Goal: Task Accomplishment & Management: Use online tool/utility

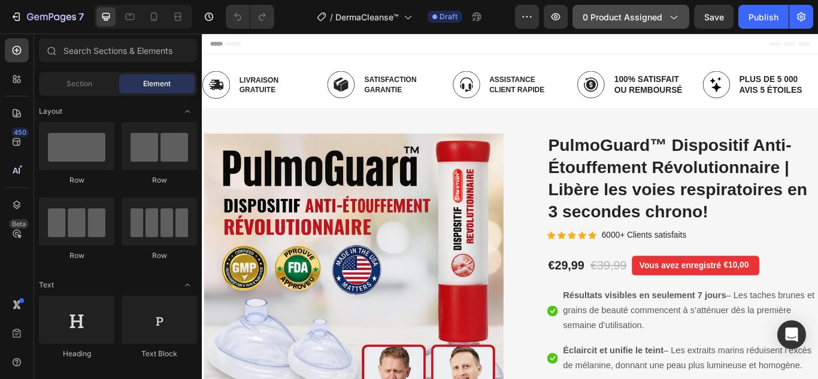
click at [651, 16] on span "0 product assigned" at bounding box center [622, 17] width 80 height 13
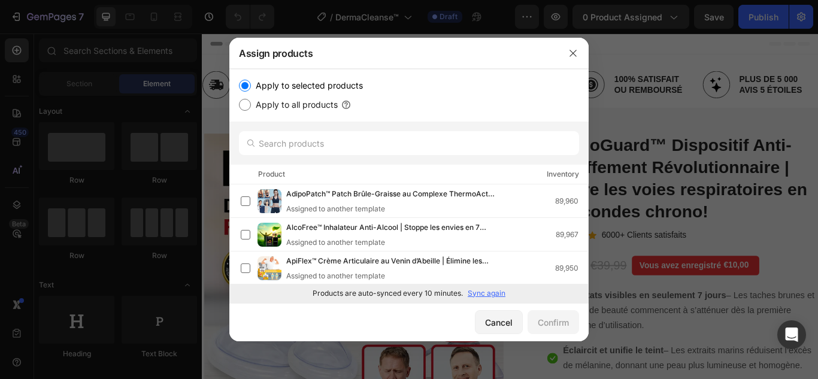
click at [340, 174] on div "Product Inventory" at bounding box center [408, 175] width 359 height 20
drag, startPoint x: 340, startPoint y: 174, endPoint x: 321, endPoint y: 176, distance: 18.7
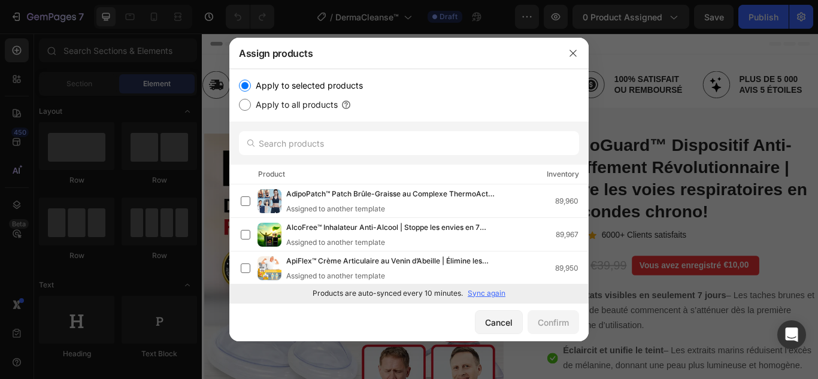
click at [321, 176] on div "Product Inventory" at bounding box center [408, 175] width 359 height 20
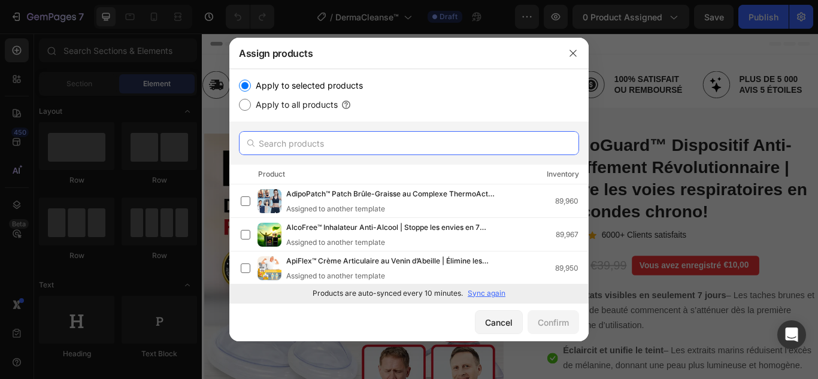
click at [308, 141] on input "text" at bounding box center [409, 143] width 340 height 24
paste input "DermaCleanse™"
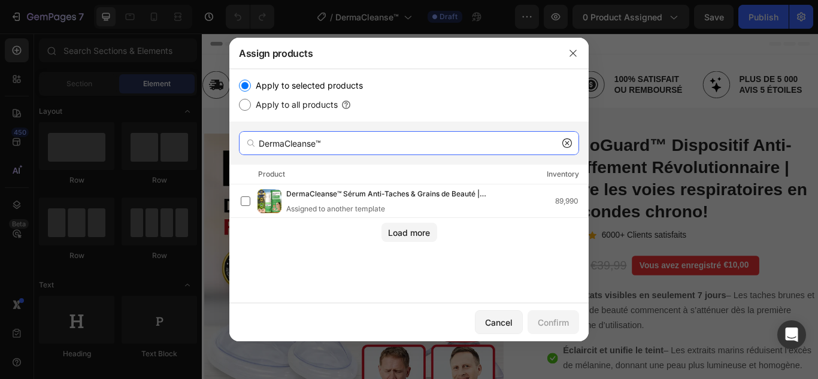
type input "DermaCleanse™"
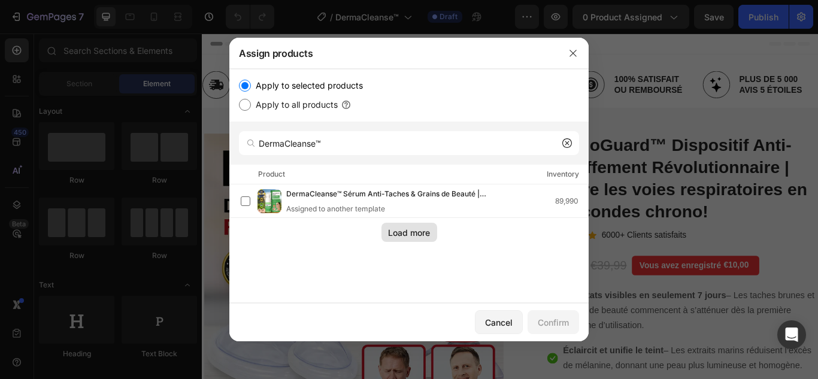
click at [414, 239] on button "Load more" at bounding box center [409, 232] width 56 height 19
click at [506, 321] on div "Cancel" at bounding box center [499, 322] width 28 height 13
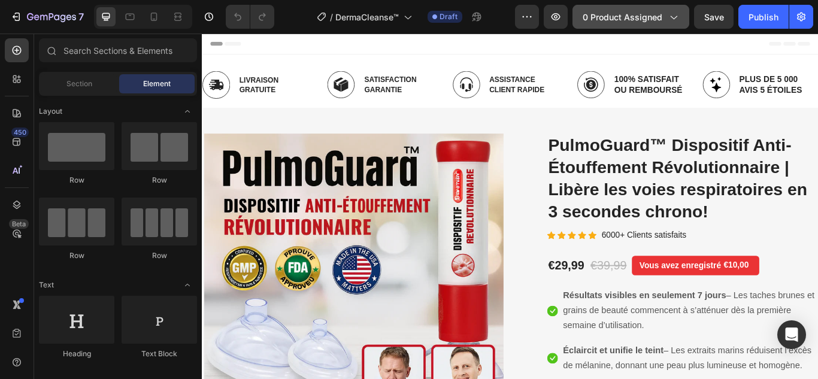
click at [657, 20] on span "0 product assigned" at bounding box center [622, 17] width 80 height 13
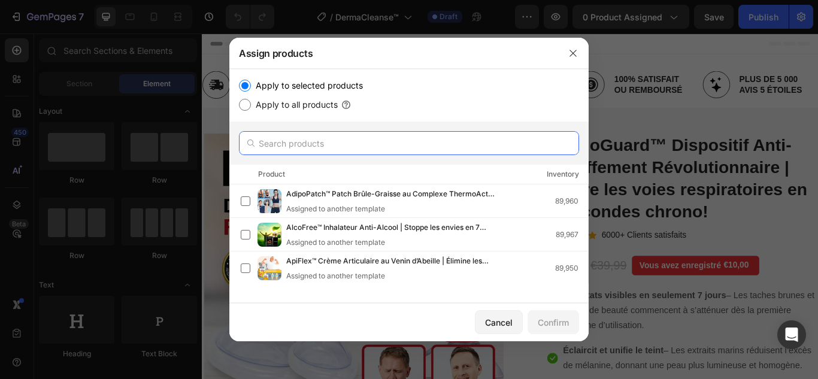
click at [349, 144] on input "text" at bounding box center [409, 143] width 340 height 24
paste input "DermaCleanse™ Crème Ciblée à l’Huile d’Alligator | Élimine Taches Brunes et Gra…"
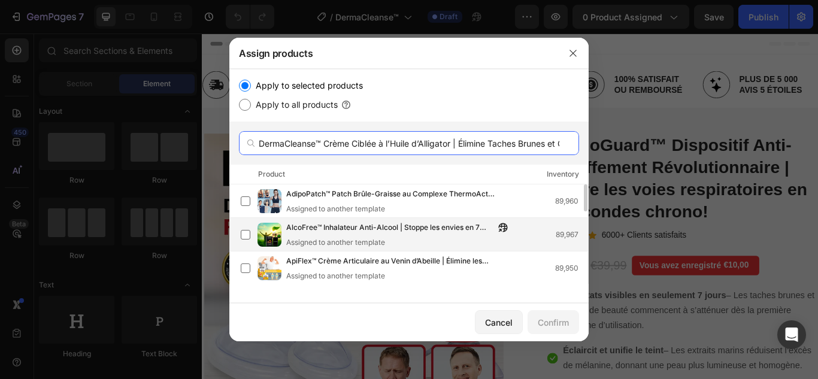
scroll to position [0, 117]
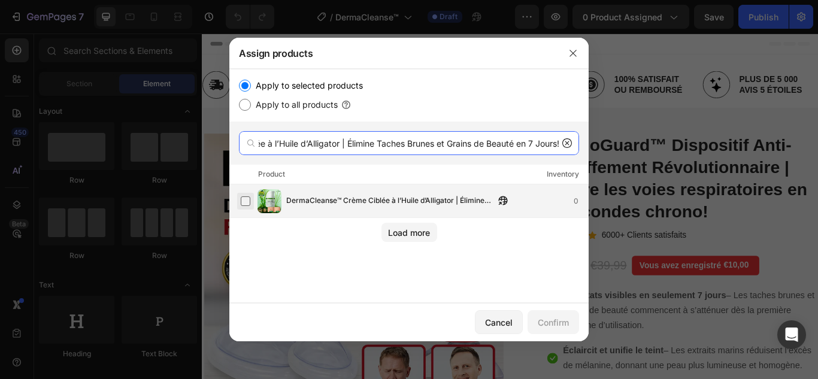
type input "DermaCleanse™ Crème Ciblée à l’Huile d’Alligator | Élimine Taches Brunes et Gra…"
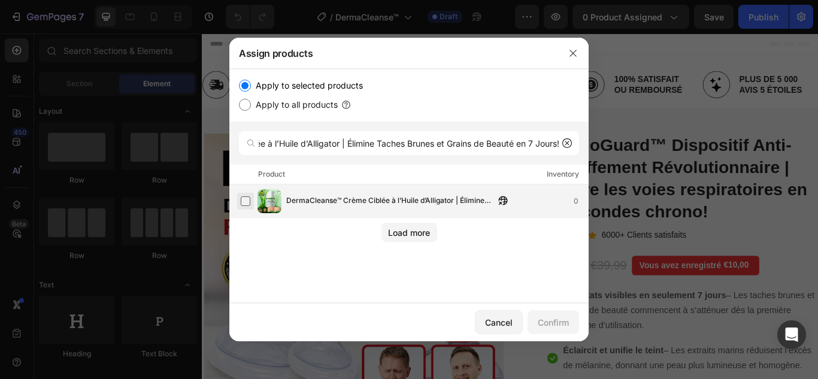
scroll to position [0, 0]
click at [244, 202] on label at bounding box center [246, 201] width 10 height 10
click at [546, 326] on div "Confirm" at bounding box center [553, 322] width 31 height 13
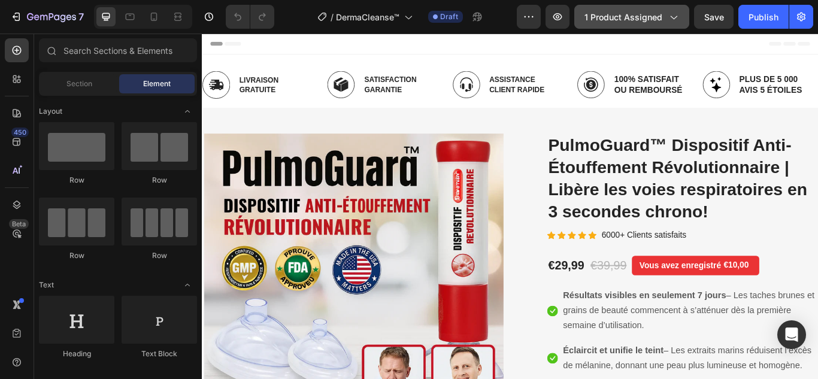
click at [645, 20] on span "1 product assigned" at bounding box center [623, 17] width 78 height 13
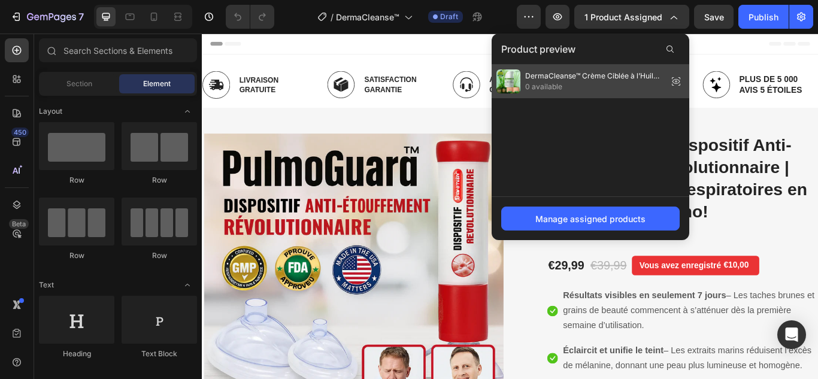
click at [596, 77] on span "DermaCleanse™ Crème Ciblée à l’Huile d’Alligator | Élimine Taches Brunes et Gra…" at bounding box center [594, 76] width 138 height 11
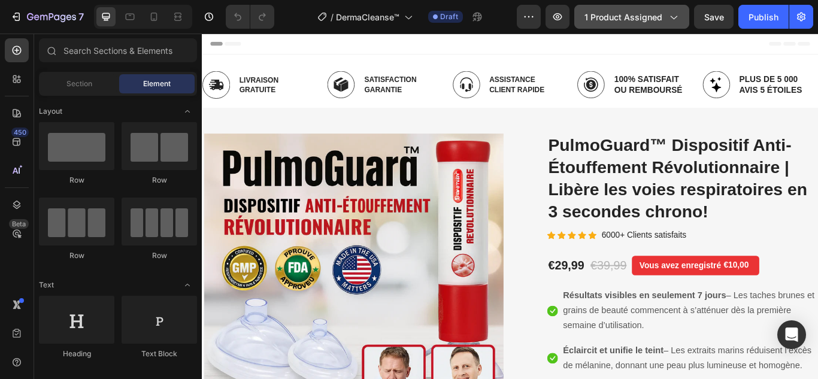
click at [676, 20] on icon "button" at bounding box center [673, 17] width 12 height 12
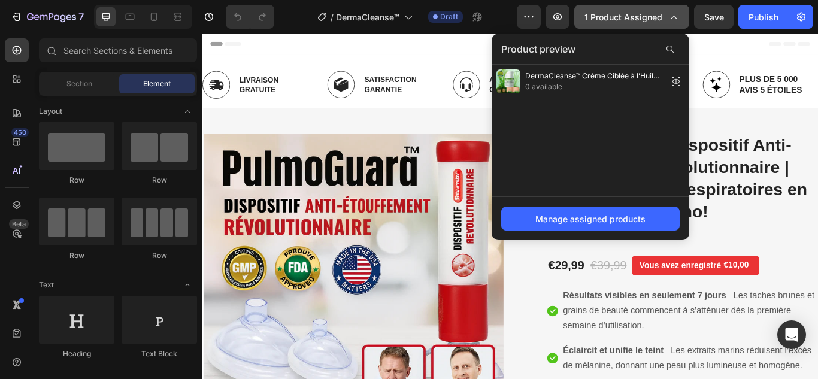
click at [676, 20] on icon "button" at bounding box center [673, 17] width 12 height 12
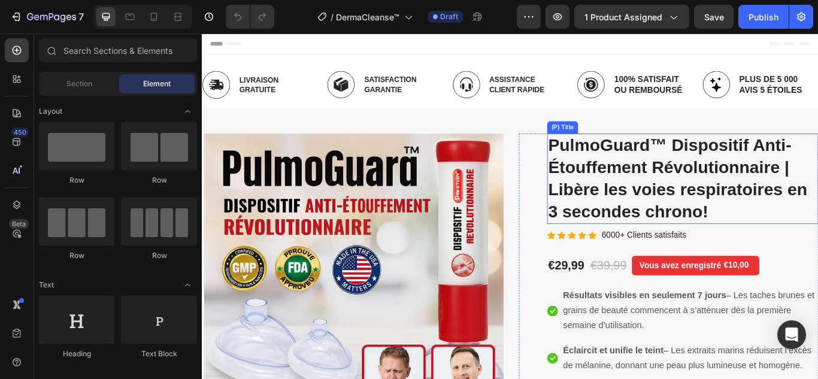
click at [670, 177] on h2 "PulmoGuard™ Dispositif Anti-Étouffement Révolutionnaire | Libère les voies resp…" at bounding box center [762, 202] width 316 height 105
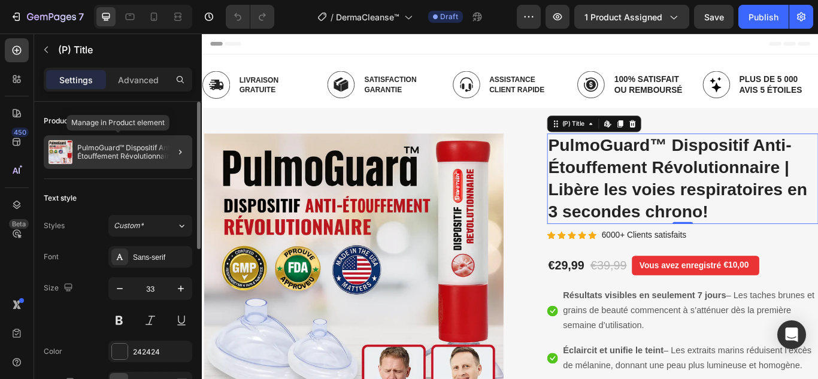
click at [95, 145] on p "PulmoGuard™ Dispositif Anti-Étouffement Révolutionnaire | Libère les voies resp…" at bounding box center [132, 152] width 110 height 17
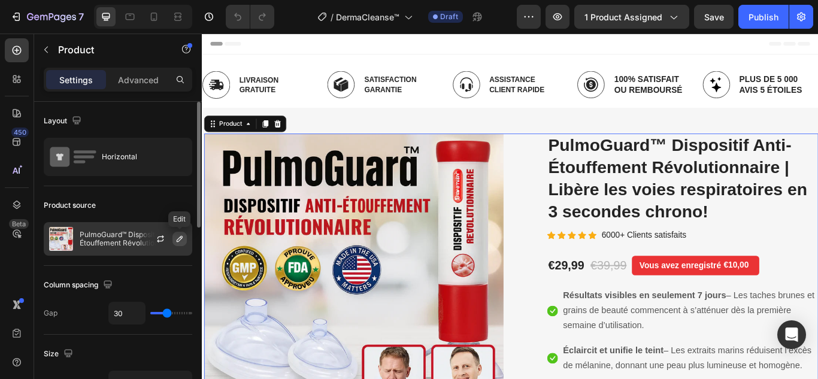
click at [179, 238] on icon "button" at bounding box center [180, 239] width 6 height 6
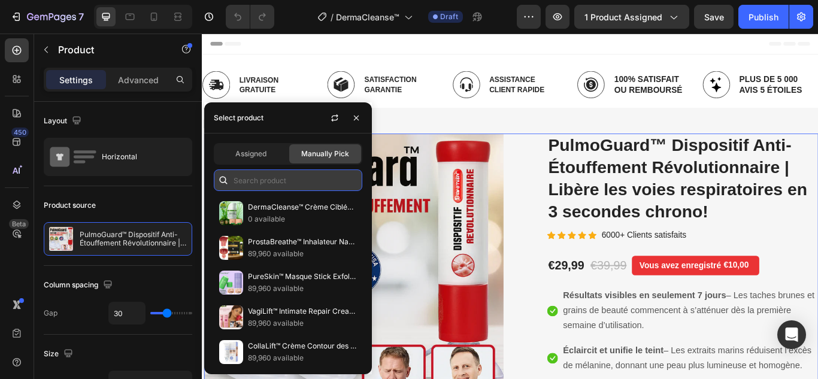
click at [258, 183] on input "text" at bounding box center [288, 180] width 148 height 22
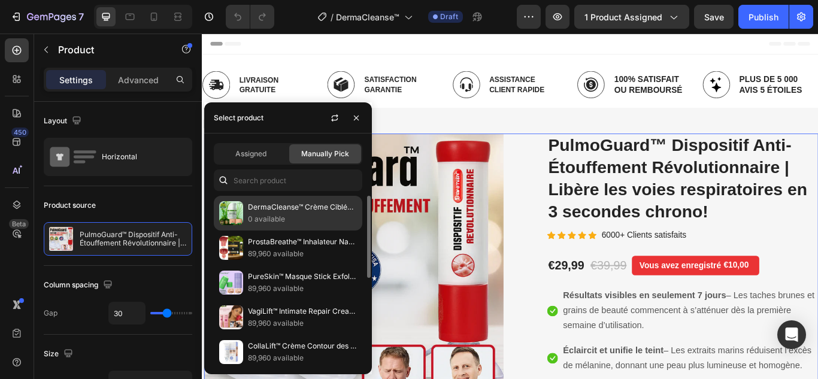
click at [263, 203] on p "DermaCleanse™ Crème Ciblée à l’Huile d’Alligator | Élimine Taches Brunes et Gra…" at bounding box center [302, 207] width 109 height 12
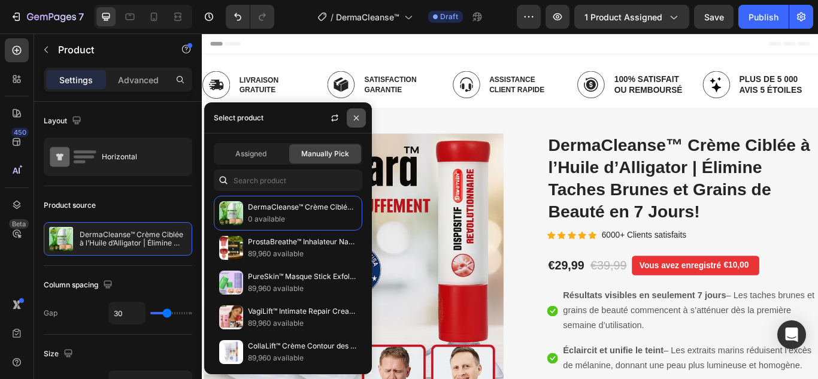
click at [363, 120] on button "button" at bounding box center [356, 117] width 19 height 19
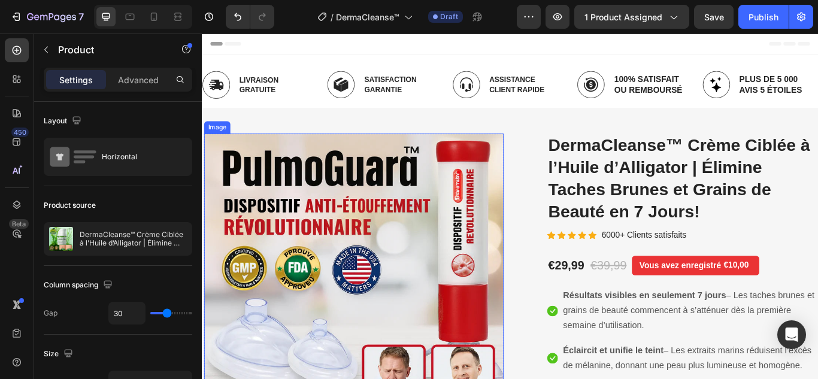
click at [392, 262] on img at bounding box center [378, 315] width 349 height 331
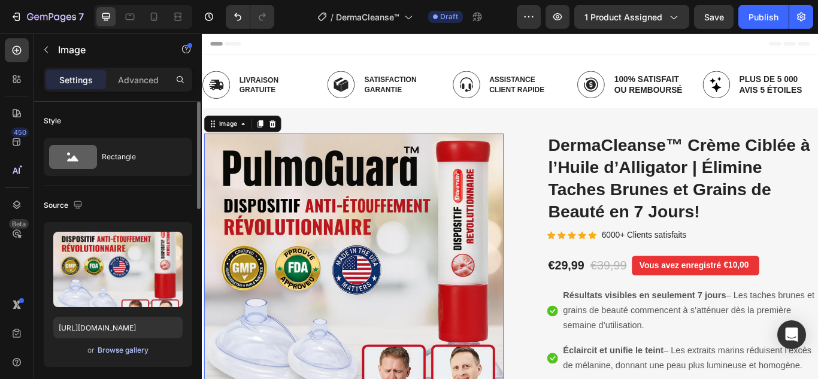
click at [125, 350] on div "Browse gallery" at bounding box center [123, 350] width 51 height 11
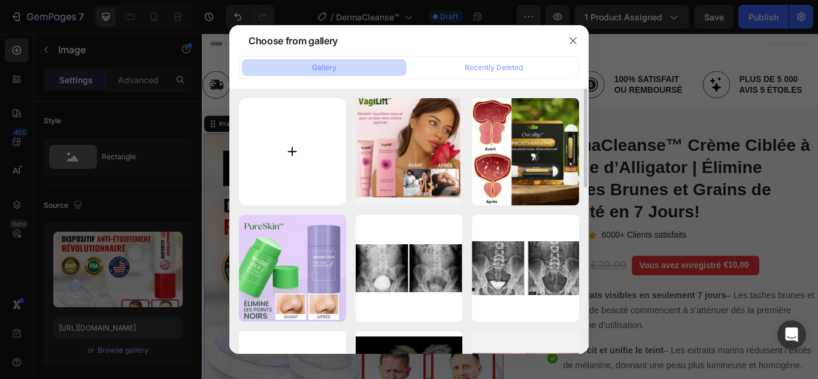
click at [292, 154] on input "file" at bounding box center [292, 151] width 107 height 107
type input "C:\fakepath\1.webp"
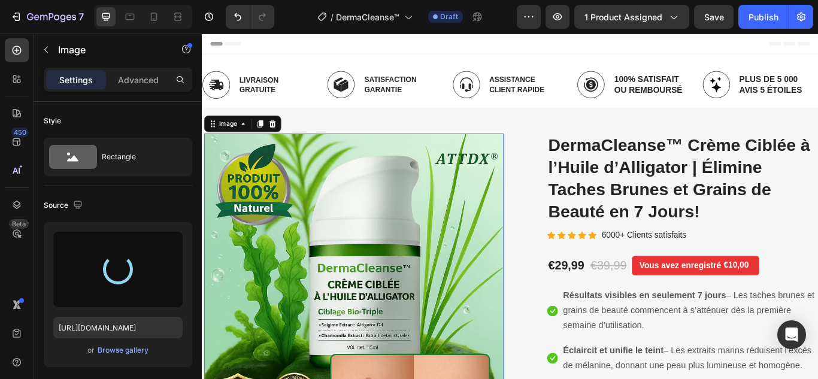
type input "https://cdn.shopify.com/s/files/1/0748/6688/4847/files/gempages_574280435123618…"
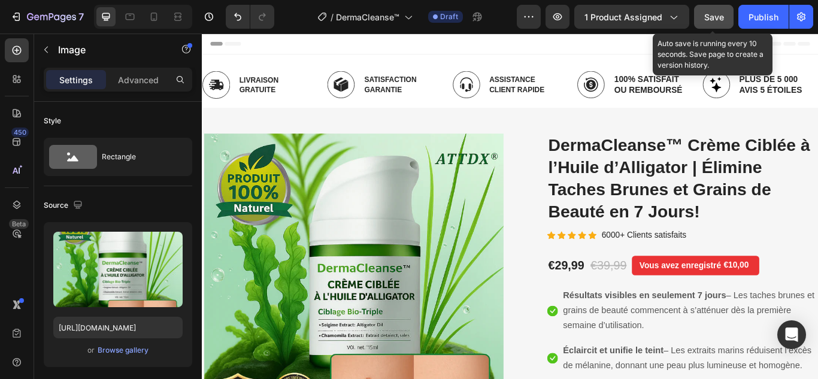
click at [709, 21] on span "Save" at bounding box center [714, 17] width 20 height 10
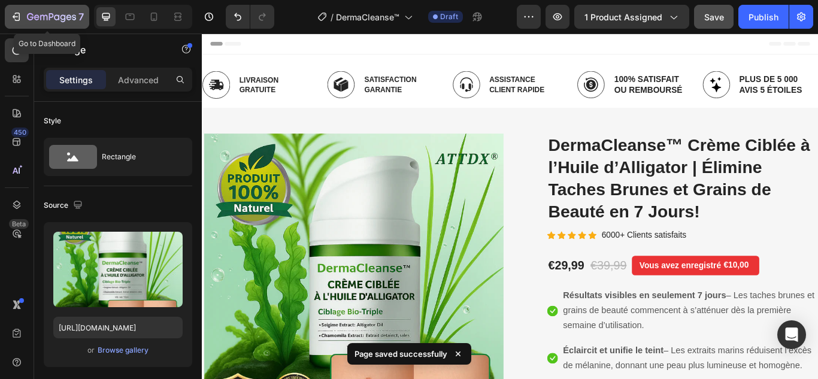
click at [10, 13] on icon "button" at bounding box center [16, 17] width 12 height 12
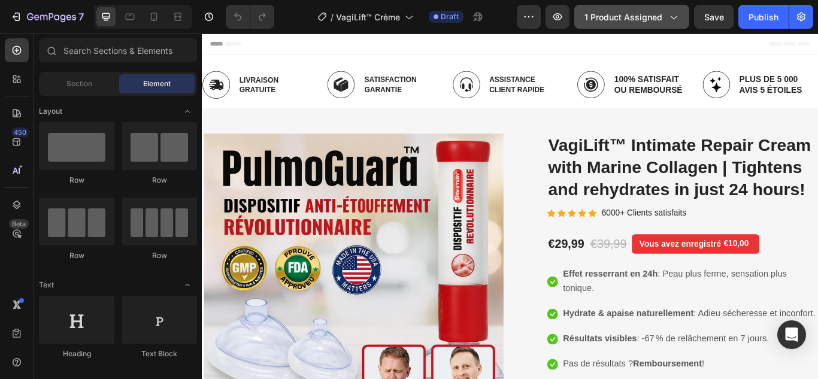
click at [621, 20] on span "1 product assigned" at bounding box center [623, 17] width 78 height 13
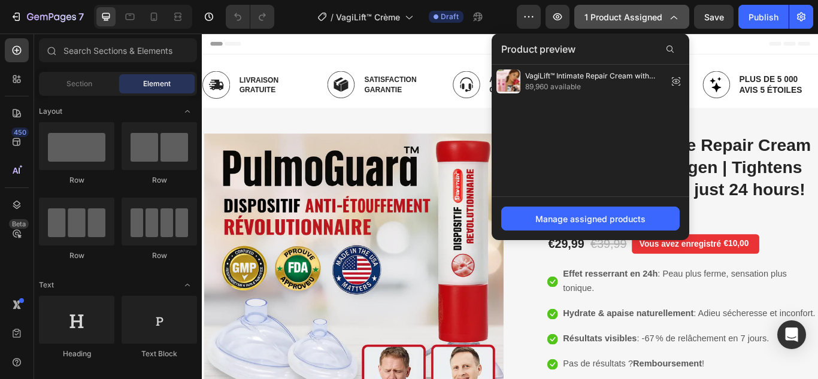
click at [646, 19] on span "1 product assigned" at bounding box center [623, 17] width 78 height 13
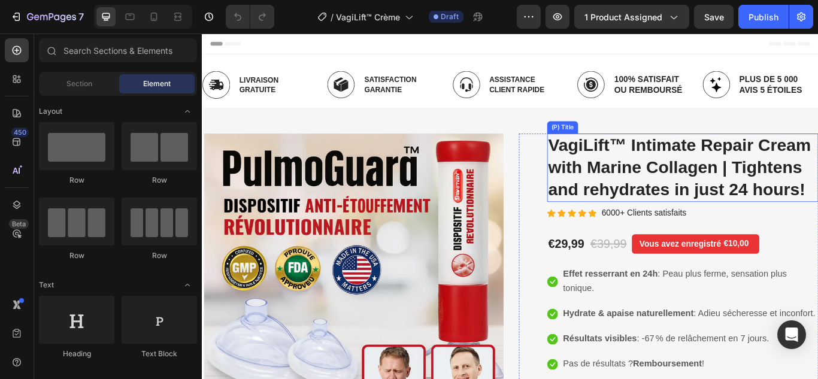
click at [753, 186] on h2 "VagiLift™ Intimate Repair Cream with Marine Collagen | Tightens and rehydrates …" at bounding box center [762, 190] width 316 height 80
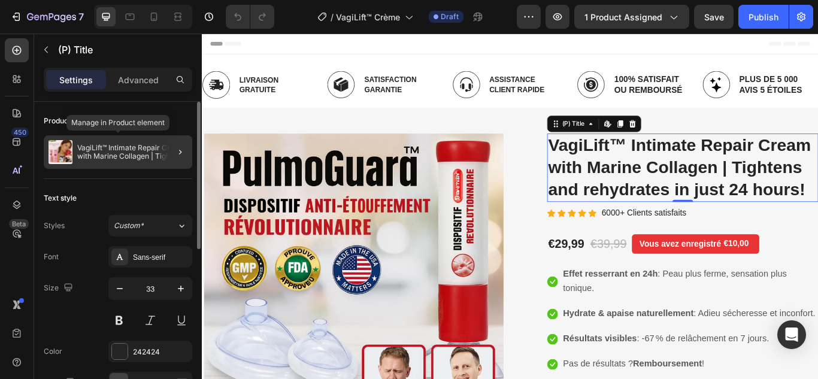
click at [123, 157] on p "VagiLift™ Intimate Repair Cream with Marine Collagen | Tightens and rehydrates …" at bounding box center [132, 152] width 110 height 17
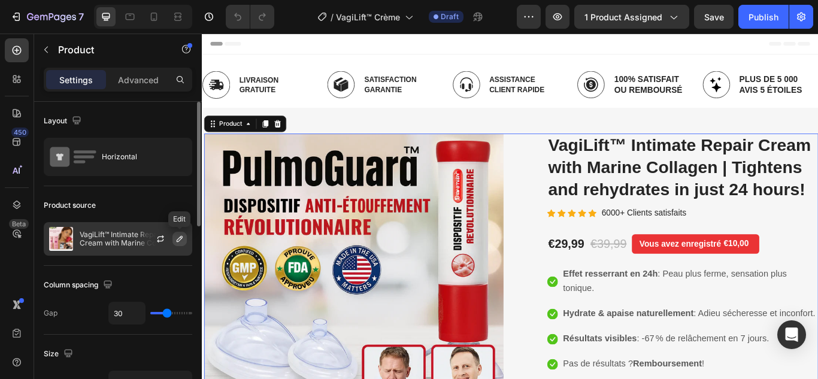
click at [183, 235] on icon "button" at bounding box center [180, 239] width 10 height 10
click at [174, 236] on button "button" at bounding box center [179, 239] width 14 height 14
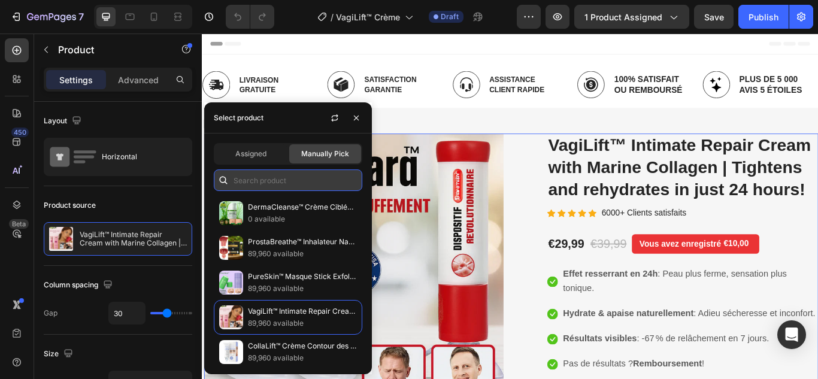
click at [249, 184] on input "text" at bounding box center [288, 180] width 148 height 22
paste input "VagiLift™ Crème Réparatrice Intime au Collagène Marin | Resserre et réhydrate e…"
type input "VagiLift™ Crème Réparatrice Intime au Collagène Marin | Resserre et réhydrate e…"
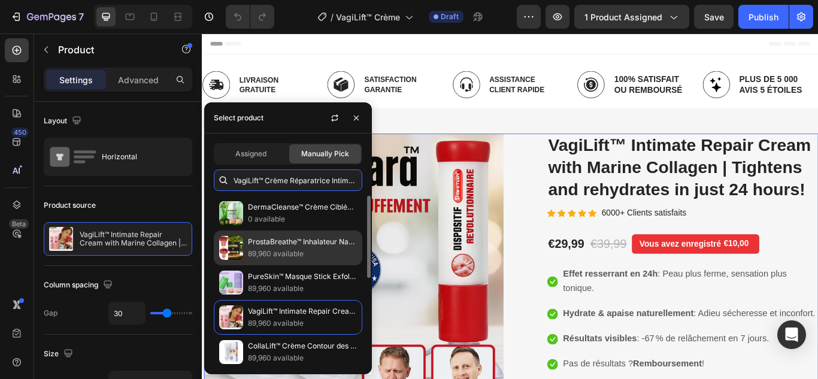
scroll to position [0, 207]
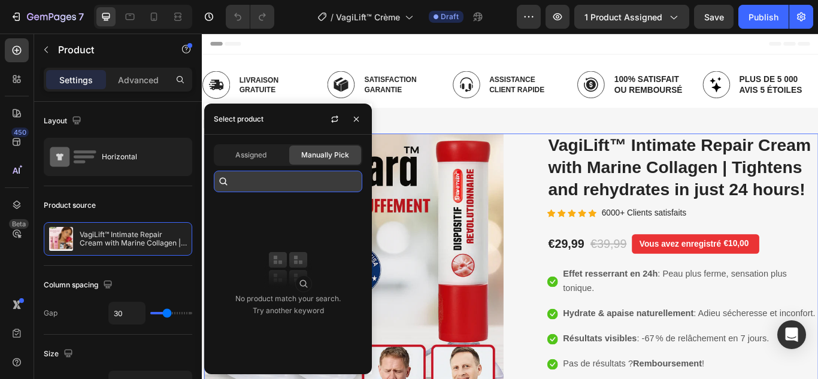
click at [356, 184] on input "VagiLift™ Crème Réparatrice Intime au Collagène Marin | Resserre et réhydrate e…" at bounding box center [288, 182] width 148 height 22
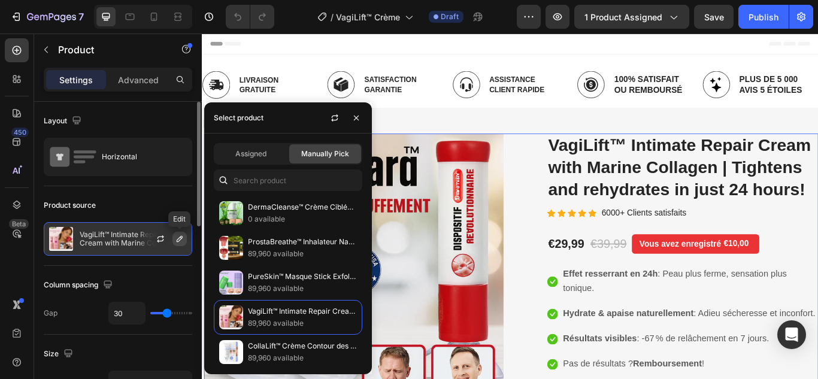
click at [178, 239] on icon "button" at bounding box center [180, 239] width 6 height 6
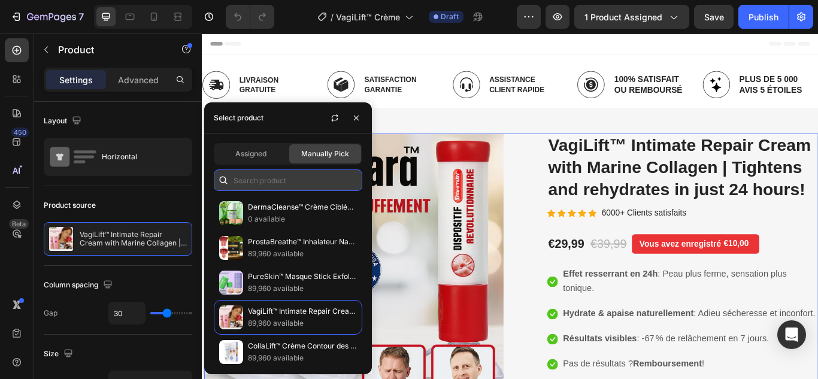
click at [279, 180] on input "text" at bounding box center [288, 180] width 148 height 22
paste input "VagiLift™"
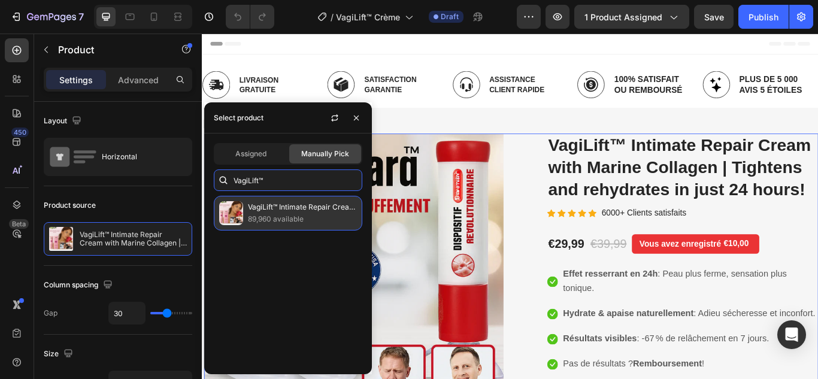
type input "VagiLift™"
click at [290, 210] on p "VagiLift™ Intimate Repair Cream with Marine Collagen | Tightens and rehydrates …" at bounding box center [302, 207] width 109 height 12
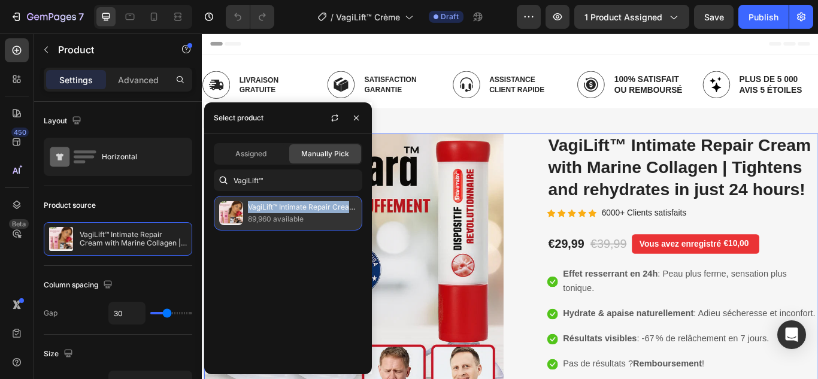
click at [290, 210] on p "VagiLift™ Intimate Repair Cream with Marine Collagen | Tightens and rehydrates …" at bounding box center [302, 207] width 109 height 12
click at [283, 216] on p "89,960 available" at bounding box center [302, 219] width 109 height 12
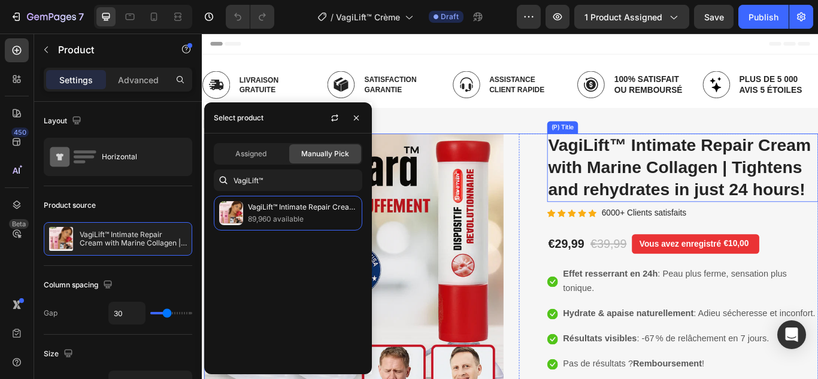
click at [691, 196] on h2 "VagiLift™ Intimate Repair Cream with Marine Collagen | Tightens and rehydrates …" at bounding box center [762, 190] width 316 height 80
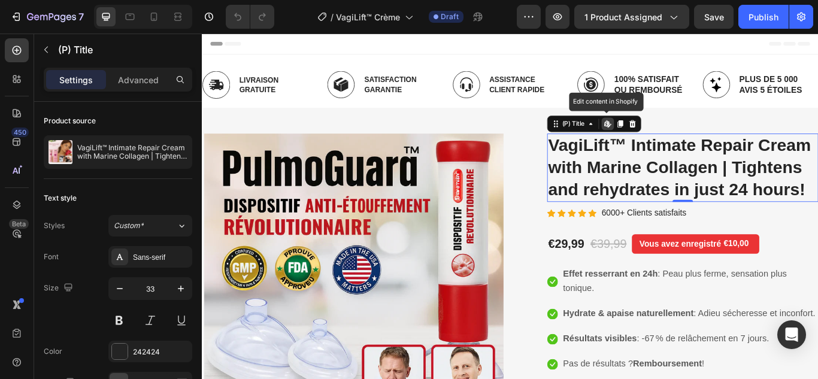
click at [675, 136] on icon at bounding box center [676, 138] width 2 height 5
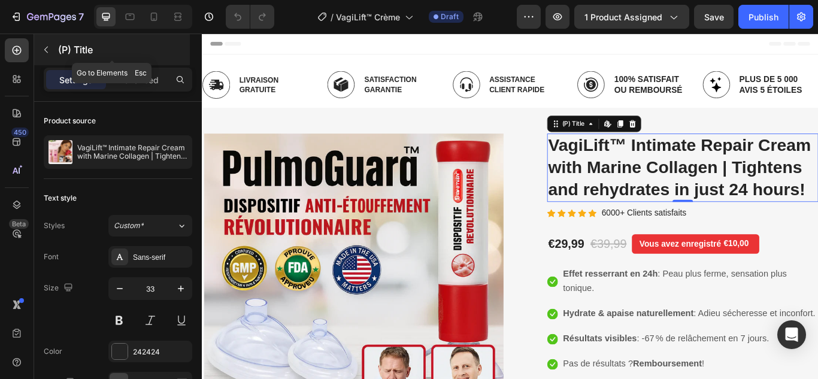
click at [45, 50] on icon "button" at bounding box center [46, 50] width 4 height 7
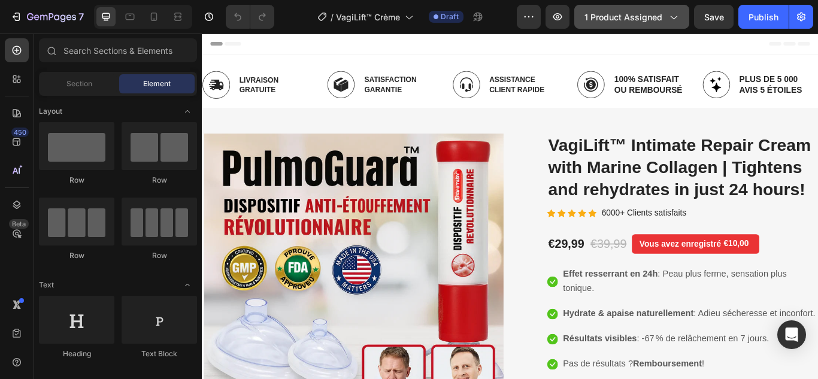
click at [643, 17] on span "1 product assigned" at bounding box center [623, 17] width 78 height 13
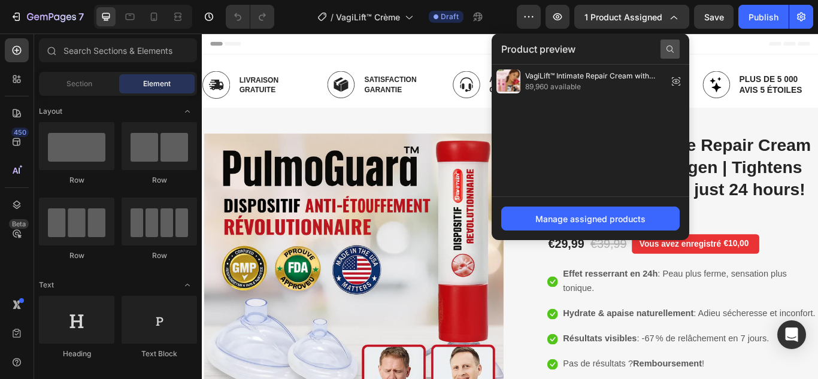
click at [671, 51] on icon at bounding box center [669, 48] width 7 height 7
drag, startPoint x: 632, startPoint y: 50, endPoint x: 508, endPoint y: 36, distance: 124.7
click at [508, 36] on div at bounding box center [590, 49] width 198 height 31
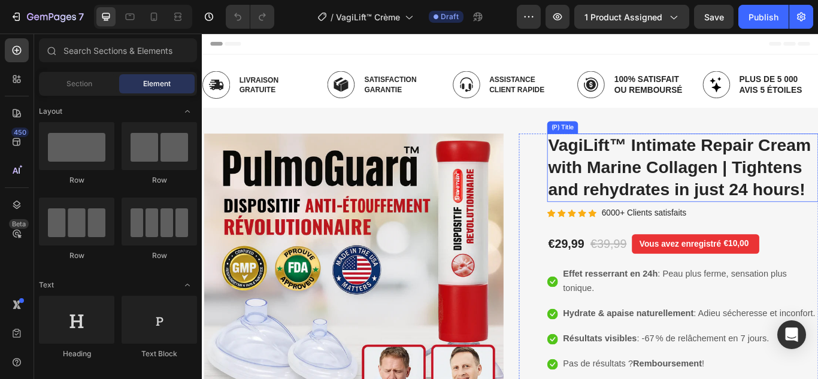
click at [660, 174] on h2 "VagiLift™ Intimate Repair Cream with Marine Collagen | Tightens and rehydrates …" at bounding box center [762, 190] width 316 height 80
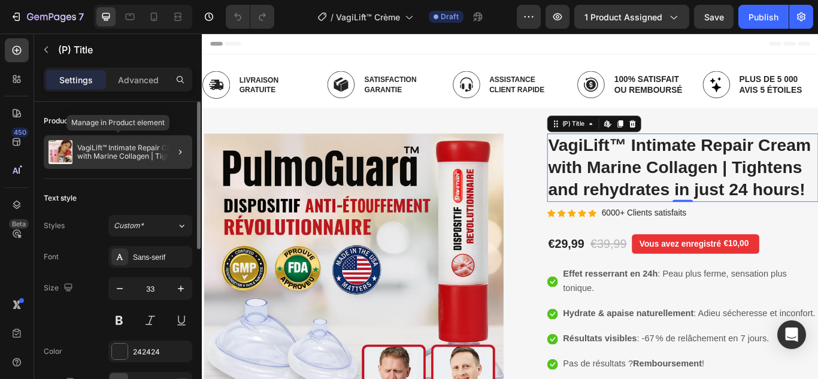
drag, startPoint x: 126, startPoint y: 147, endPoint x: 24, endPoint y: 180, distance: 106.8
click at [126, 147] on p "VagiLift™ Intimate Repair Cream with Marine Collagen | Tightens and rehydrates …" at bounding box center [132, 152] width 110 height 17
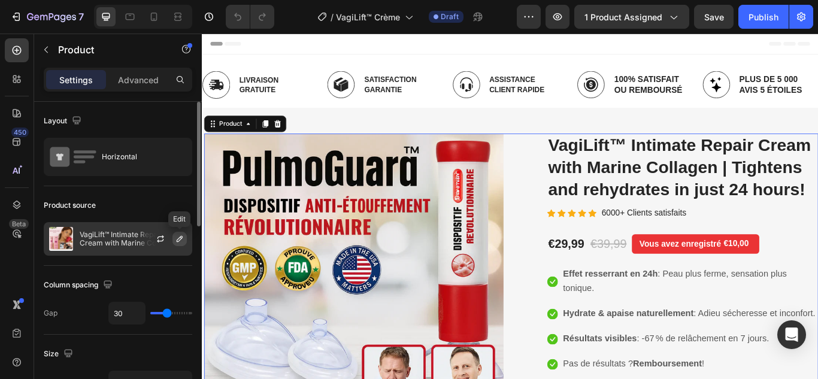
click at [180, 235] on icon "button" at bounding box center [180, 239] width 10 height 10
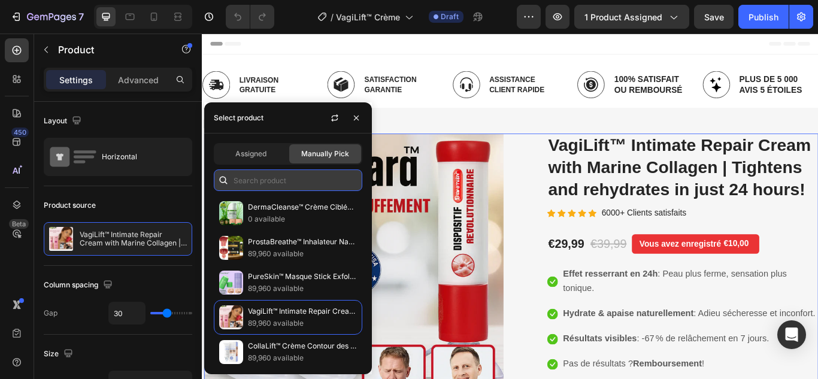
click at [272, 184] on input "text" at bounding box center [288, 180] width 148 height 22
paste input "VagiLift™"
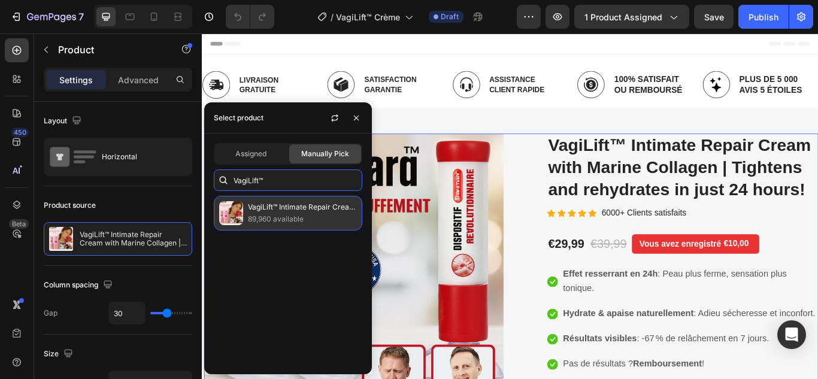
type input "VagiLift™"
click at [287, 208] on p "VagiLift™ Intimate Repair Cream with Marine Collagen | Tightens and rehydrates …" at bounding box center [302, 207] width 109 height 12
click at [306, 205] on p "VagiLift™ Intimate Repair Cream with Marine Collagen | Tightens and rehydrates …" at bounding box center [302, 207] width 109 height 12
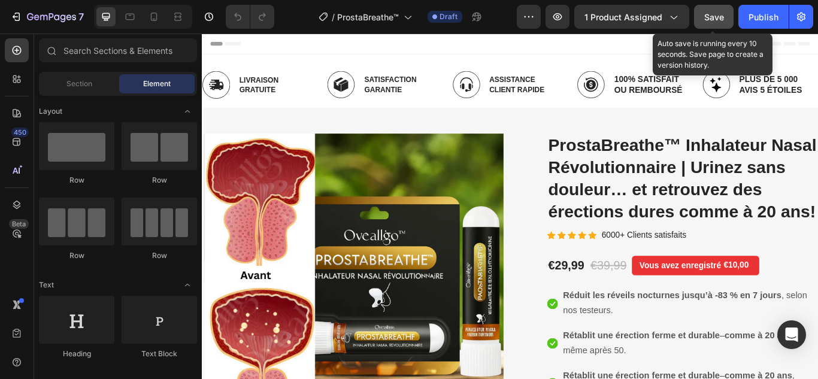
click at [708, 14] on span "Save" at bounding box center [714, 17] width 20 height 10
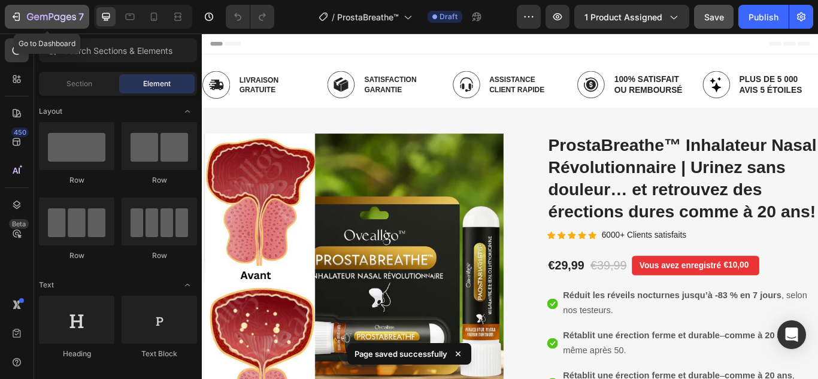
click at [14, 14] on icon "button" at bounding box center [16, 17] width 12 height 12
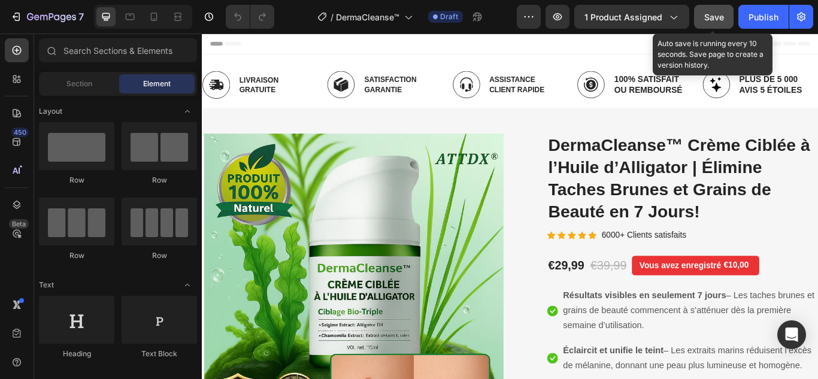
click at [716, 12] on span "Save" at bounding box center [714, 17] width 20 height 10
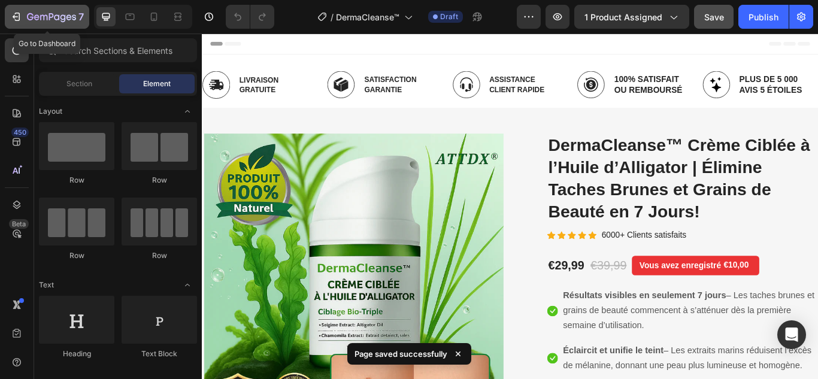
click at [18, 10] on div "7" at bounding box center [47, 17] width 74 height 14
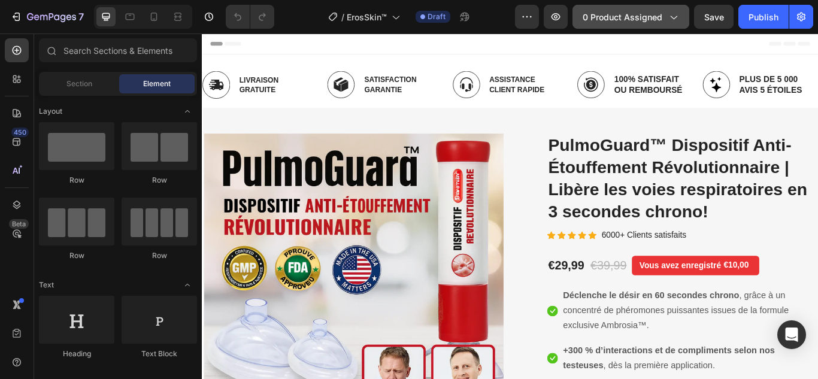
click at [618, 19] on span "0 product assigned" at bounding box center [622, 17] width 80 height 13
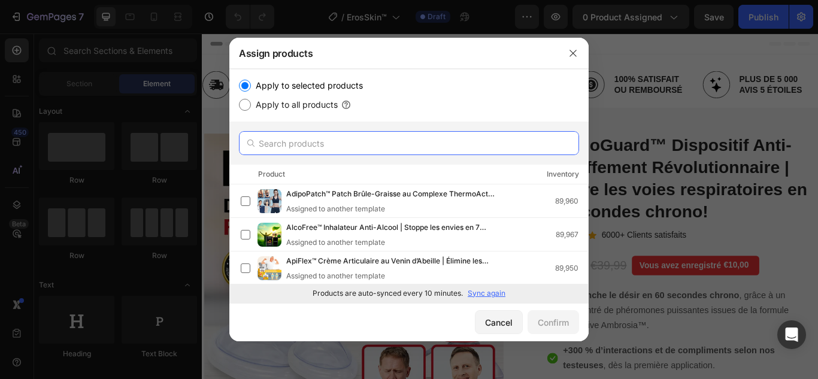
click at [390, 148] on input "text" at bounding box center [409, 143] width 340 height 24
paste input "ErosSkin™"
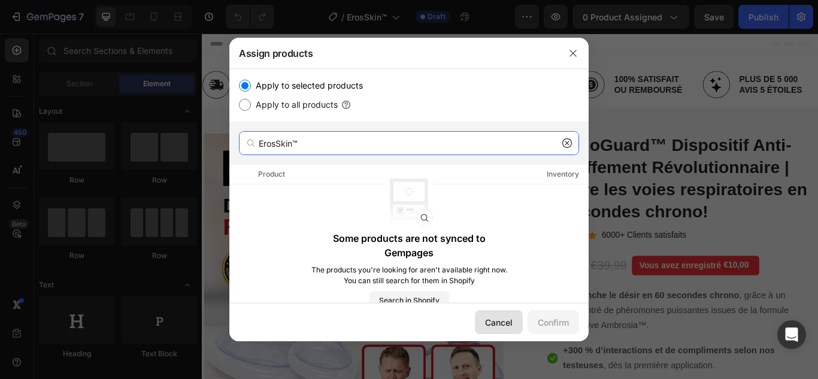
type input "ErosSkin™"
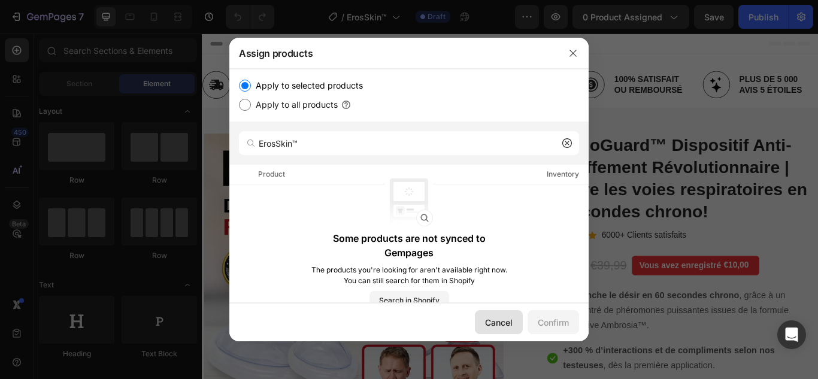
click at [490, 318] on div "Cancel" at bounding box center [499, 322] width 28 height 13
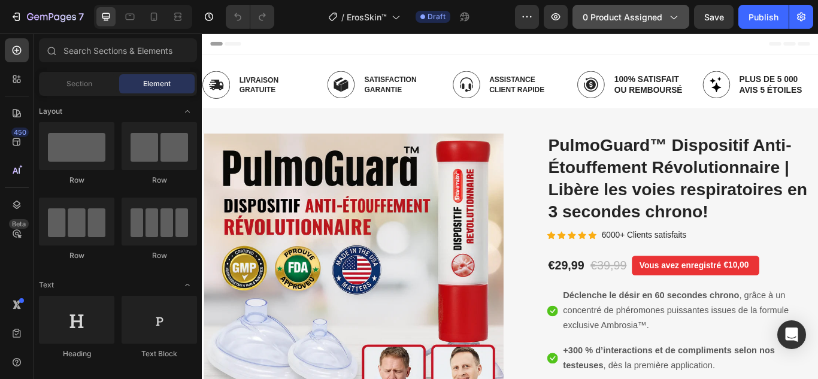
click at [627, 14] on span "0 product assigned" at bounding box center [622, 17] width 80 height 13
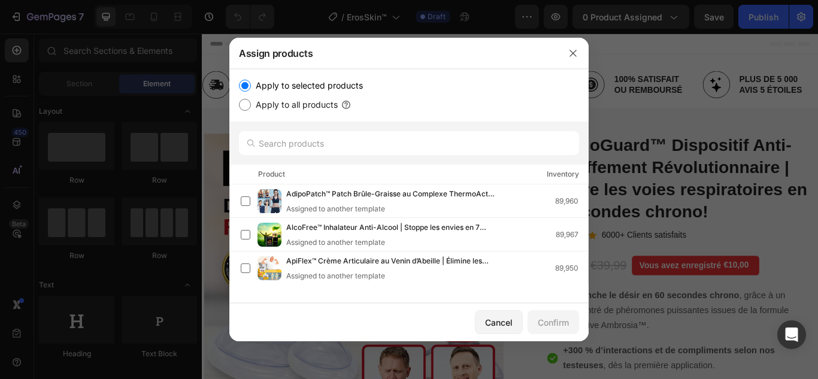
click at [290, 109] on label "Apply to all products" at bounding box center [294, 105] width 87 height 14
click at [251, 109] on input "Apply to all products" at bounding box center [245, 105] width 12 height 12
radio input "true"
click at [298, 88] on label "Apply to selected products" at bounding box center [307, 85] width 112 height 14
click at [251, 88] on input "Apply to selected products" at bounding box center [245, 86] width 12 height 12
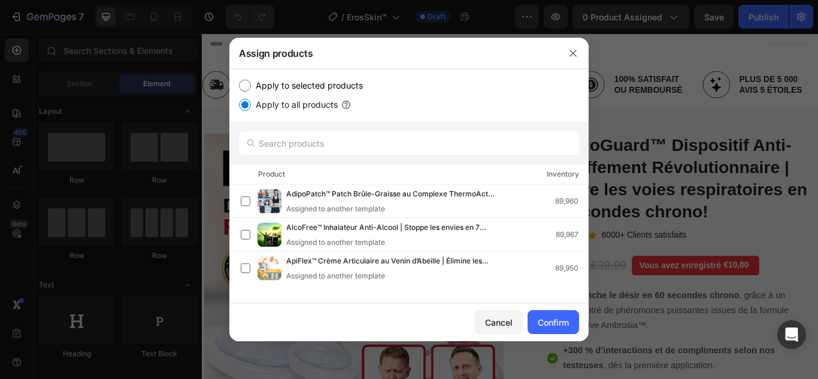
radio input "true"
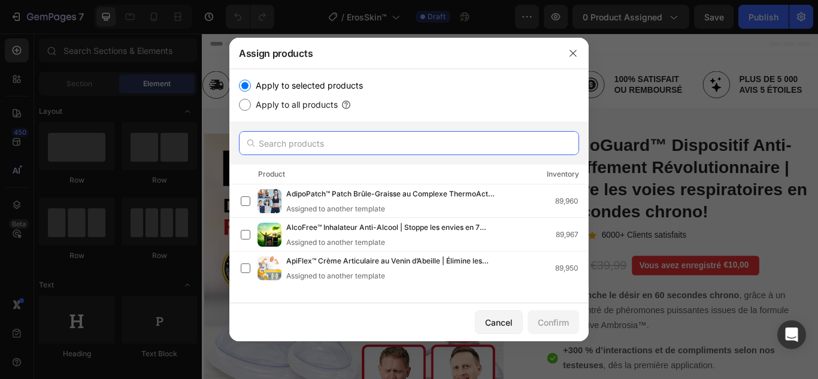
click at [298, 141] on input "text" at bounding box center [409, 143] width 340 height 24
paste input "ErosSkin™"
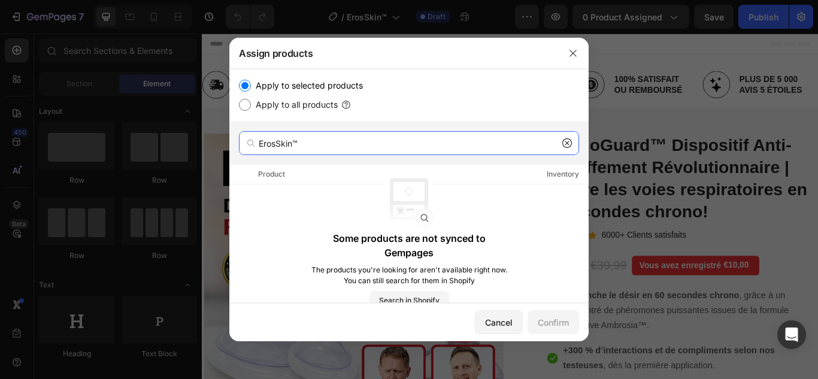
type input "ErosSkin™"
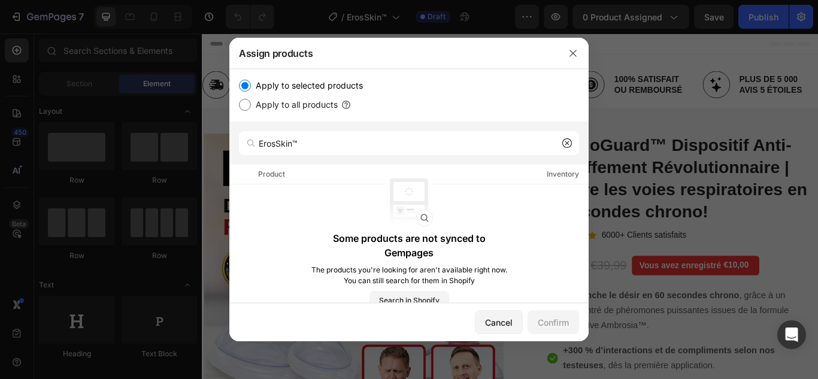
click at [564, 139] on icon at bounding box center [567, 143] width 10 height 10
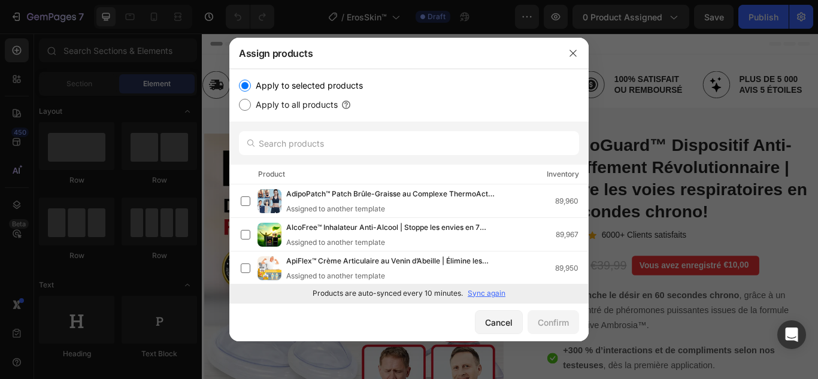
click at [492, 292] on p "Sync again" at bounding box center [487, 293] width 38 height 11
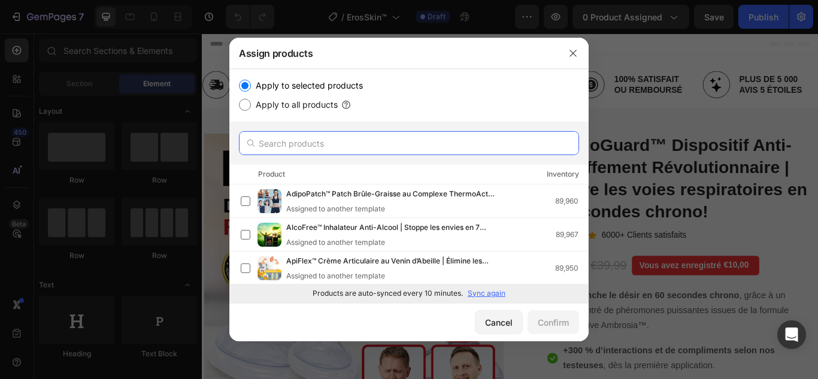
click at [382, 145] on input "text" at bounding box center [409, 143] width 340 height 24
paste input "ErosSkin™"
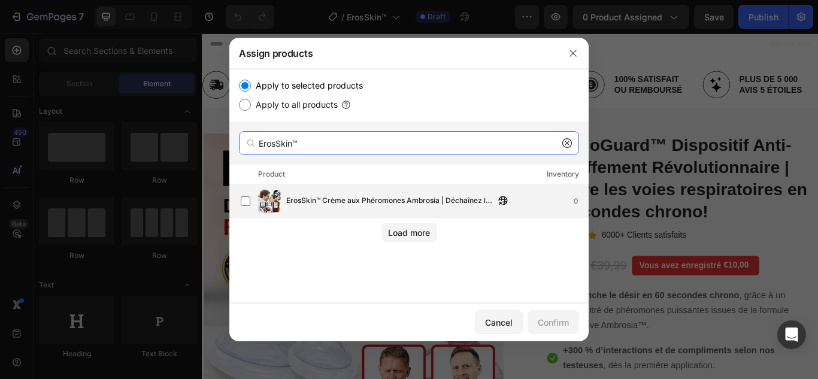
type input "ErosSkin™"
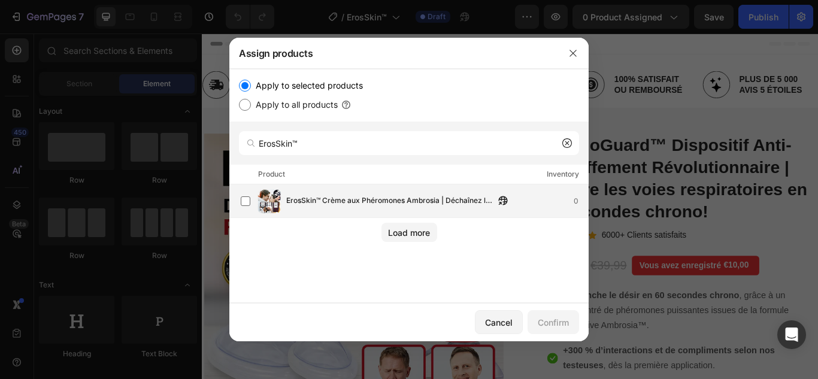
click at [311, 203] on span "ErosSkin™ Crème aux Phéromones Ambrosia | Déchaînez le Désir en 60 secondes!" at bounding box center [390, 201] width 208 height 13
click at [554, 326] on div "Confirm" at bounding box center [553, 322] width 31 height 13
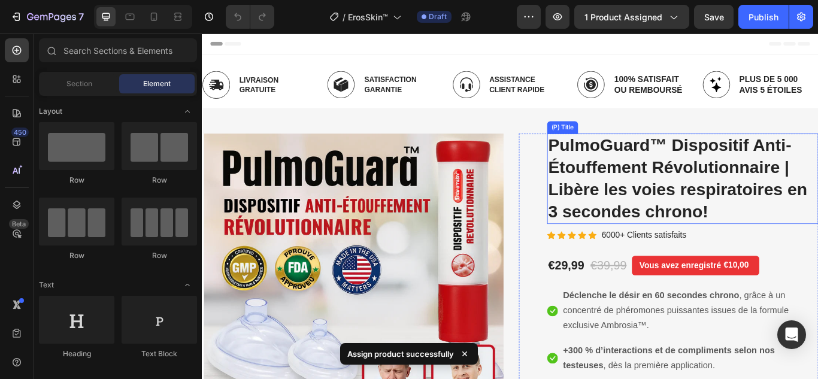
drag, startPoint x: 669, startPoint y: 213, endPoint x: 518, endPoint y: 266, distance: 160.0
click at [669, 213] on h2 "PulmoGuard™ Dispositif Anti-Étouffement Révolutionnaire | Libère les voies resp…" at bounding box center [762, 202] width 316 height 105
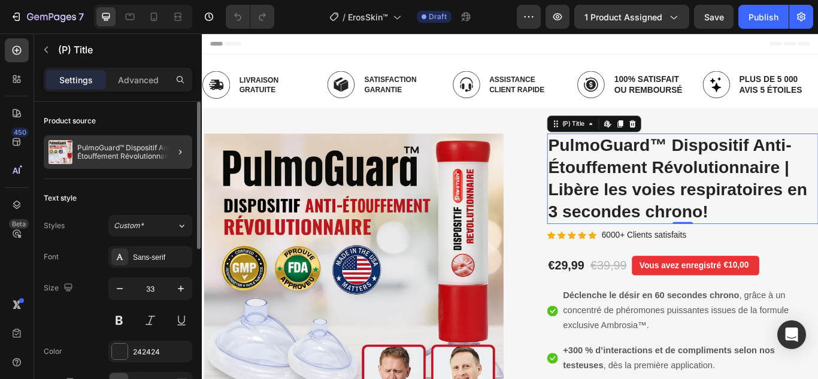
click at [162, 154] on div at bounding box center [176, 152] width 34 height 34
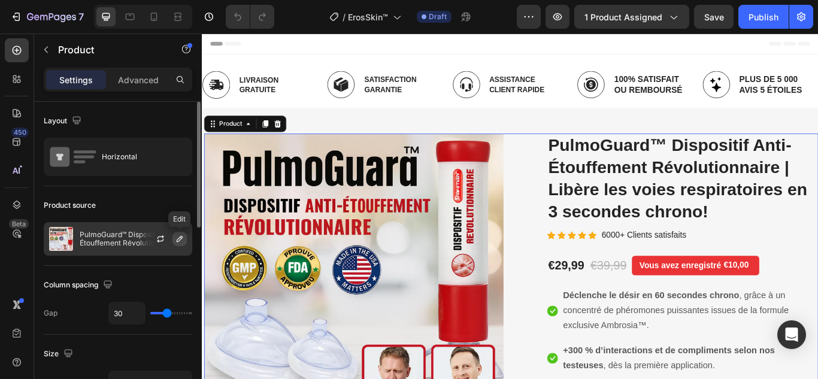
click at [182, 239] on icon "button" at bounding box center [180, 239] width 10 height 10
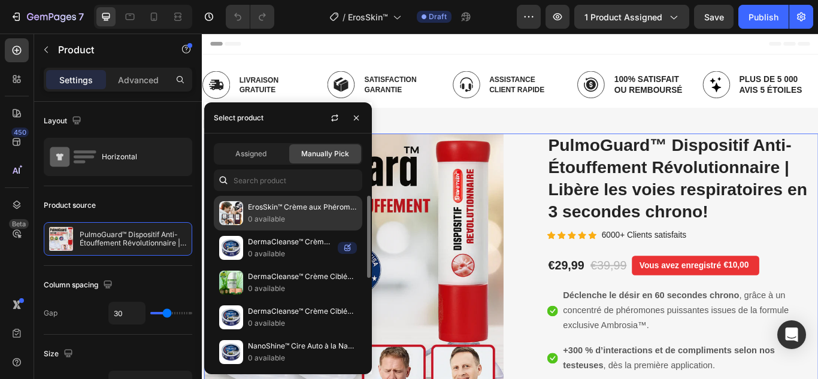
click at [260, 208] on p "ErosSkin™ Crème aux Phéromones Ambrosia | Déchaînez le Désir en 60 secondes!" at bounding box center [302, 207] width 109 height 12
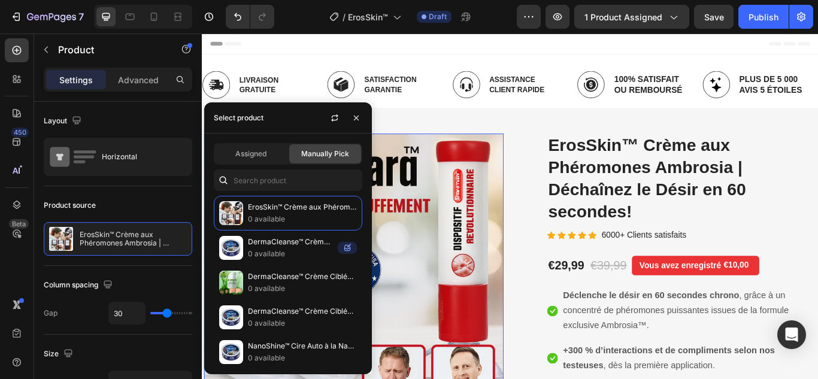
click at [499, 201] on img at bounding box center [378, 315] width 349 height 331
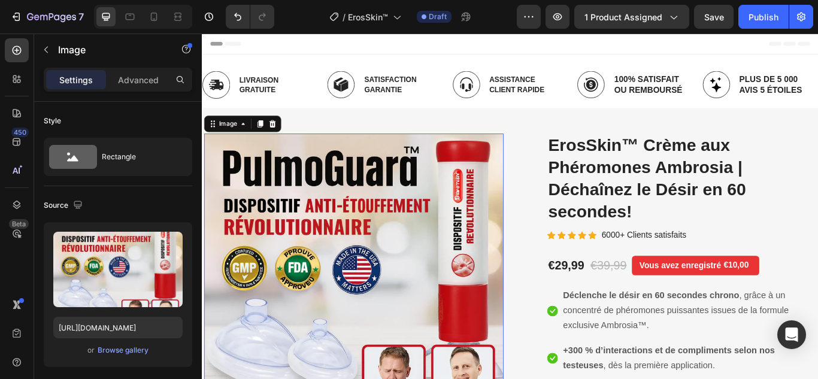
click at [308, 278] on img at bounding box center [378, 315] width 349 height 331
click at [131, 348] on div "Browse gallery" at bounding box center [123, 350] width 51 height 11
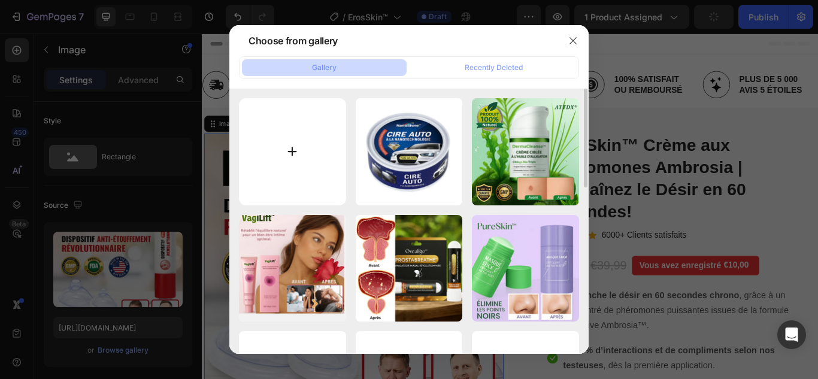
click at [292, 151] on input "file" at bounding box center [292, 151] width 107 height 107
type input "C:\fakepath\1.webp"
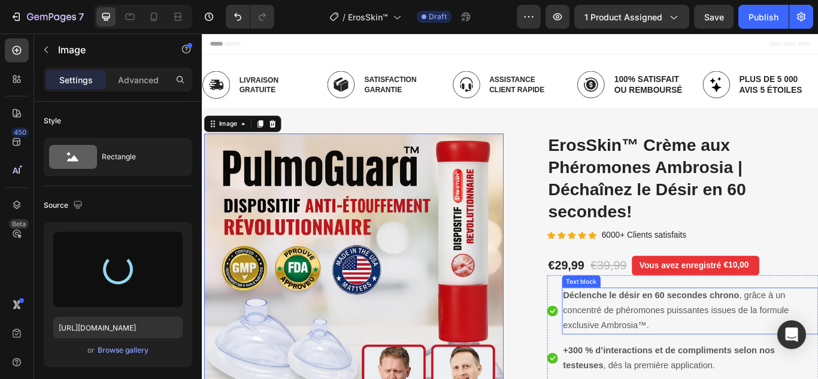
type input "https://cdn.shopify.com/s/files/1/0748/6688/4847/files/gempages_574280435123618…"
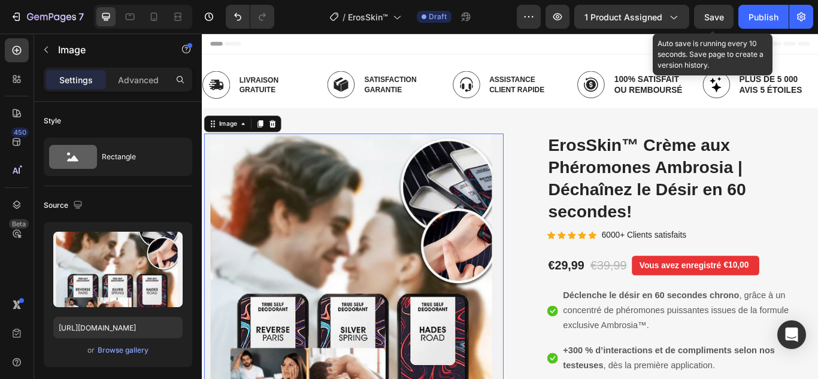
click at [709, 26] on button "Save" at bounding box center [714, 17] width 40 height 24
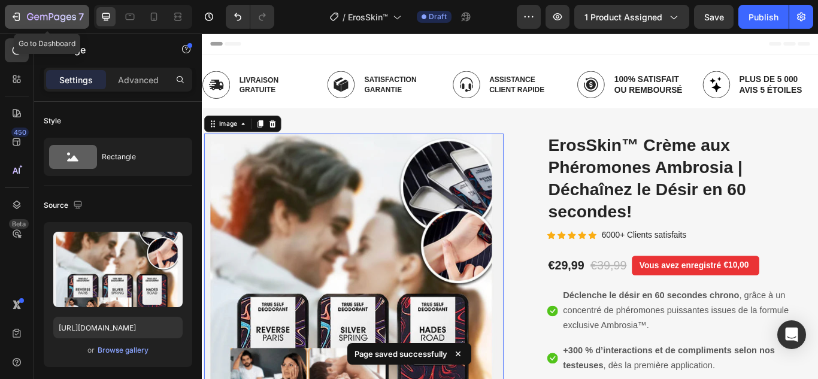
click at [13, 17] on icon "button" at bounding box center [15, 17] width 5 height 4
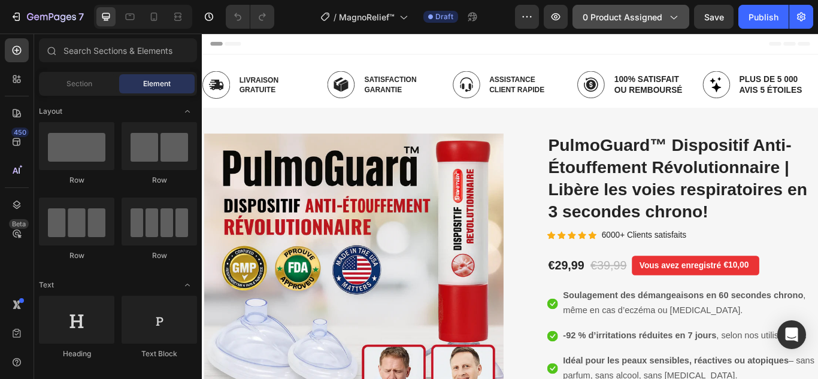
click at [645, 19] on span "0 product assigned" at bounding box center [622, 17] width 80 height 13
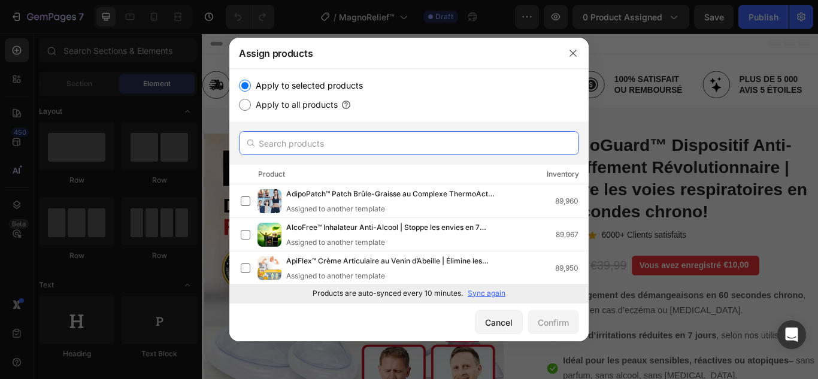
click at [374, 137] on input "text" at bounding box center [409, 143] width 340 height 24
paste input "MagnoRelief™"
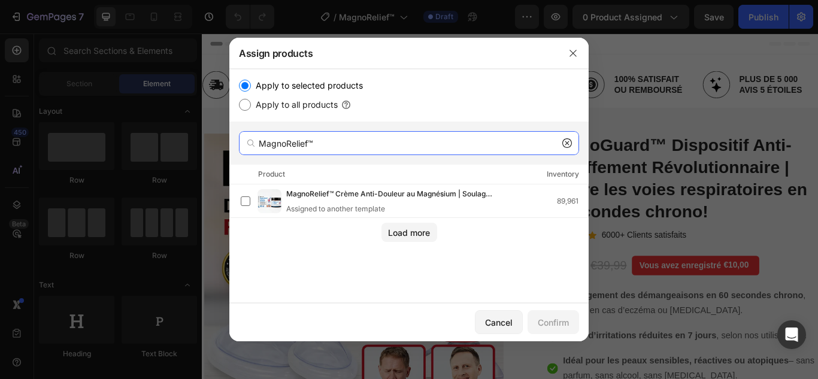
type input "MagnoRelief™"
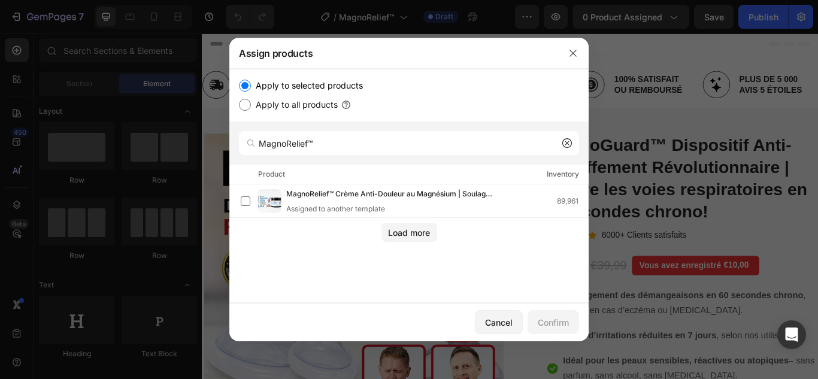
click at [565, 142] on icon at bounding box center [567, 143] width 10 height 10
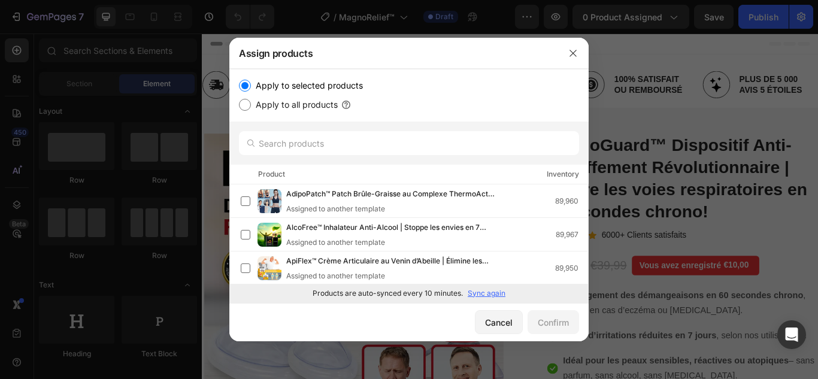
click at [486, 291] on p "Sync again" at bounding box center [487, 293] width 38 height 11
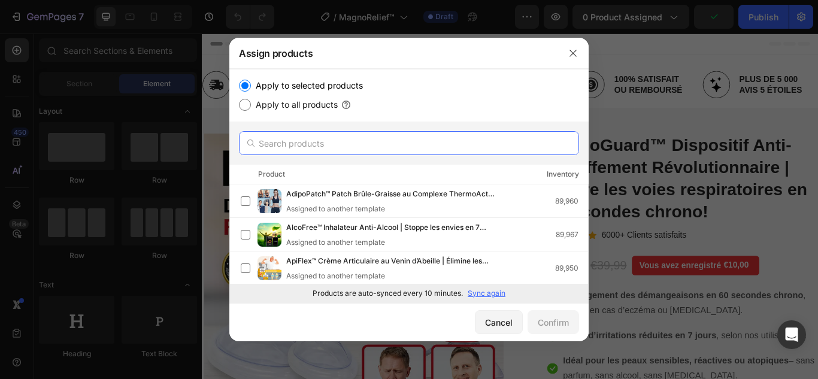
click at [431, 148] on input "text" at bounding box center [409, 143] width 340 height 24
paste input "MagnoRelief™"
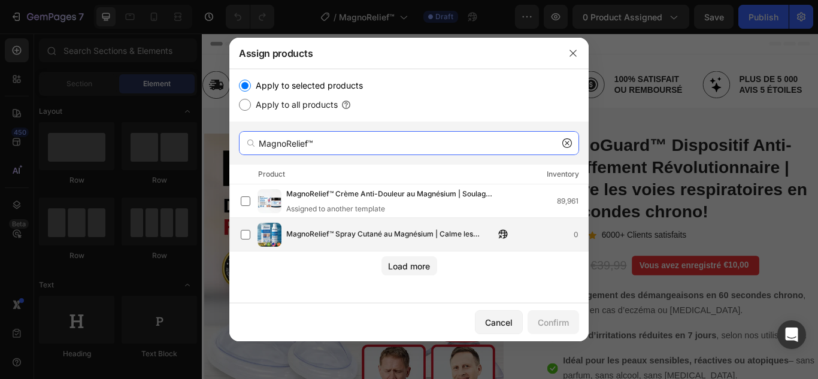
type input "MagnoRelief™"
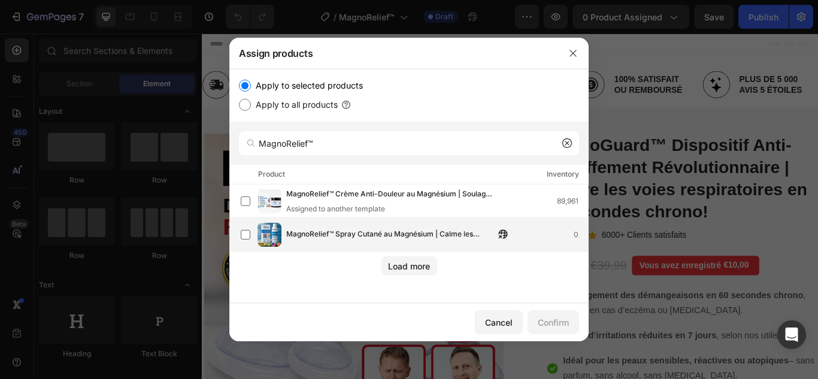
click at [336, 234] on span "MagnoRelief™ Spray Cutané au Magnésium | Calme les Démangeaisons et Répare la P…" at bounding box center [390, 234] width 208 height 13
click at [540, 319] on div "Confirm" at bounding box center [553, 322] width 31 height 13
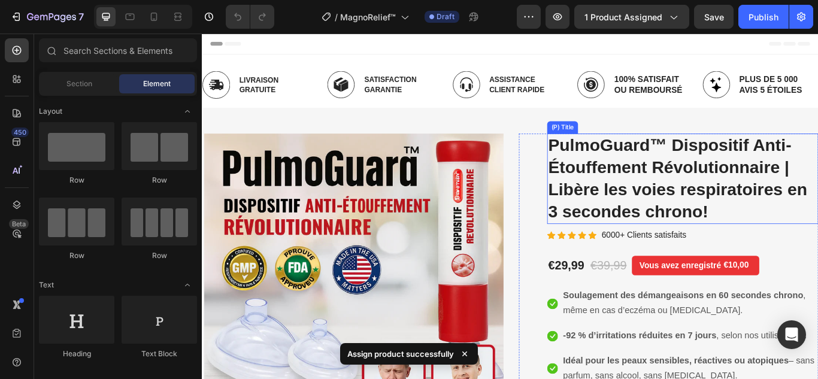
click at [688, 194] on h2 "PulmoGuard™ Dispositif Anti-Étouffement Révolutionnaire | Libère les voies resp…" at bounding box center [762, 202] width 316 height 105
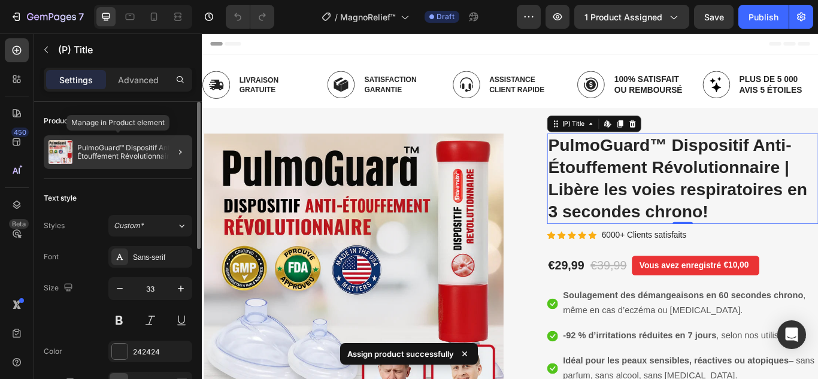
click at [144, 159] on p "PulmoGuard™ Dispositif Anti-Étouffement Révolutionnaire | Libère les voies resp…" at bounding box center [132, 152] width 110 height 17
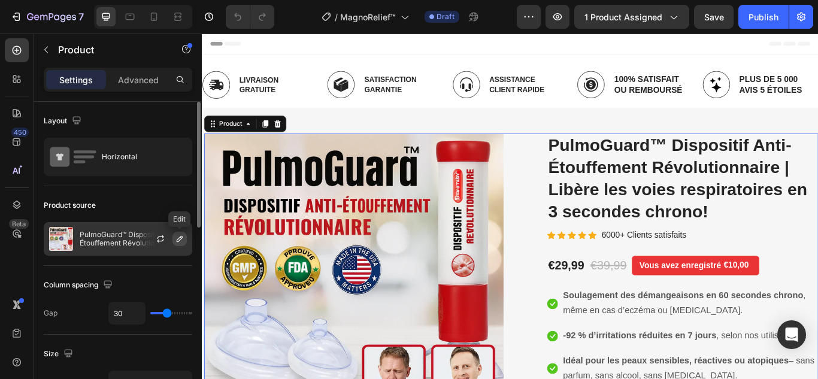
click at [179, 236] on icon "button" at bounding box center [180, 239] width 10 height 10
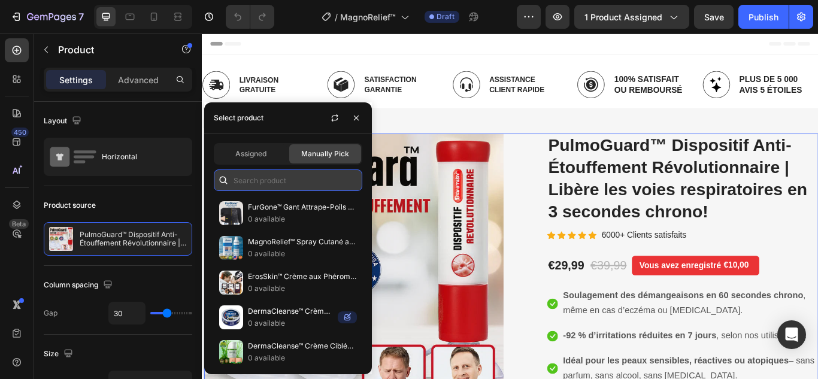
click at [302, 177] on input "text" at bounding box center [288, 180] width 148 height 22
paste input "MagnoRelief™"
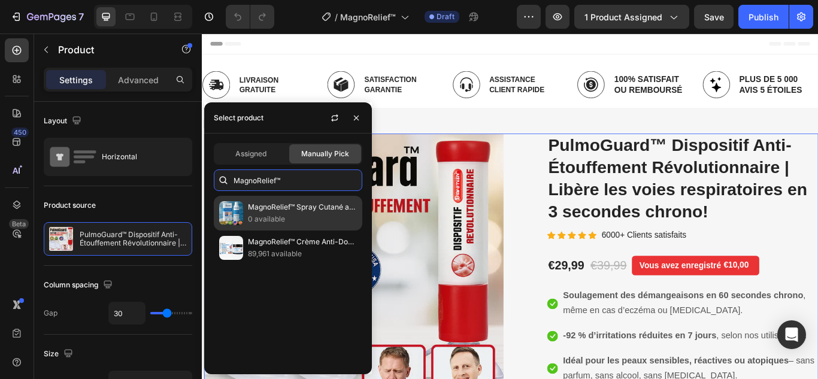
type input "MagnoRelief™"
click at [284, 204] on p "MagnoRelief™ Spray Cutané au Magnésium | Calme les Démangeaisons et Répare la P…" at bounding box center [302, 207] width 109 height 12
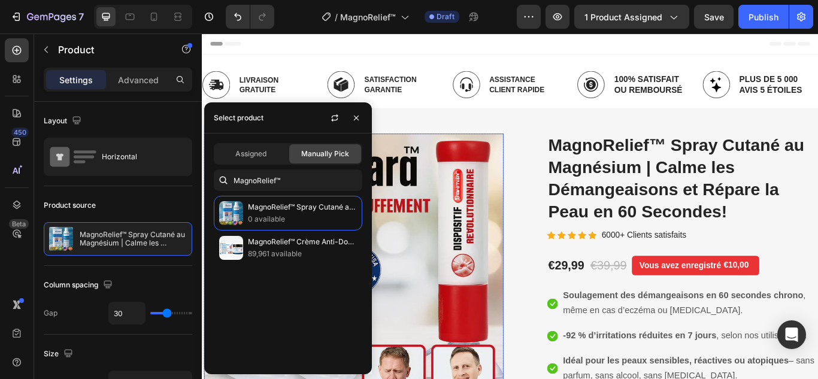
click at [486, 214] on img at bounding box center [378, 315] width 349 height 331
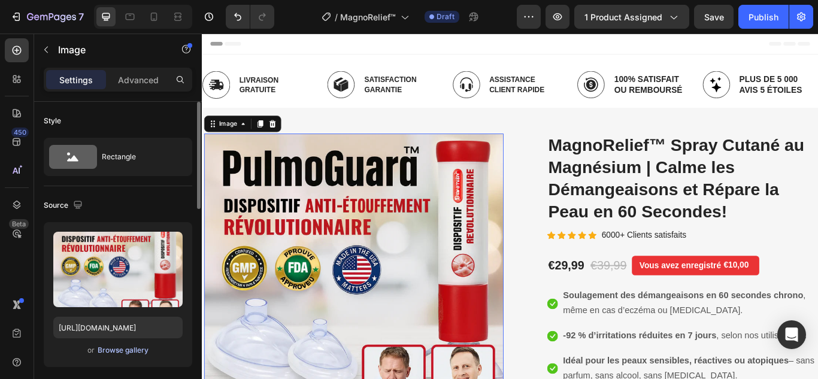
click at [128, 348] on div "Browse gallery" at bounding box center [123, 350] width 51 height 11
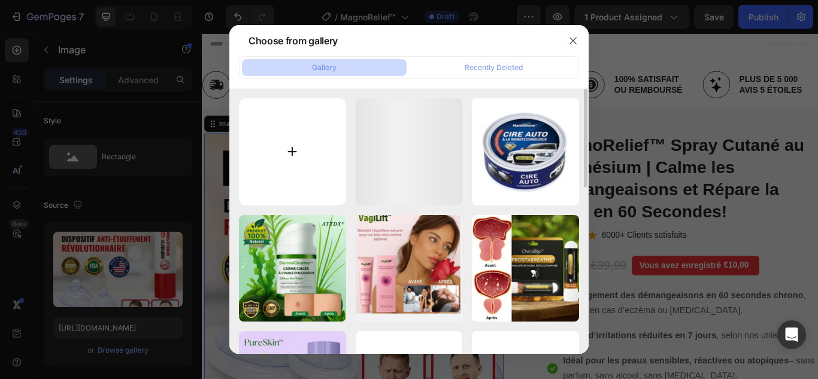
click at [287, 149] on input "file" at bounding box center [292, 151] width 107 height 107
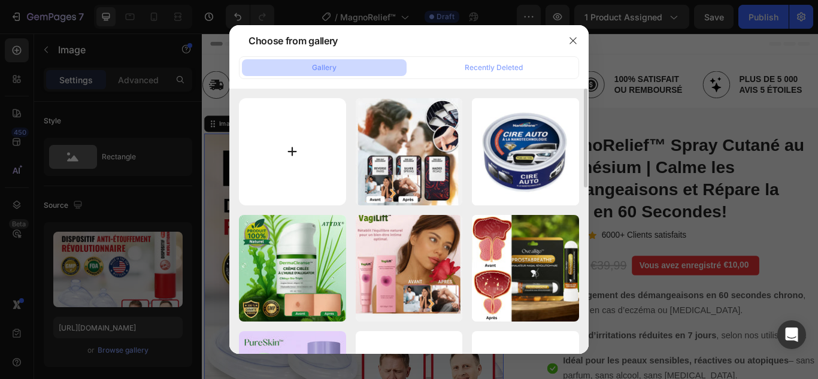
type input "C:\fakepath\1.webp"
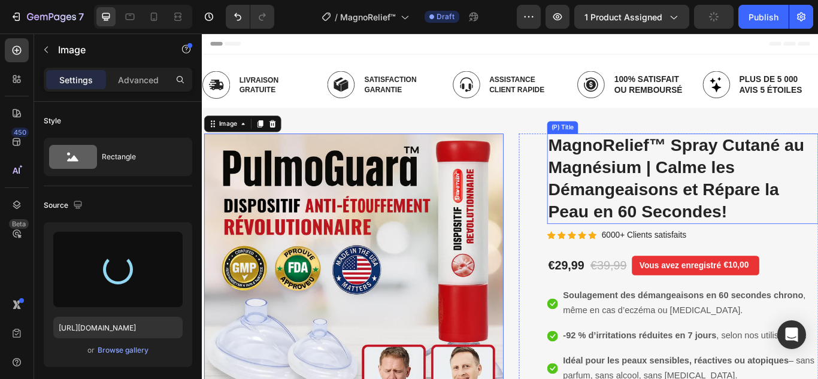
type input "https://cdn.shopify.com/s/files/1/0748/6688/4847/files/gempages_574280435123618…"
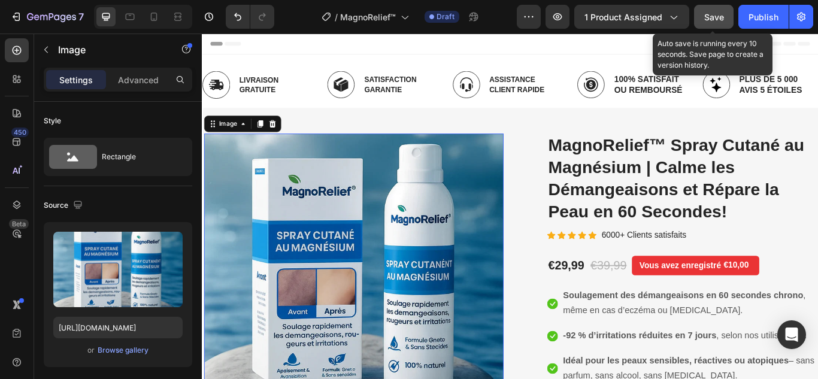
click at [701, 12] on button "Save" at bounding box center [714, 17] width 40 height 24
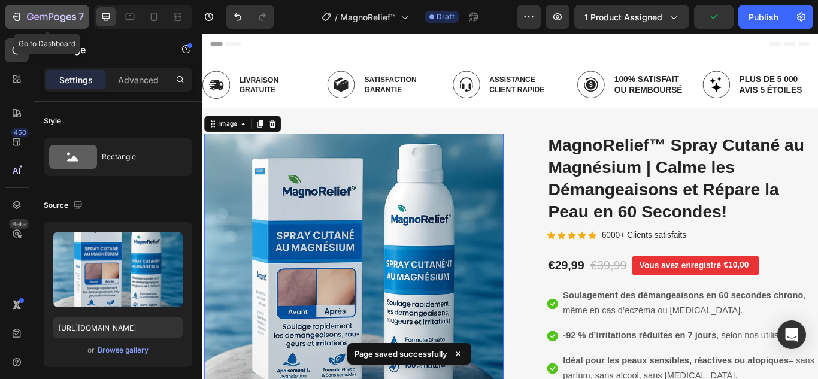
click at [11, 17] on icon "button" at bounding box center [16, 17] width 12 height 12
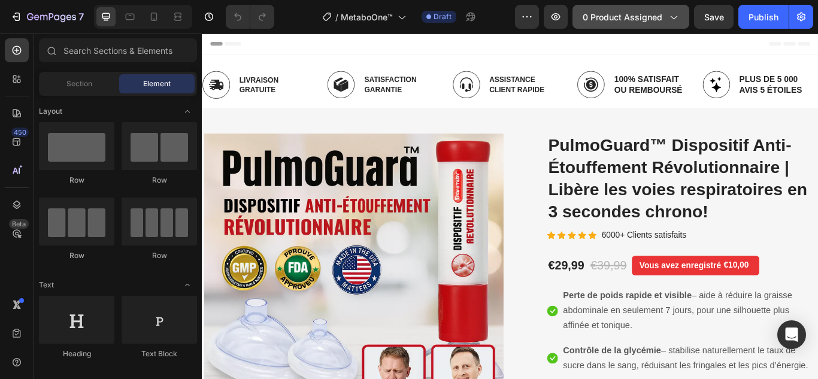
click at [638, 17] on span "0 product assigned" at bounding box center [622, 17] width 80 height 13
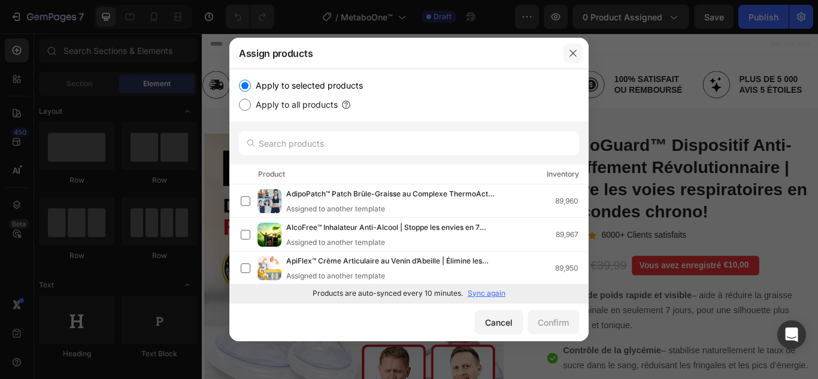
click at [567, 57] on button "button" at bounding box center [572, 53] width 19 height 19
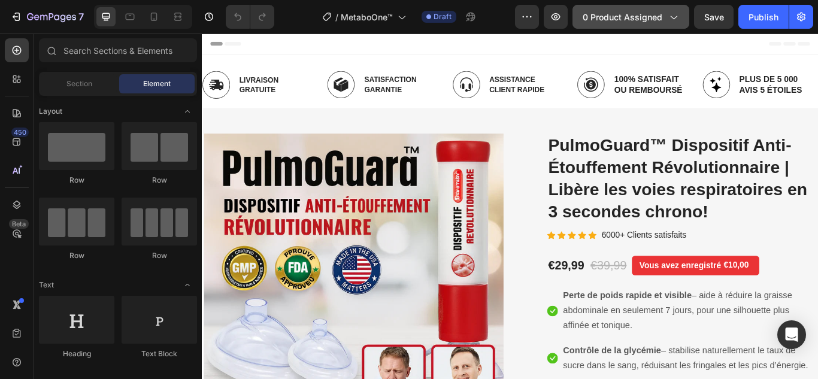
click at [641, 16] on span "0 product assigned" at bounding box center [622, 17] width 80 height 13
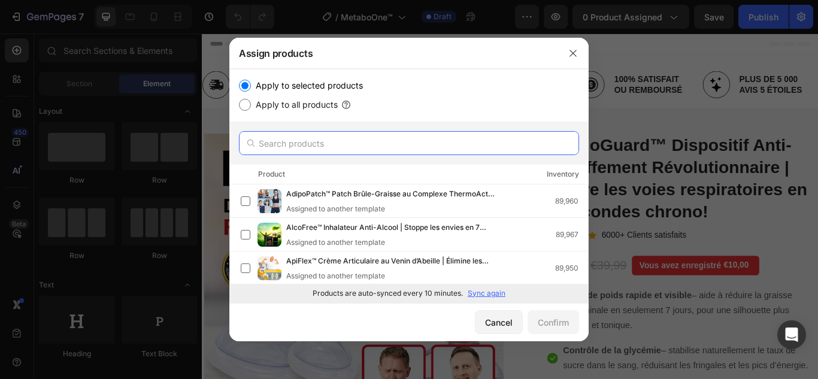
click at [347, 144] on input "text" at bounding box center [409, 143] width 340 height 24
paste input "MetaboOne™"
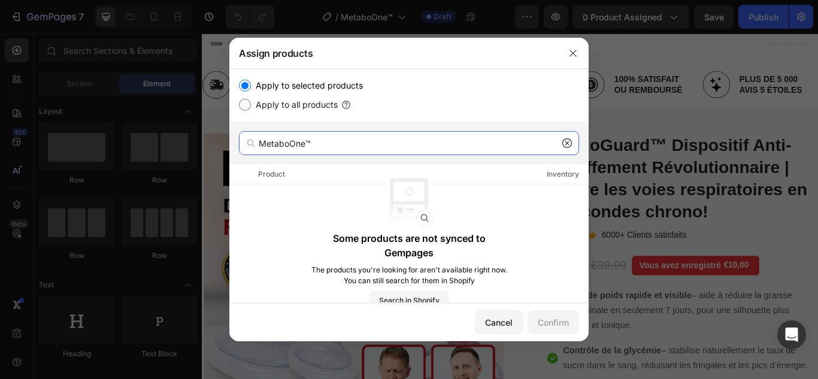
type input "MetaboOne™"
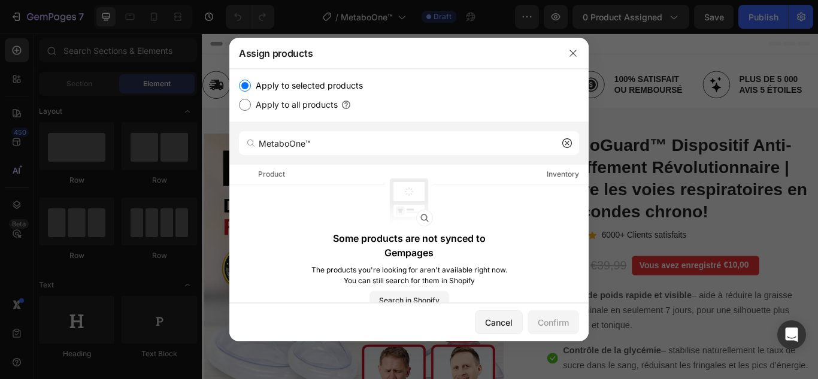
click at [567, 148] on icon at bounding box center [567, 143] width 10 height 10
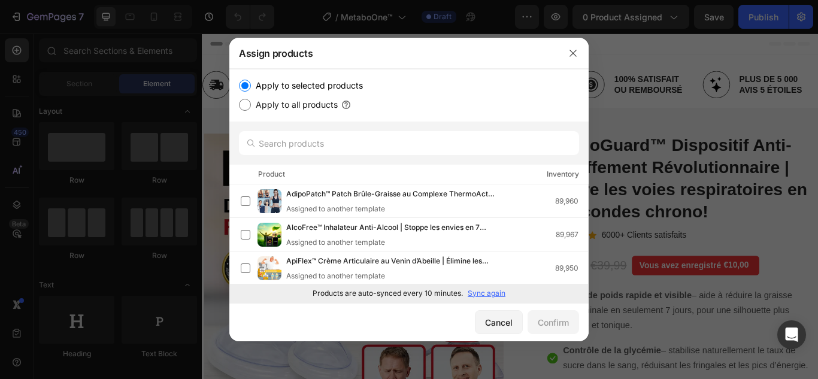
click at [480, 289] on p "Sync again" at bounding box center [487, 293] width 38 height 11
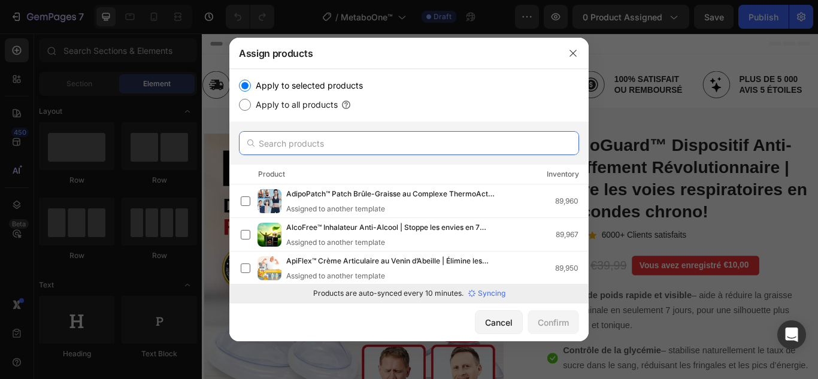
click at [345, 133] on input "text" at bounding box center [409, 143] width 340 height 24
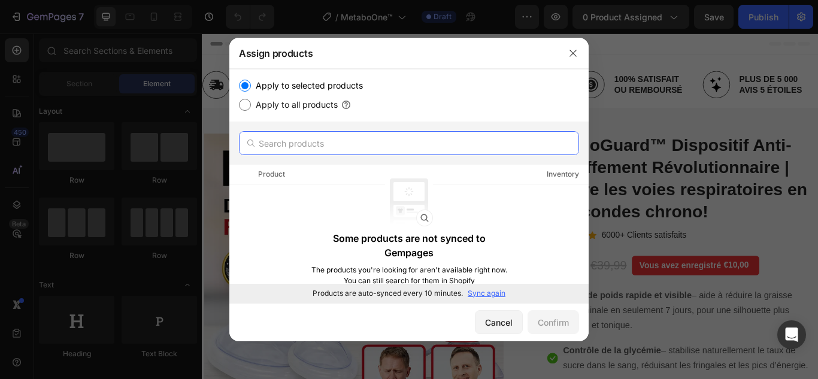
paste input "MetaboOne™"
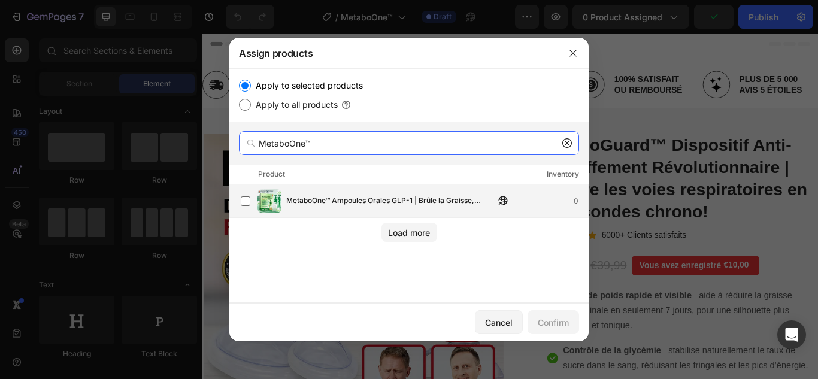
type input "MetaboOne™"
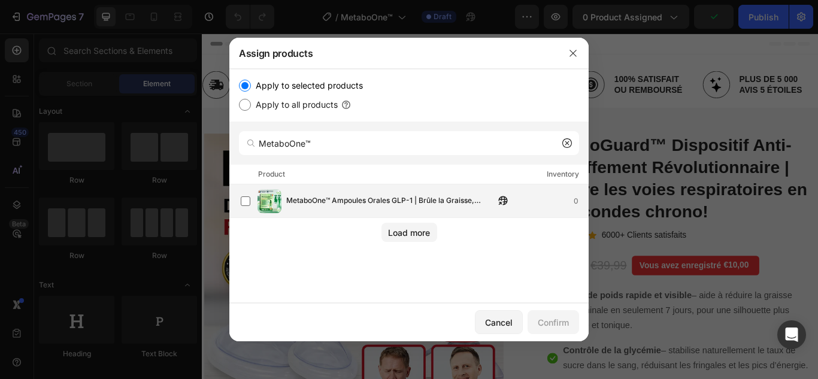
click at [398, 202] on span "MetaboOne™ Ampoules Orales GLP-1 | Brûle la Graisse, Stabilise la Glycémie et R…" at bounding box center [390, 201] width 208 height 13
click at [554, 319] on div "Confirm" at bounding box center [553, 322] width 31 height 13
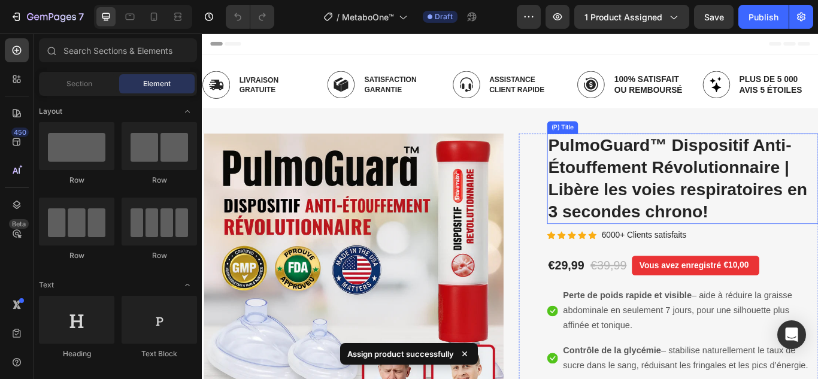
click at [684, 190] on h2 "PulmoGuard™ Dispositif Anti-Étouffement Révolutionnaire | Libère les voies resp…" at bounding box center [762, 202] width 316 height 105
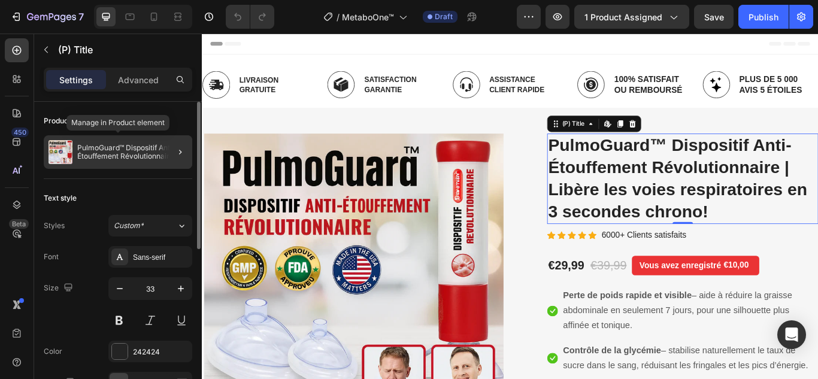
click at [156, 144] on p "PulmoGuard™ Dispositif Anti-Étouffement Révolutionnaire | Libère les voies resp…" at bounding box center [132, 152] width 110 height 17
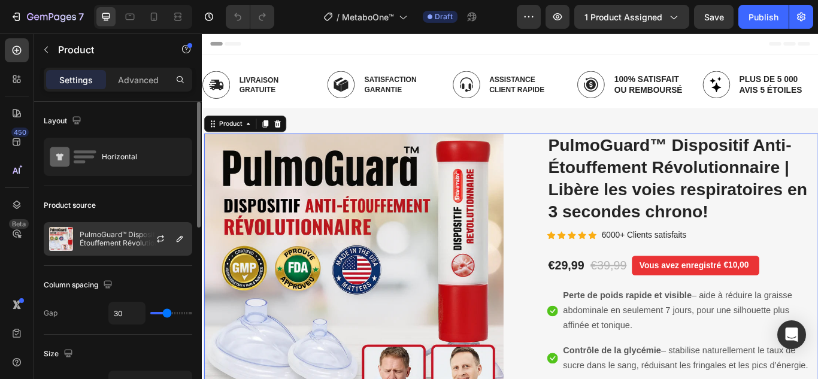
click at [139, 236] on div at bounding box center [165, 239] width 53 height 32
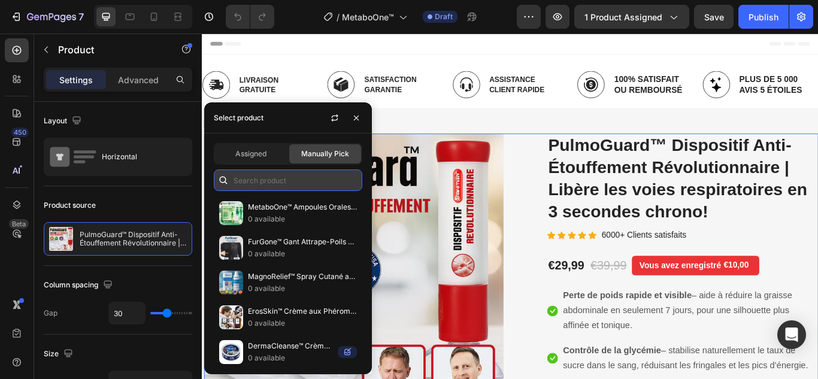
click at [277, 183] on input "text" at bounding box center [288, 180] width 148 height 22
paste input "MetaboOne™"
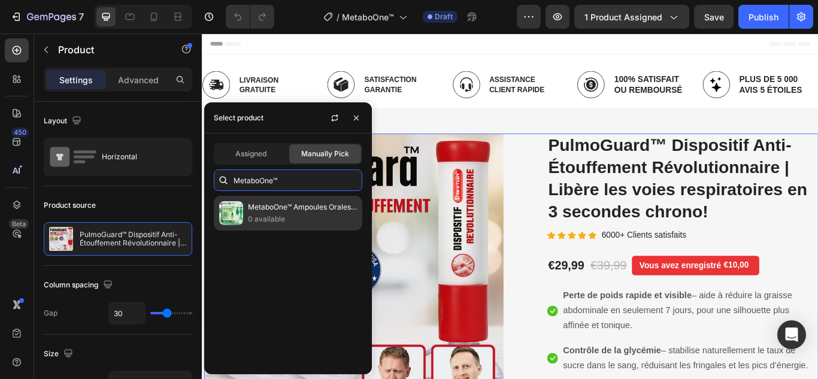
type input "MetaboOne™"
click at [320, 201] on p "MetaboOne™ Ampoules Orales GLP-1 | Brûle la Graisse, Stabilise la Glycémie et R…" at bounding box center [302, 207] width 109 height 12
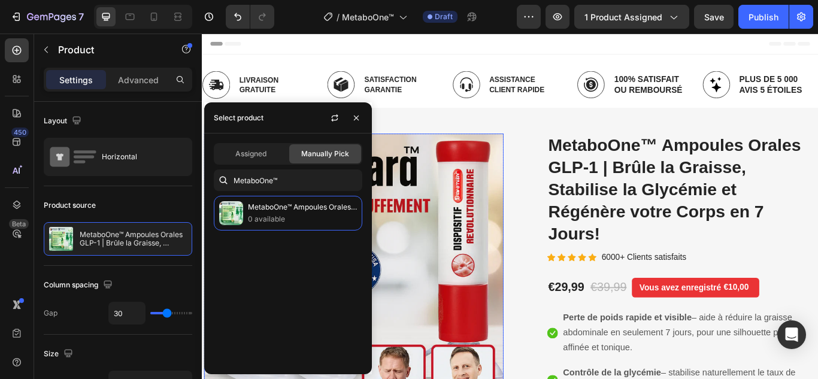
click at [463, 228] on img at bounding box center [378, 315] width 349 height 331
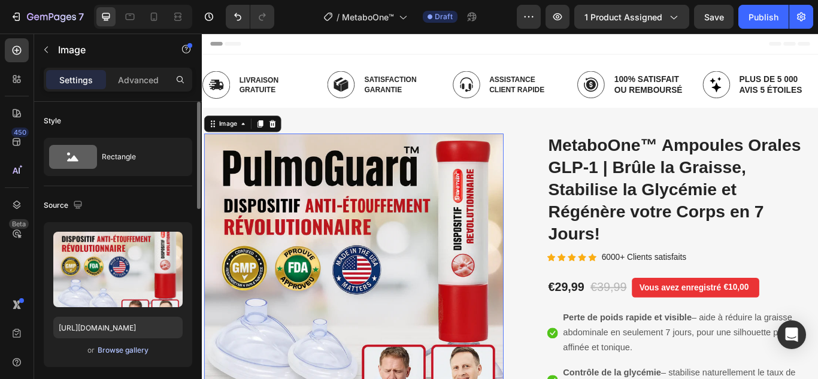
click at [120, 347] on div "Browse gallery" at bounding box center [123, 350] width 51 height 11
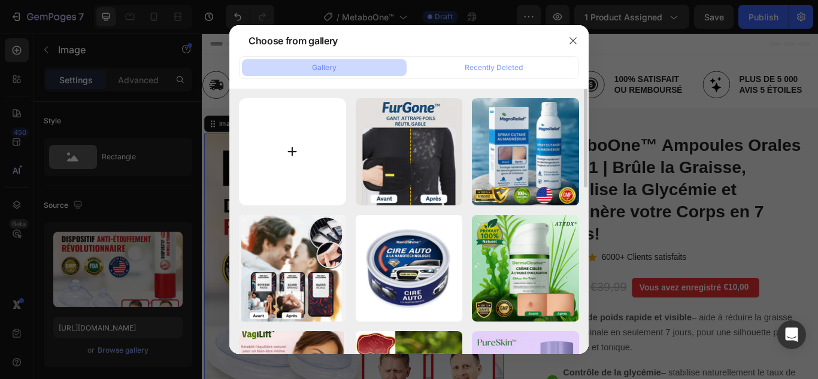
click at [293, 153] on input "file" at bounding box center [292, 151] width 107 height 107
type input "C:\fakepath\1.webp"
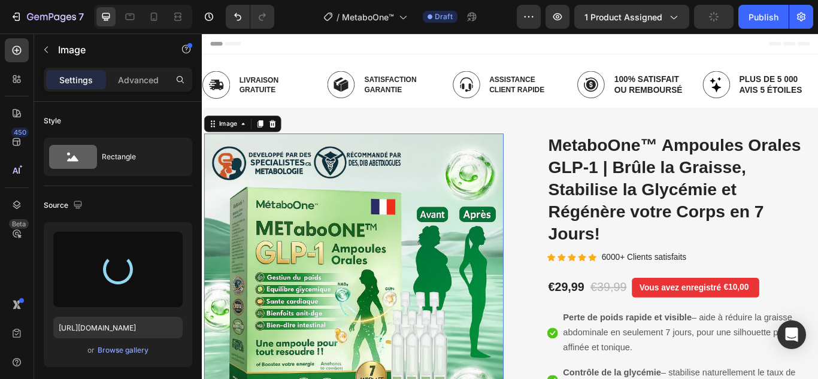
type input "https://cdn.shopify.com/s/files/1/0748/6688/4847/files/gempages_574280435123618…"
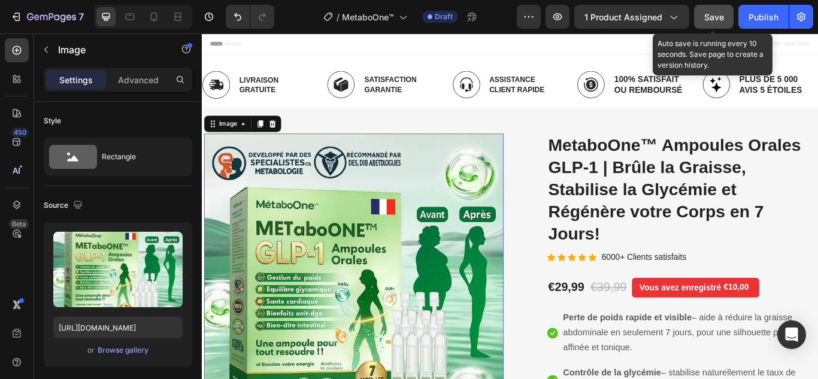
click at [718, 10] on button "Save" at bounding box center [714, 17] width 40 height 24
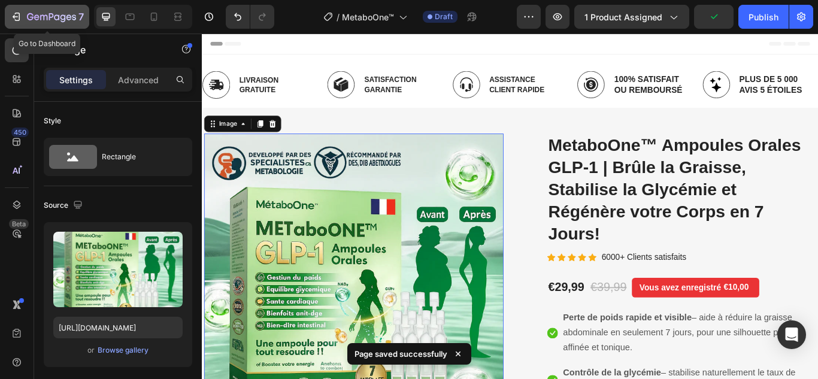
click at [16, 25] on button "7" at bounding box center [47, 17] width 84 height 24
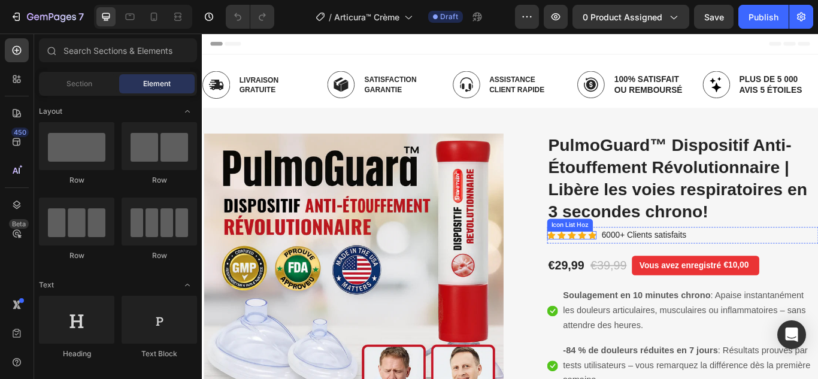
scroll to position [60, 0]
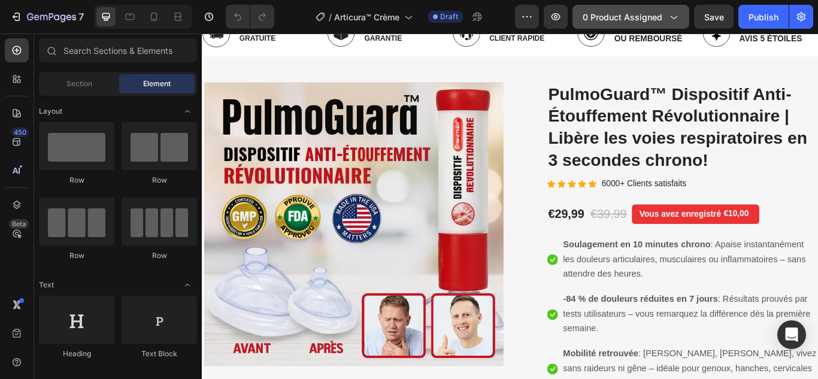
click at [637, 16] on span "0 product assigned" at bounding box center [622, 17] width 80 height 13
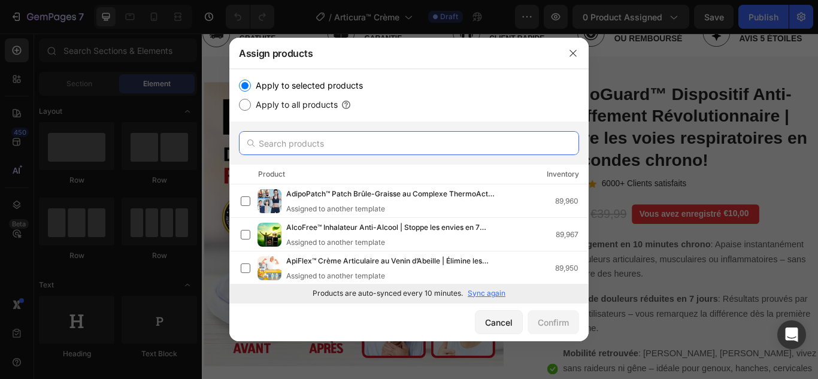
click at [327, 144] on input "text" at bounding box center [409, 143] width 340 height 24
paste input "Articura™"
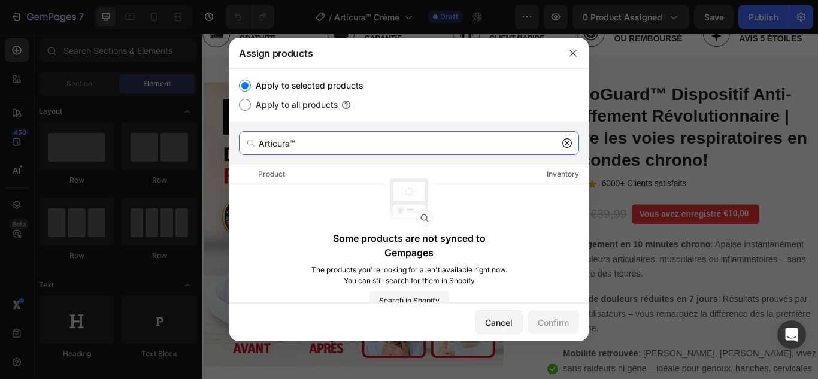
type input "Articura™"
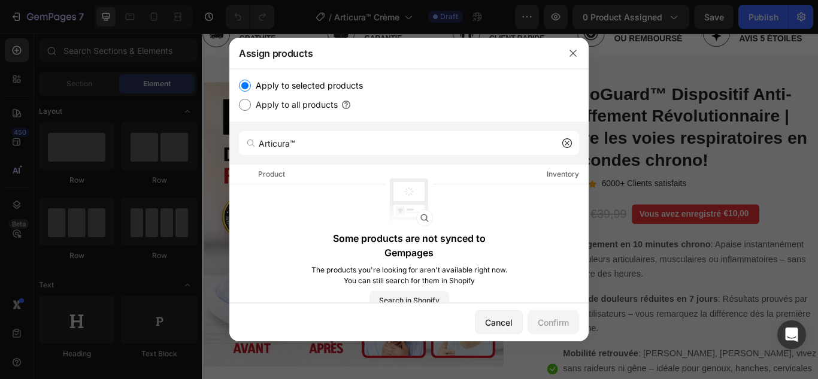
click at [566, 145] on icon at bounding box center [567, 143] width 4 height 4
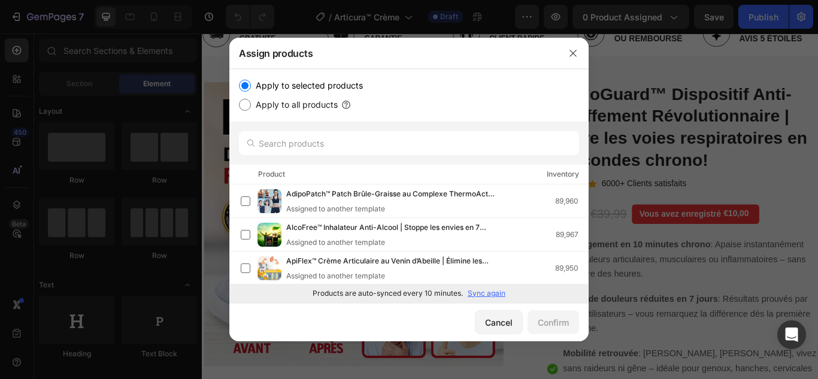
click at [485, 289] on p "Sync again" at bounding box center [487, 293] width 38 height 11
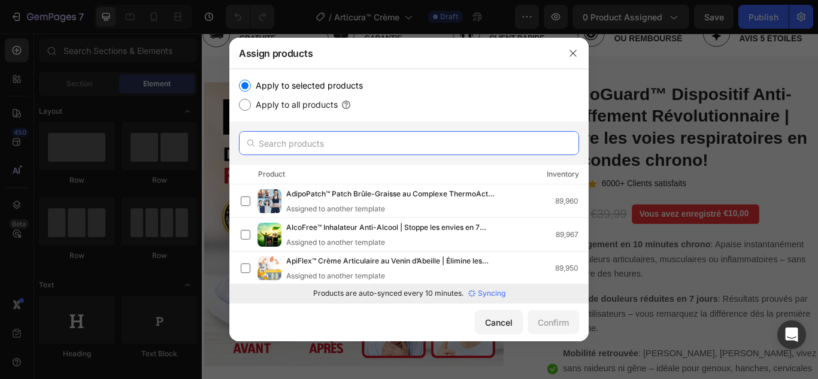
click at [386, 141] on input "text" at bounding box center [409, 143] width 340 height 24
paste input "Articura™"
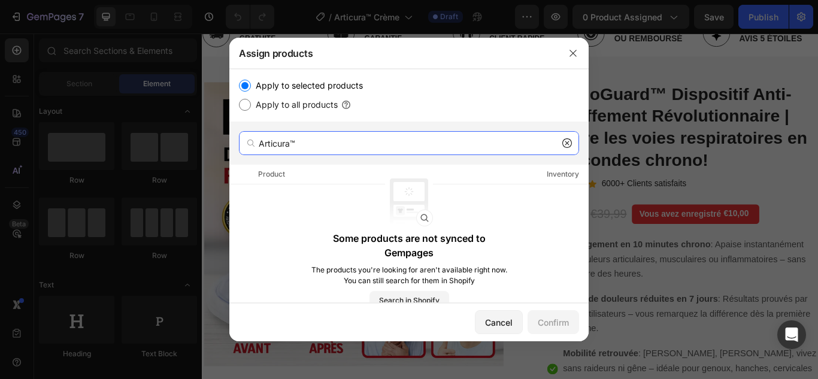
type input "Articura™"
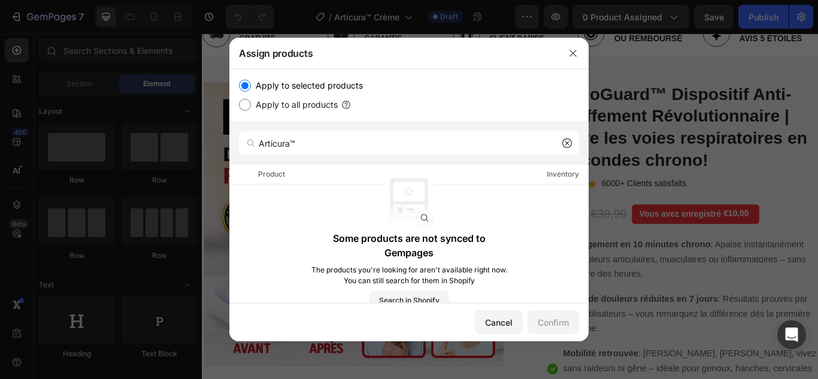
click at [567, 142] on icon at bounding box center [567, 143] width 10 height 10
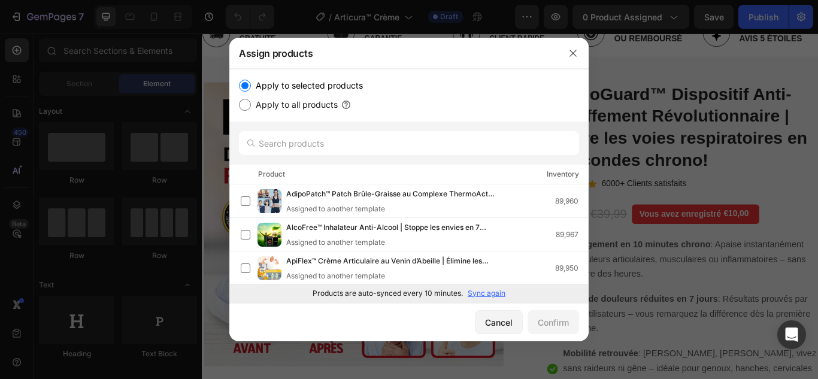
click at [490, 298] on p "Sync again" at bounding box center [487, 293] width 38 height 11
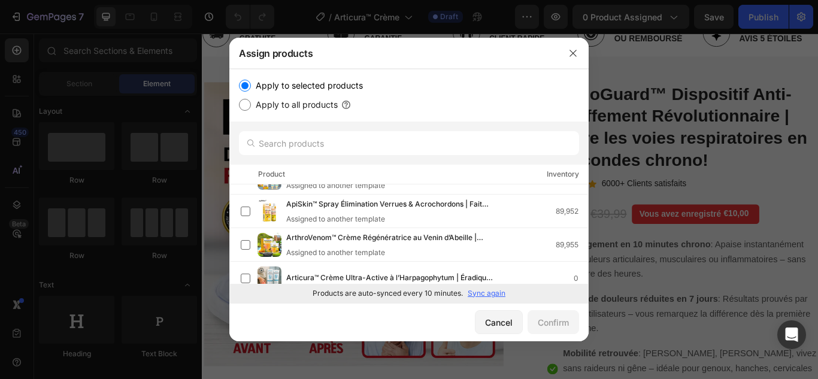
scroll to position [0, 0]
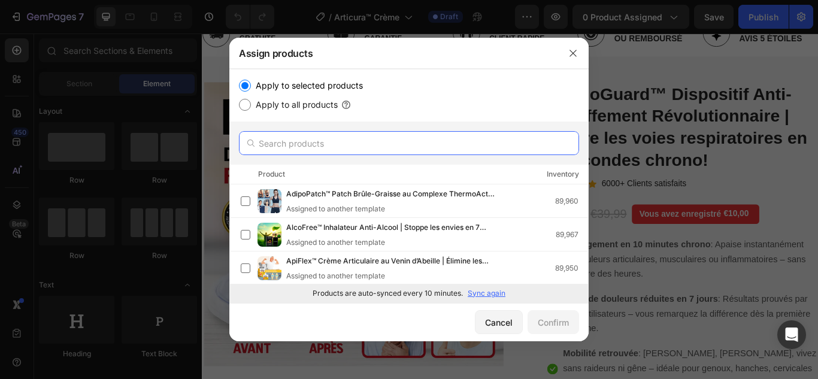
click at [406, 142] on input "text" at bounding box center [409, 143] width 340 height 24
paste input "MagnoRelief"
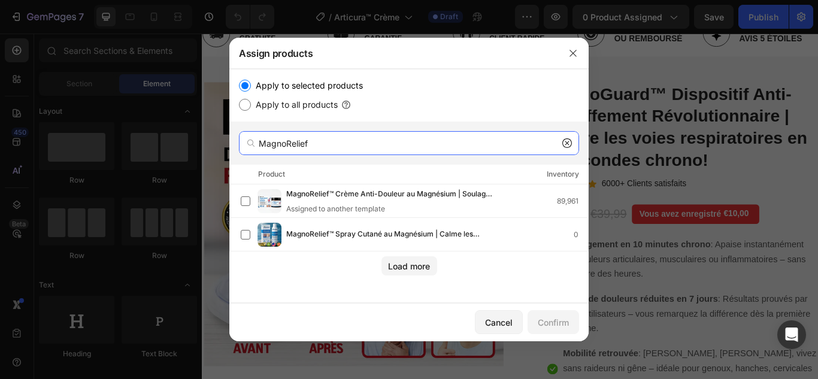
type input "MagnoRelief"
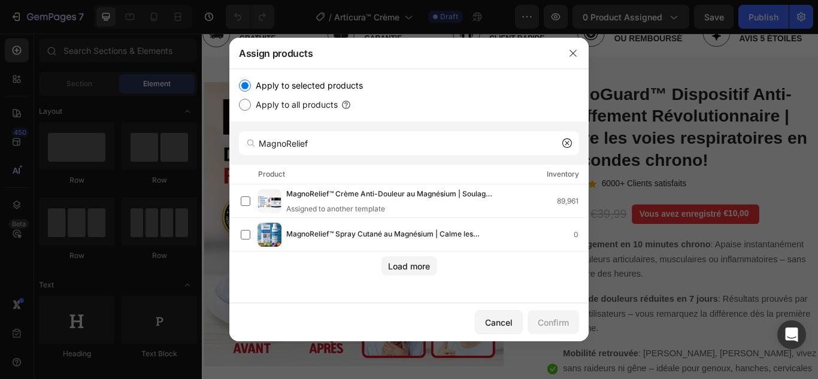
click at [567, 139] on icon at bounding box center [567, 143] width 10 height 10
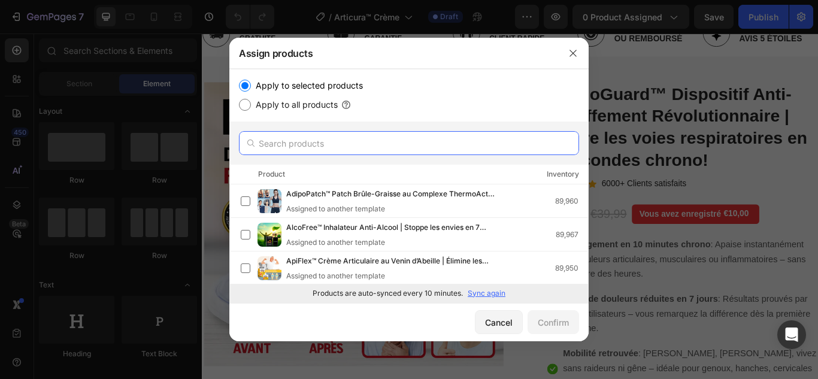
click at [317, 142] on input "text" at bounding box center [409, 143] width 340 height 24
paste input "Articura™"
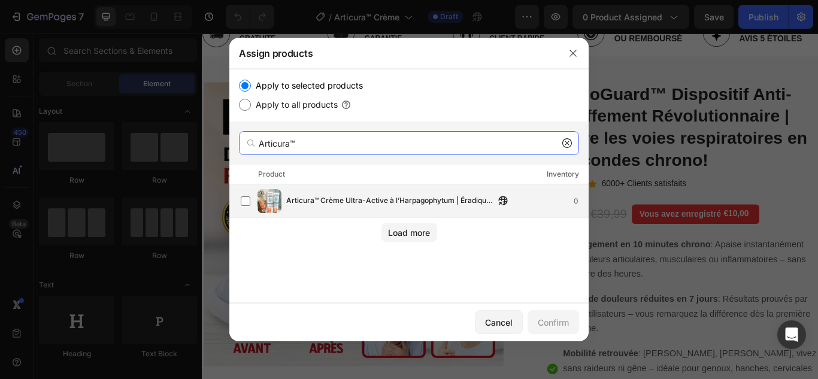
type input "Articura™"
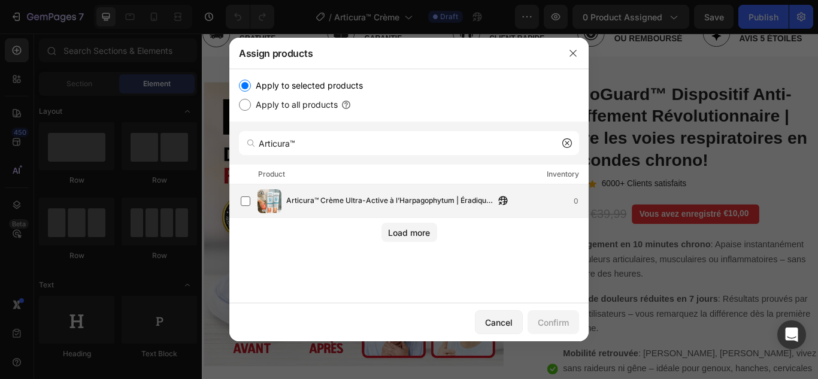
click at [393, 207] on span "Articura™ Crème Ultra-Active à l’Harpagophytum | Éradique les douleurs articula…" at bounding box center [390, 201] width 208 height 13
click at [554, 324] on div "Confirm" at bounding box center [553, 322] width 31 height 13
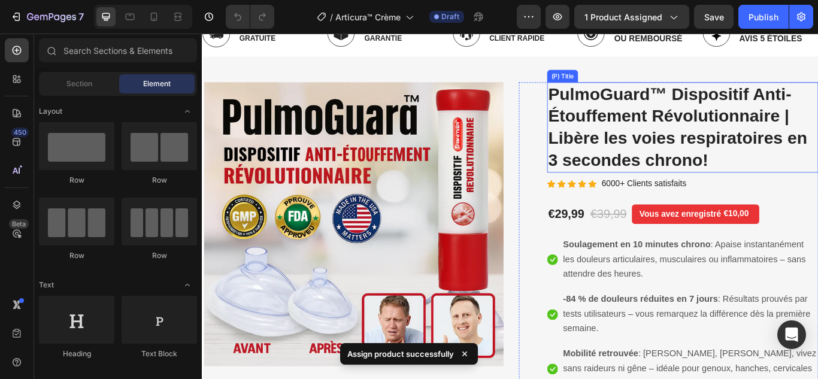
drag, startPoint x: 660, startPoint y: 132, endPoint x: 656, endPoint y: 156, distance: 24.2
click at [660, 132] on h2 "PulmoGuard™ Dispositif Anti-Étouffement Révolutionnaire | Libère les voies resp…" at bounding box center [762, 142] width 316 height 105
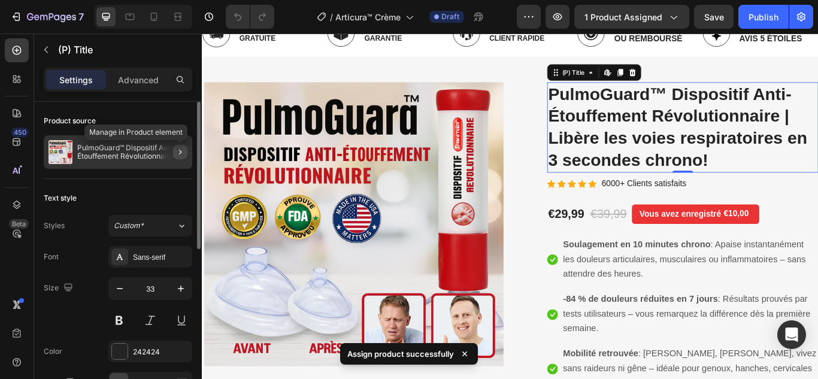
click at [178, 148] on icon "button" at bounding box center [180, 152] width 10 height 10
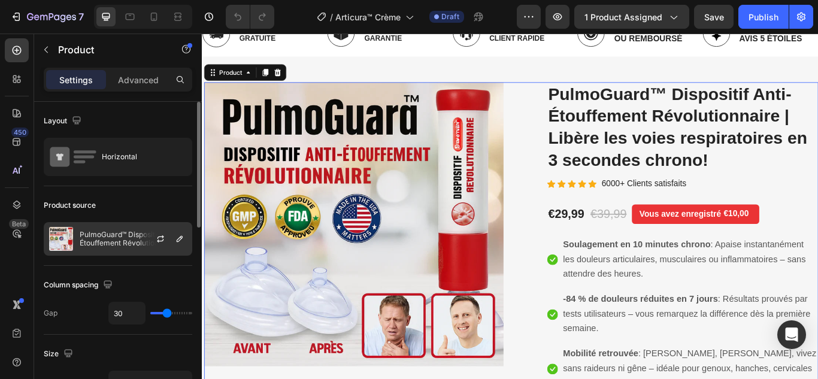
click at [147, 236] on div at bounding box center [165, 239] width 53 height 32
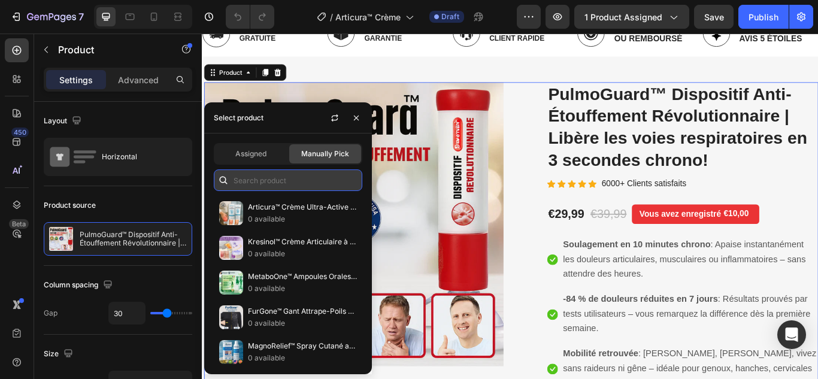
click at [266, 182] on input "text" at bounding box center [288, 180] width 148 height 22
paste input "Articura™"
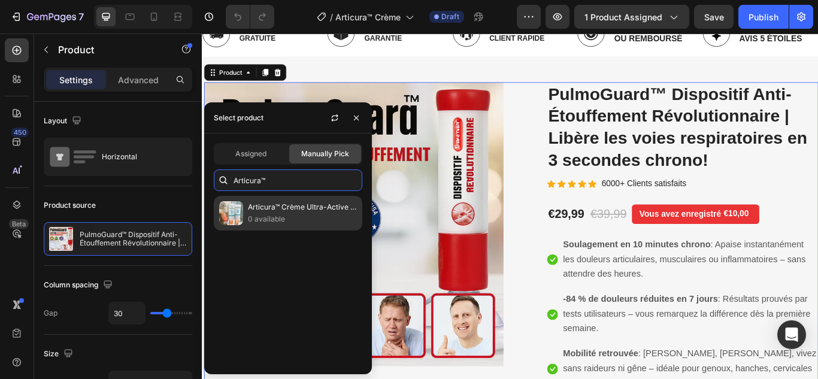
type input "Articura™"
click at [301, 210] on p "Articura™ Crème Ultra-Active à l’Harpagophytum | Éradique les douleurs articula…" at bounding box center [302, 207] width 109 height 12
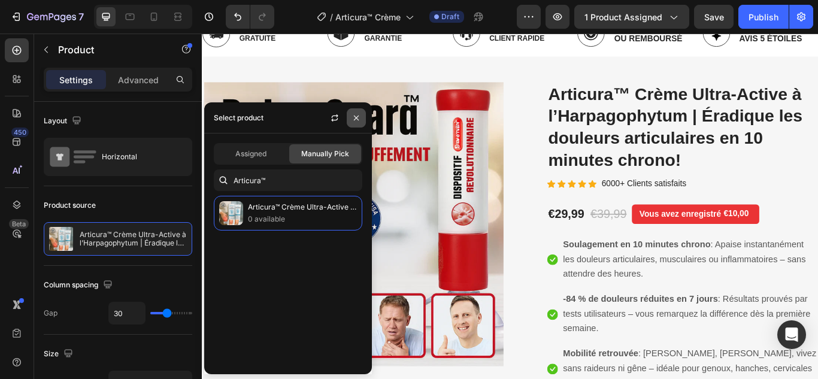
click at [357, 114] on icon "button" at bounding box center [356, 118] width 10 height 10
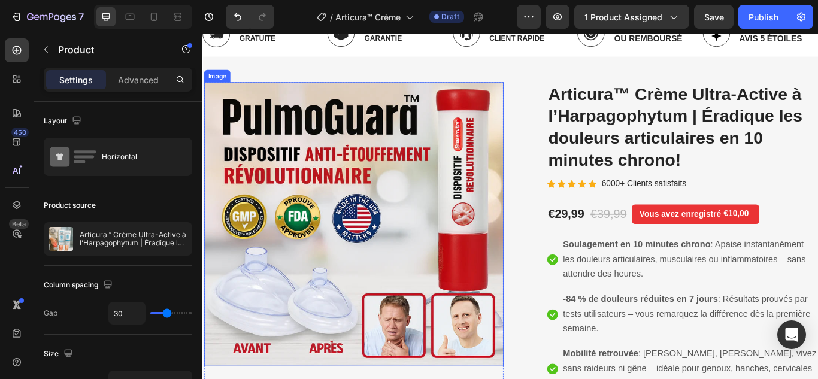
drag, startPoint x: 390, startPoint y: 193, endPoint x: 234, endPoint y: 276, distance: 176.2
click at [390, 193] on img at bounding box center [378, 255] width 349 height 331
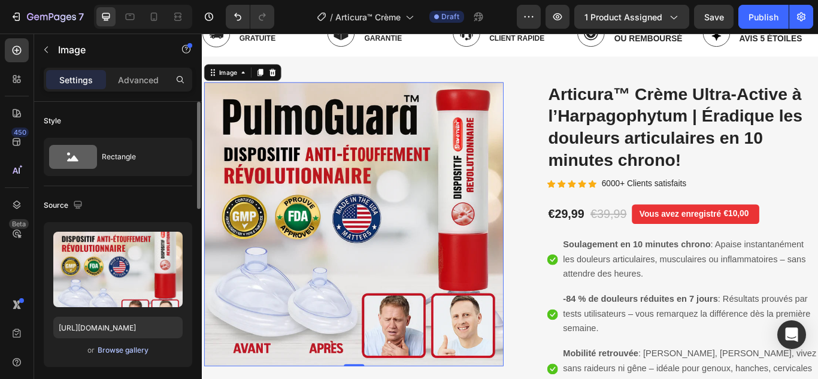
click at [133, 350] on div "Browse gallery" at bounding box center [123, 350] width 51 height 11
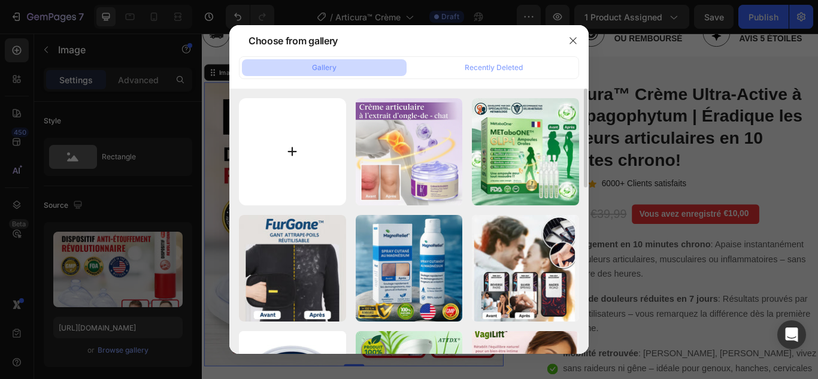
click at [290, 153] on input "file" at bounding box center [292, 151] width 107 height 107
type input "C:\fakepath\1.webp"
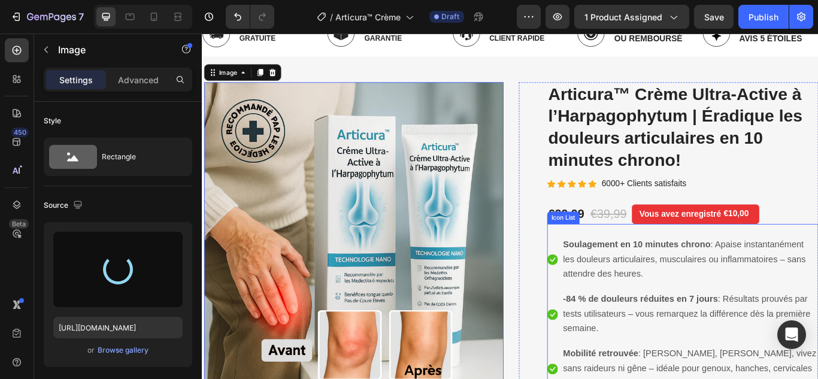
type input "https://cdn.shopify.com/s/files/1/0748/6688/4847/files/gempages_574280435123618…"
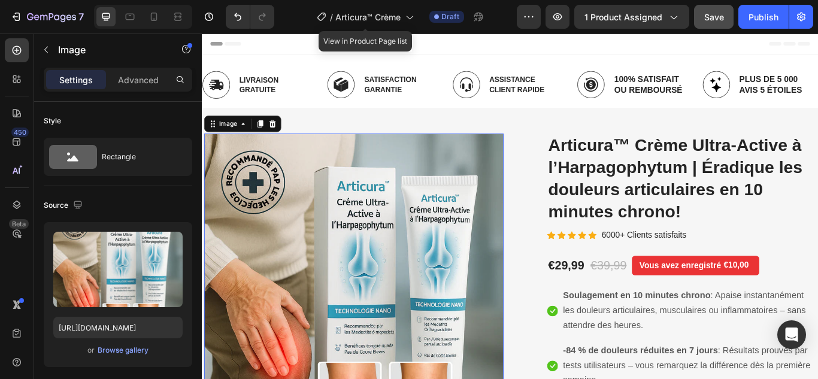
click at [714, 26] on button "Save" at bounding box center [714, 17] width 40 height 24
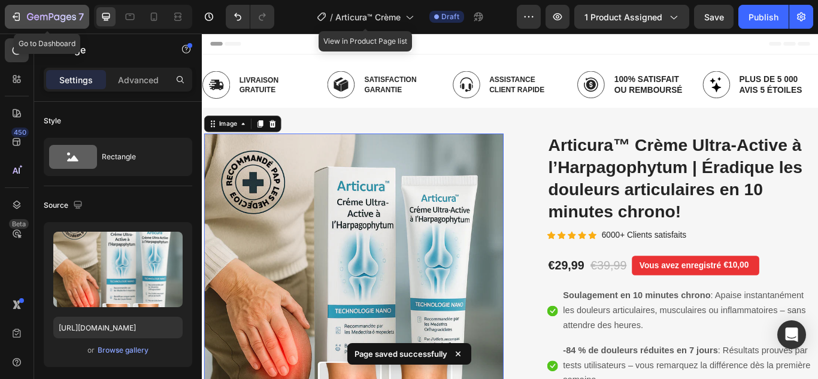
click at [8, 19] on button "7" at bounding box center [47, 17] width 84 height 24
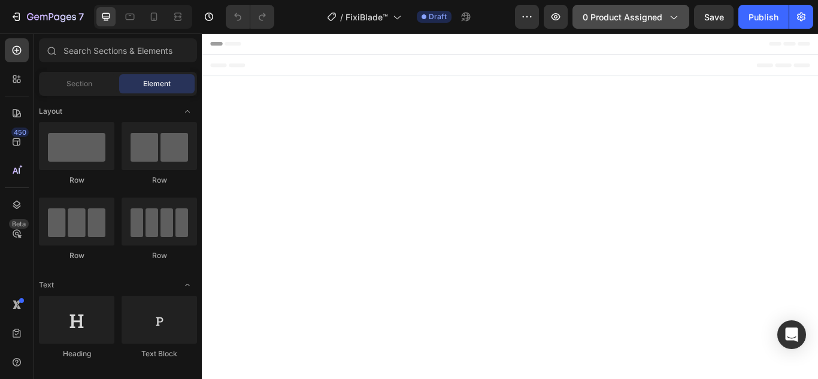
click at [615, 20] on span "0 product assigned" at bounding box center [622, 17] width 80 height 13
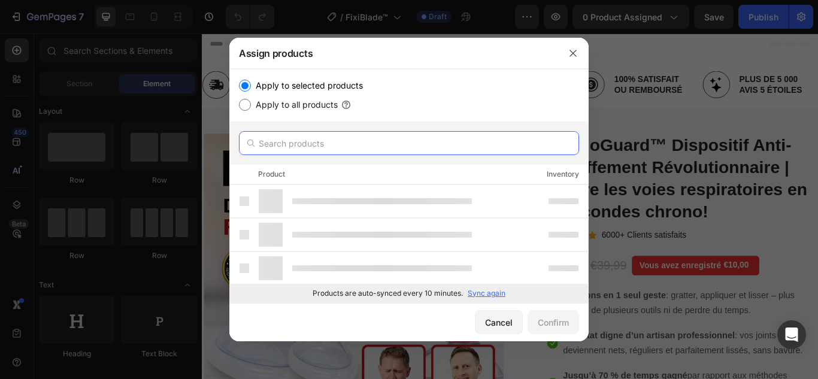
click at [386, 141] on input "text" at bounding box center [409, 143] width 340 height 24
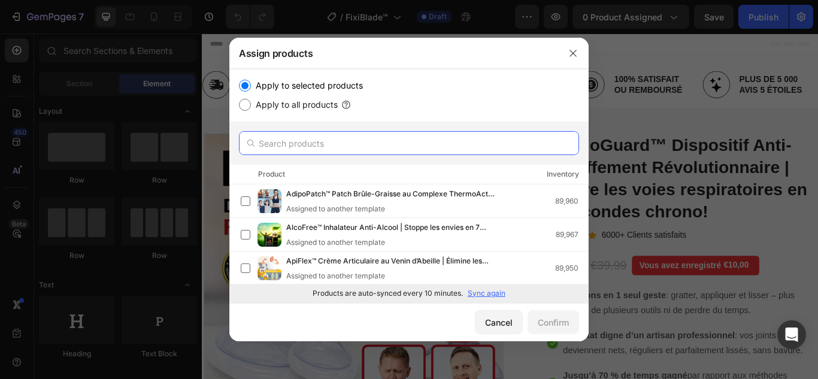
paste input "FixiBlade™"
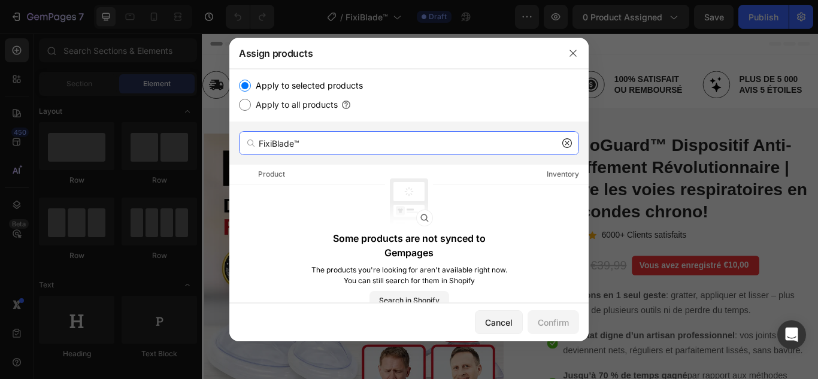
type input "FixiBlade™"
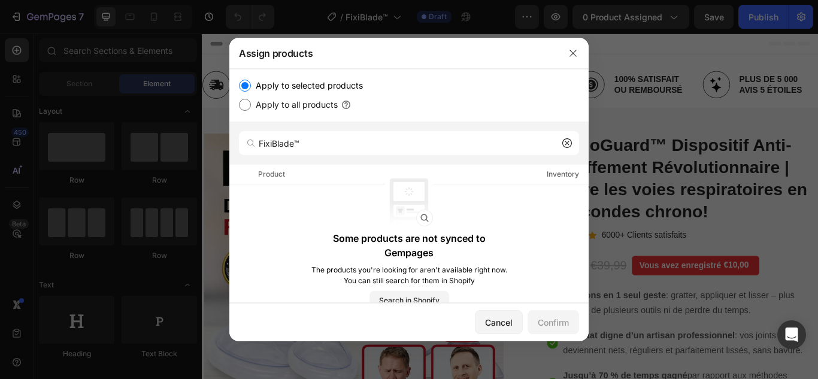
click at [567, 142] on icon at bounding box center [567, 143] width 4 height 4
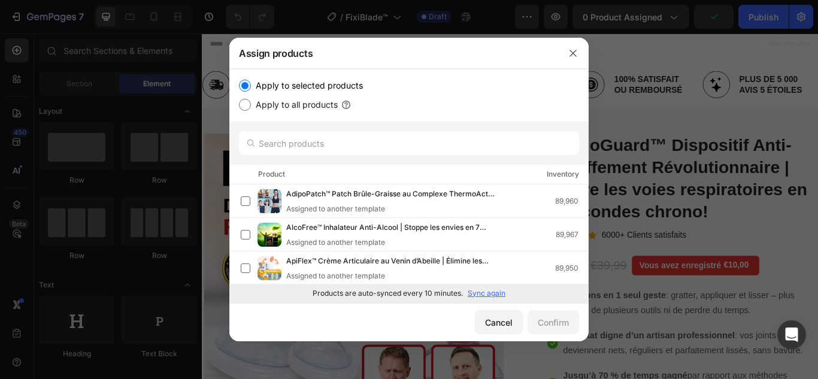
click at [485, 292] on p "Sync again" at bounding box center [487, 293] width 38 height 11
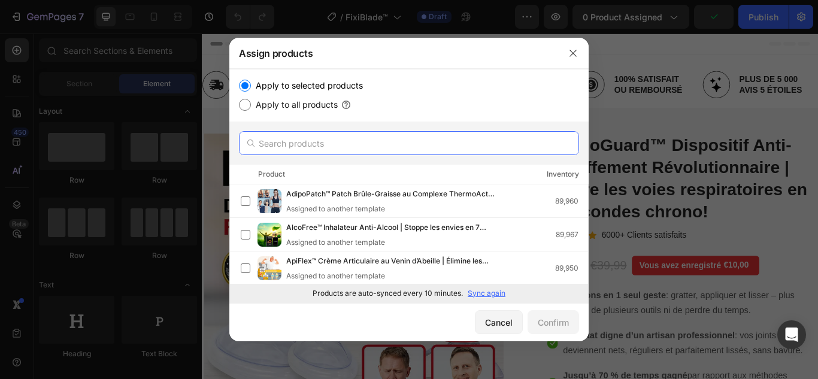
click at [434, 151] on input "text" at bounding box center [409, 143] width 340 height 24
paste input "FixiBlade™"
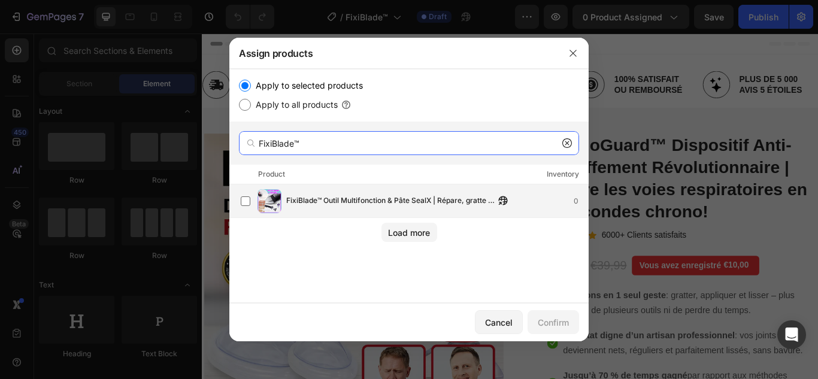
type input "FixiBlade™"
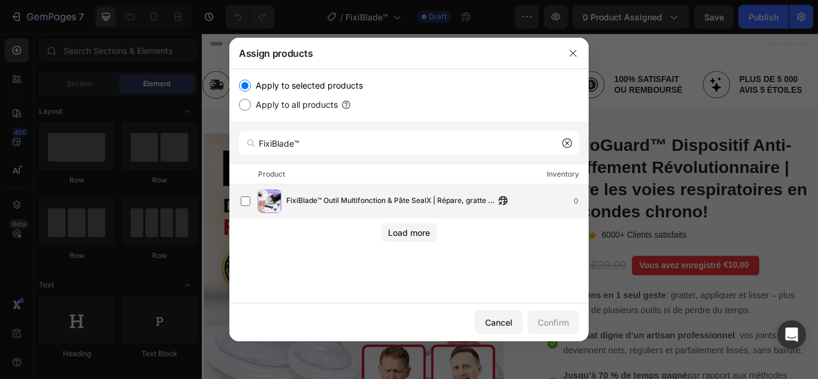
click at [449, 203] on span "FixiBlade™ Outil Multifonction & Pâte SealX | Répare, gratte et lisse toutes su…" at bounding box center [390, 201] width 208 height 13
click at [549, 325] on div "Confirm" at bounding box center [553, 322] width 31 height 13
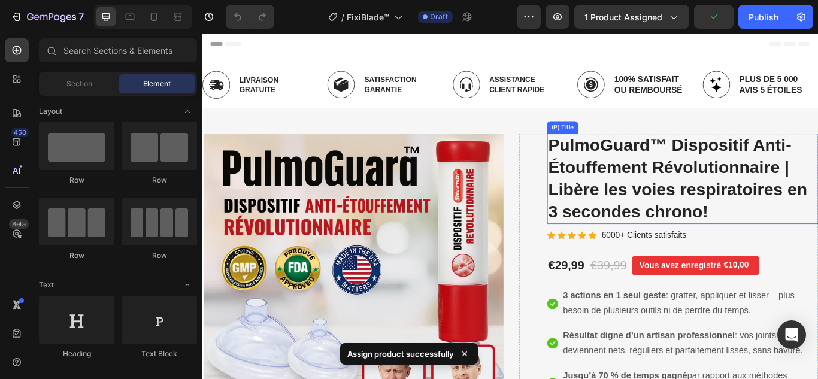
drag, startPoint x: 674, startPoint y: 208, endPoint x: 429, endPoint y: 215, distance: 244.9
click at [674, 208] on h2 "PulmoGuard™ Dispositif Anti-Étouffement Révolutionnaire | Libère les voies resp…" at bounding box center [762, 202] width 316 height 105
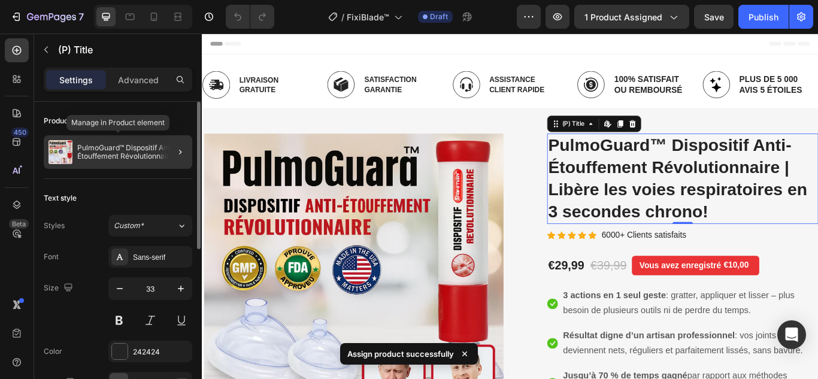
click at [128, 142] on div "PulmoGuard™ Dispositif Anti-Étouffement Révolutionnaire | Libère les voies resp…" at bounding box center [118, 152] width 148 height 34
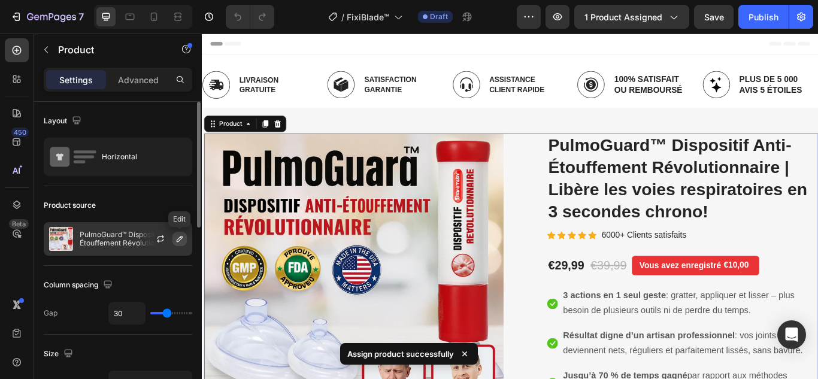
click at [177, 236] on icon "button" at bounding box center [180, 239] width 10 height 10
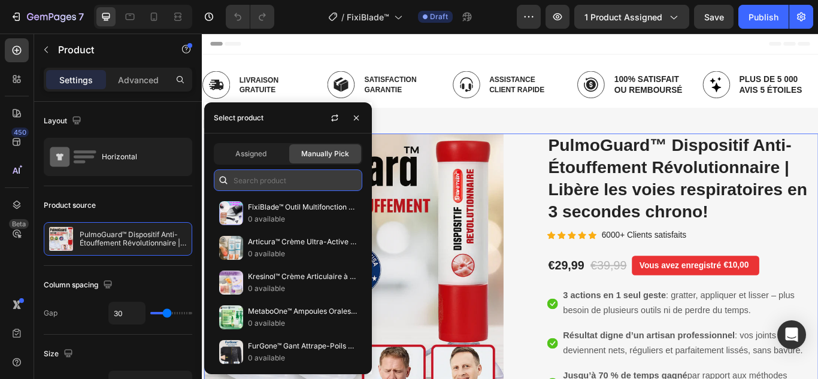
click at [302, 175] on input "text" at bounding box center [288, 180] width 148 height 22
paste input "FixiBlade™"
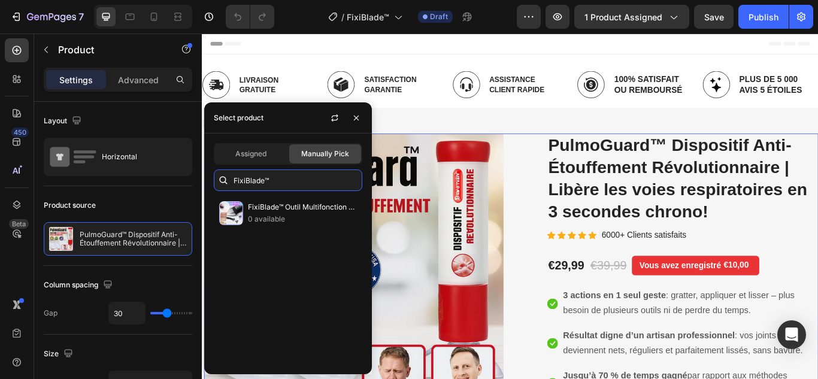
type input "FixiBlade™"
click at [283, 213] on p "FixiBlade™ Outil Multifonction & Pâte SealX | Répare, gratte et lisse toutes su…" at bounding box center [302, 207] width 109 height 12
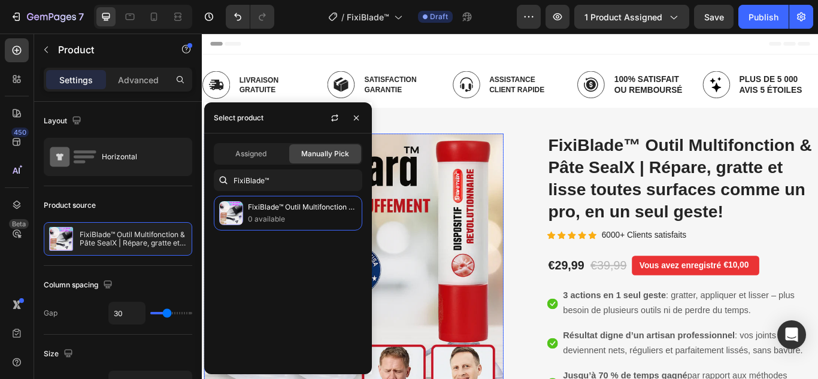
click at [474, 257] on img at bounding box center [378, 315] width 349 height 331
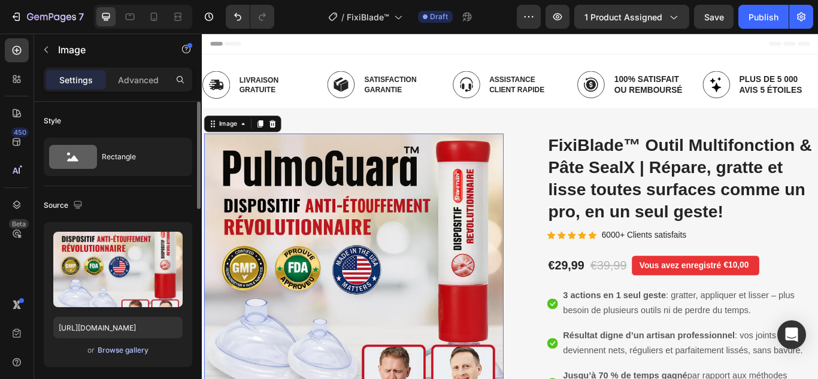
click at [128, 353] on div "Browse gallery" at bounding box center [123, 350] width 51 height 11
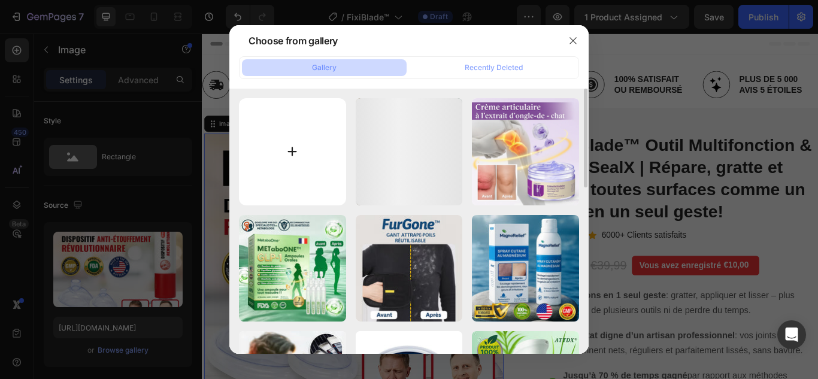
click at [296, 146] on input "file" at bounding box center [292, 151] width 107 height 107
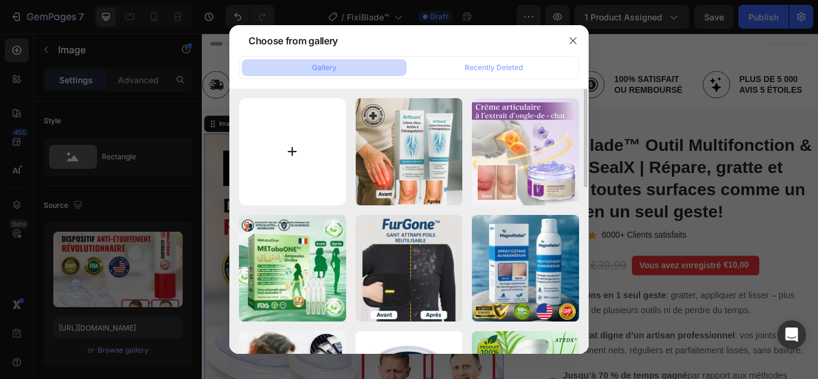
type input "C:\fakepath\1.webp"
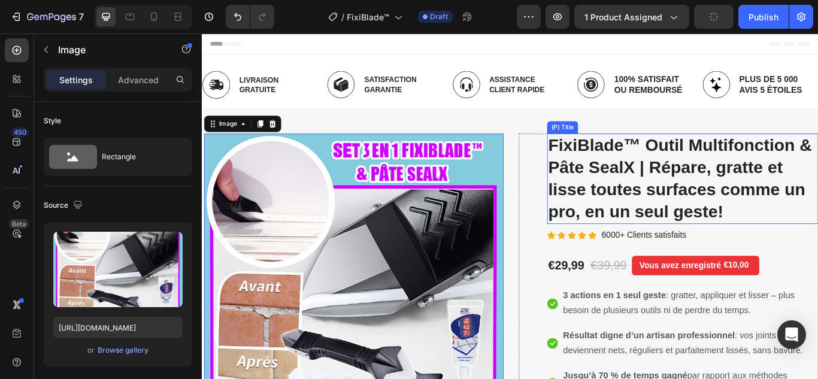
type input "https://cdn.shopify.com/s/files/1/0748/6688/4847/files/gempages_574280435123618…"
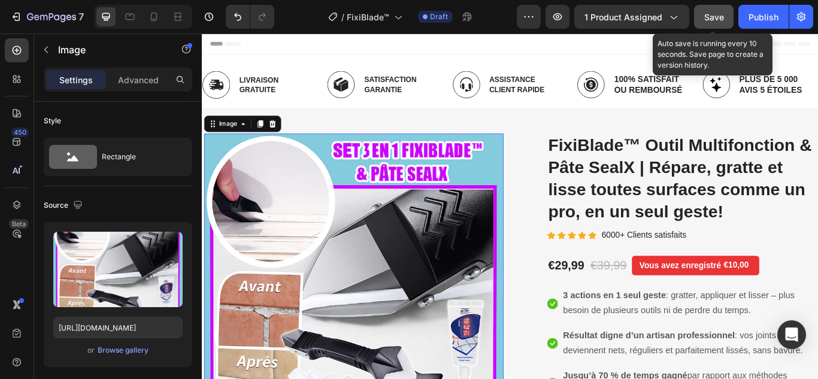
click at [714, 20] on span "Save" at bounding box center [714, 17] width 20 height 10
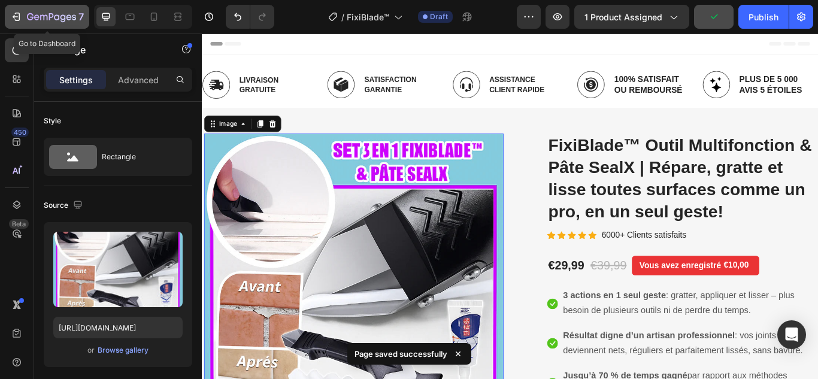
click at [9, 14] on button "7" at bounding box center [47, 17] width 84 height 24
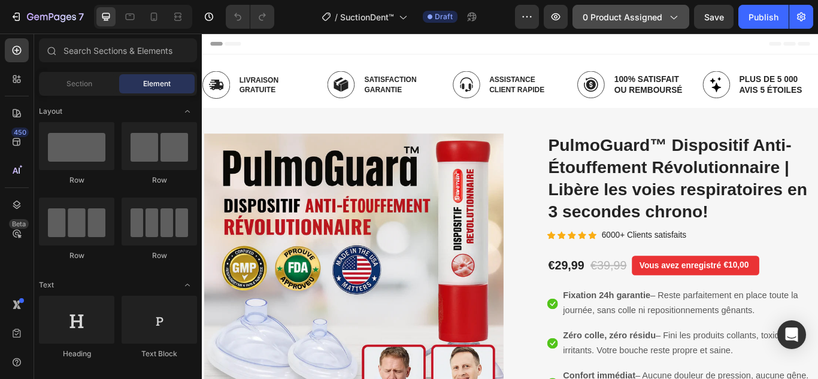
click at [632, 18] on span "0 product assigned" at bounding box center [622, 17] width 80 height 13
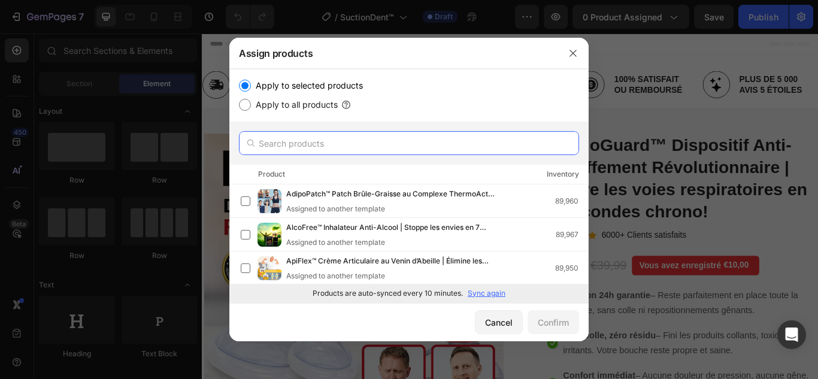
click at [405, 154] on input "text" at bounding box center [409, 143] width 340 height 24
paste input "SuctionDent™"
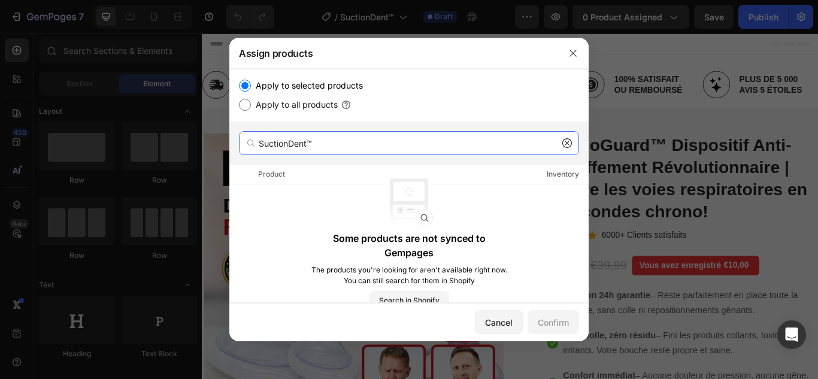
type input "SuctionDent™"
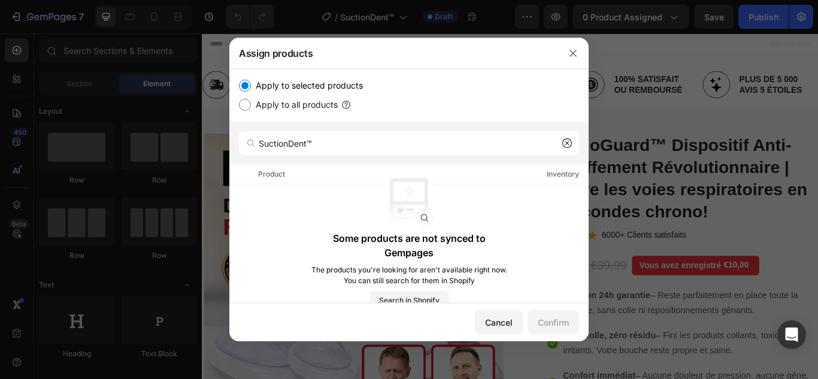
click at [569, 139] on icon at bounding box center [567, 143] width 10 height 10
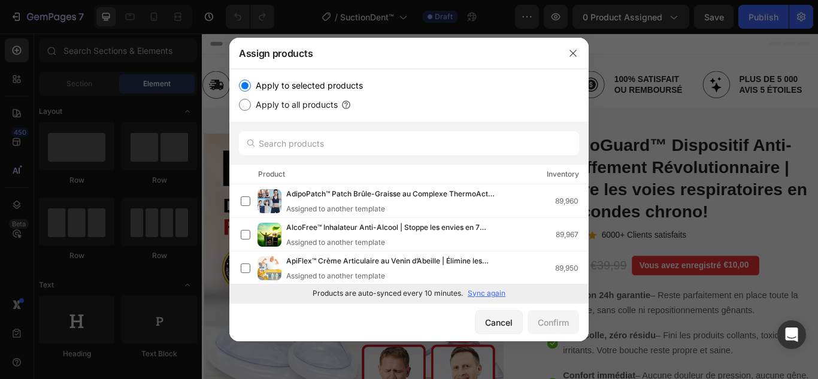
click at [486, 295] on p "Sync again" at bounding box center [487, 293] width 38 height 11
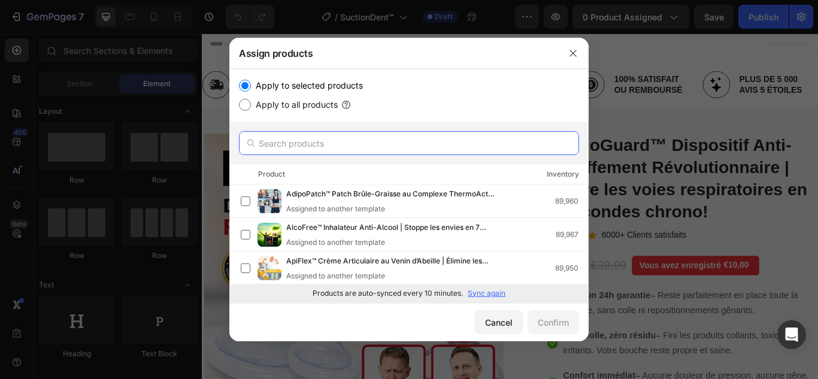
click at [405, 137] on input "text" at bounding box center [409, 143] width 340 height 24
paste input "SuctionDent™"
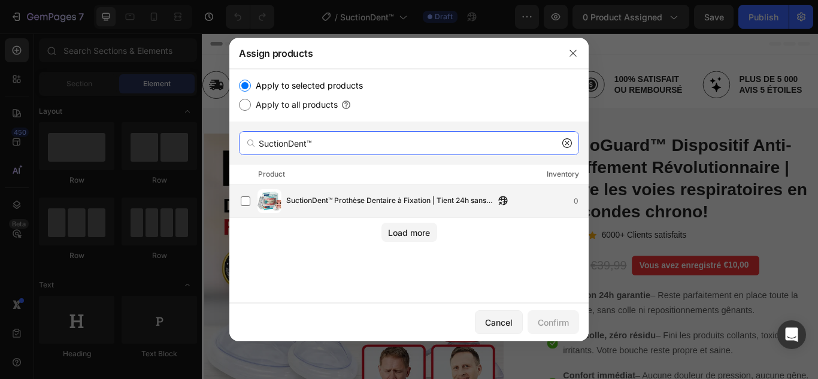
type input "SuctionDent™"
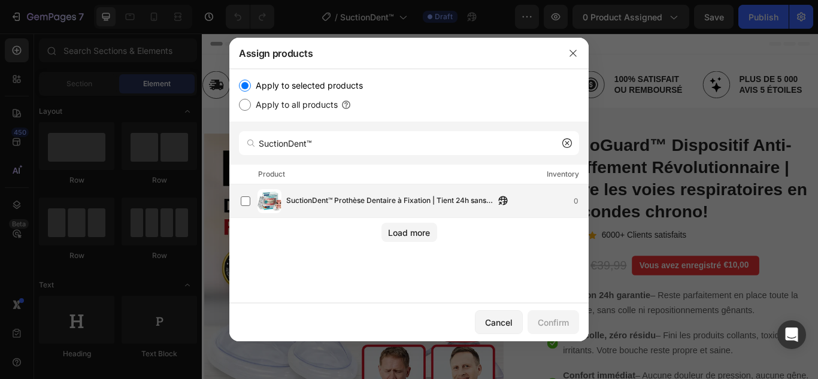
click at [384, 201] on span "SuctionDent™ Prothèse Dentaire à Fixation | Tient 24h sans colle ni douleur!" at bounding box center [390, 201] width 208 height 13
click at [557, 321] on div "Confirm" at bounding box center [553, 322] width 31 height 13
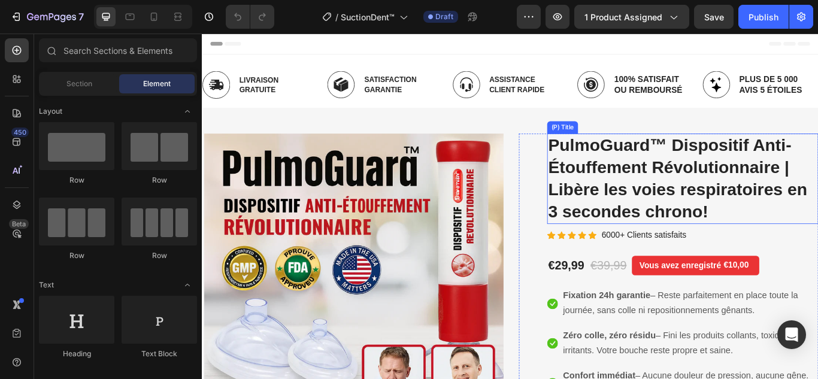
drag, startPoint x: 670, startPoint y: 192, endPoint x: 241, endPoint y: 236, distance: 431.5
click at [670, 192] on h2 "PulmoGuard™ Dispositif Anti-Étouffement Révolutionnaire | Libère les voies resp…" at bounding box center [762, 202] width 316 height 105
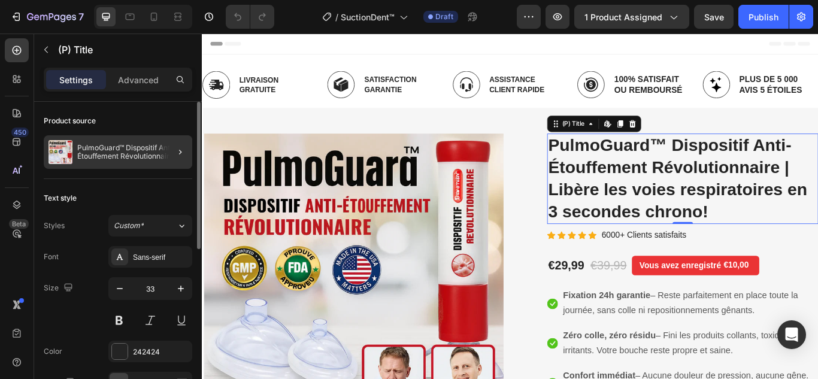
drag, startPoint x: 169, startPoint y: 151, endPoint x: 106, endPoint y: 186, distance: 72.0
click at [169, 151] on div at bounding box center [176, 152] width 34 height 34
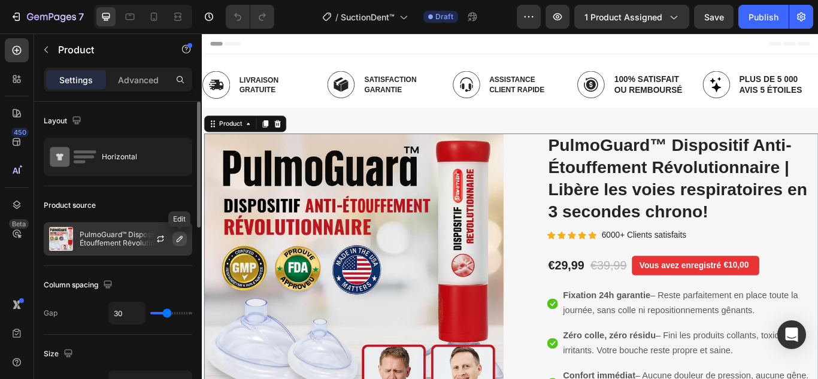
click at [178, 241] on icon "button" at bounding box center [180, 239] width 10 height 10
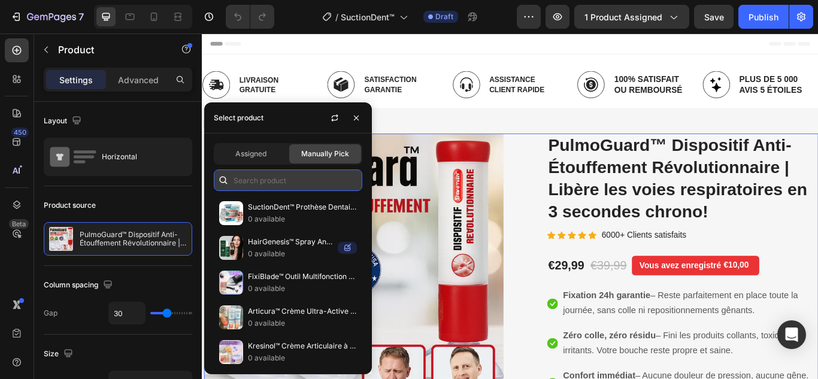
click at [277, 180] on input "text" at bounding box center [288, 180] width 148 height 22
paste input "SuctionDent™"
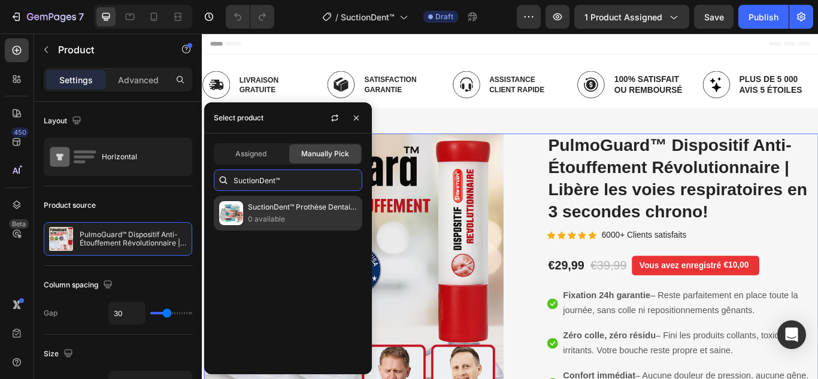
type input "SuctionDent™"
click at [305, 214] on p "0 available" at bounding box center [302, 219] width 109 height 12
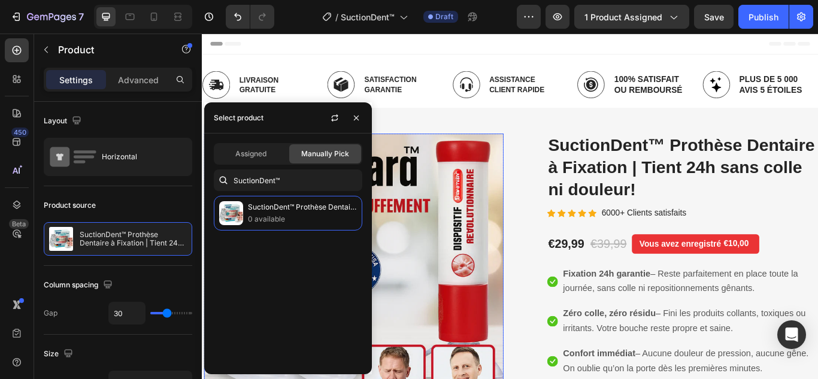
click at [505, 257] on img at bounding box center [378, 315] width 349 height 331
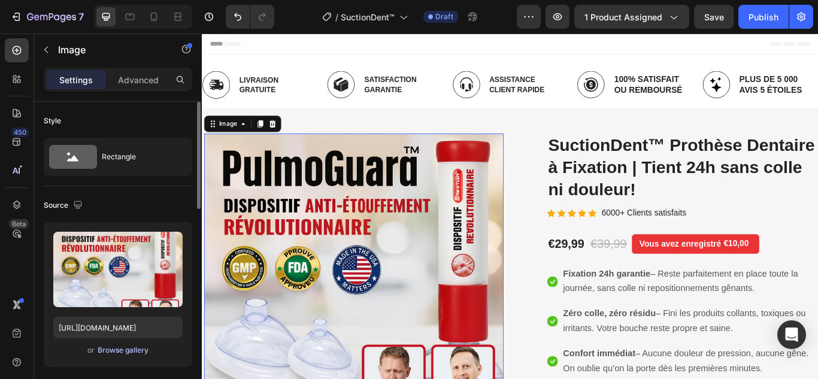
click at [122, 345] on div "Browse gallery" at bounding box center [123, 350] width 51 height 11
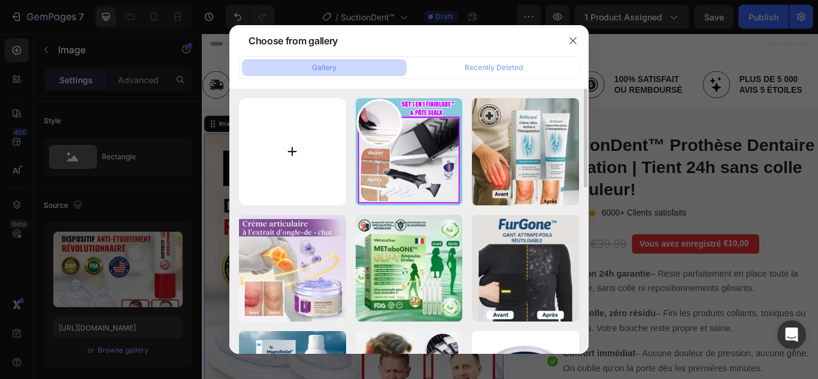
click at [291, 149] on input "file" at bounding box center [292, 151] width 107 height 107
type input "C:\fakepath\1.webp"
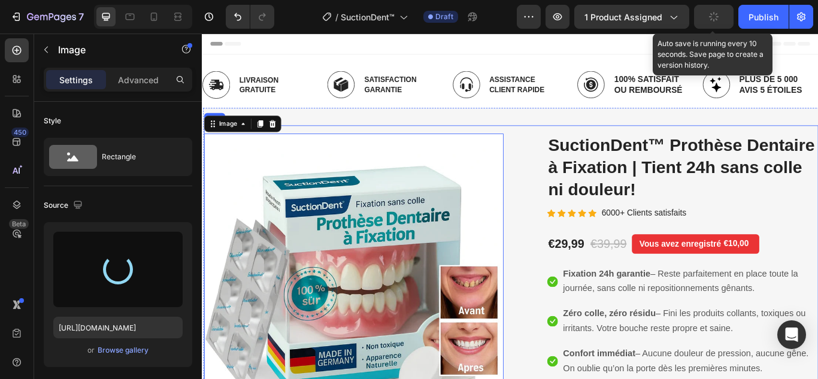
type input "https://cdn.shopify.com/s/files/1/0748/6688/4847/files/gempages_574280435123618…"
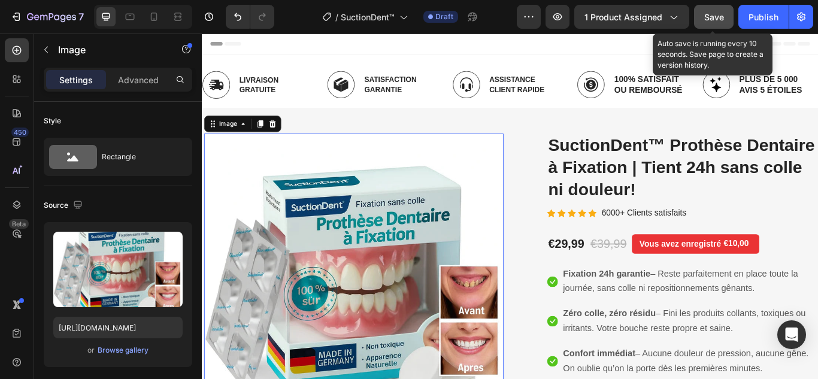
click at [709, 22] on span "Save" at bounding box center [714, 17] width 20 height 10
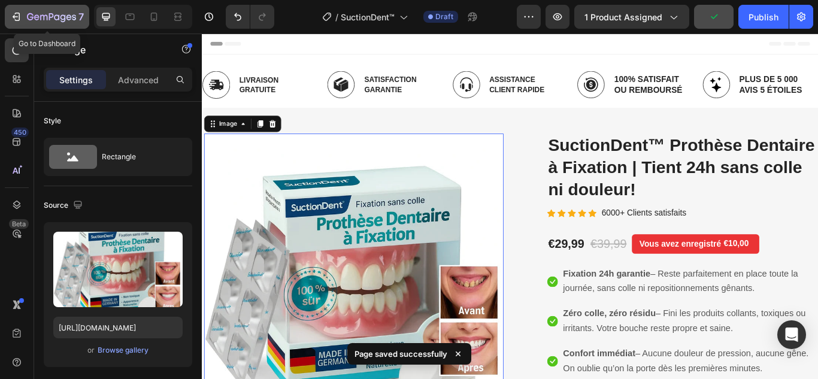
click at [14, 20] on icon "button" at bounding box center [16, 17] width 12 height 12
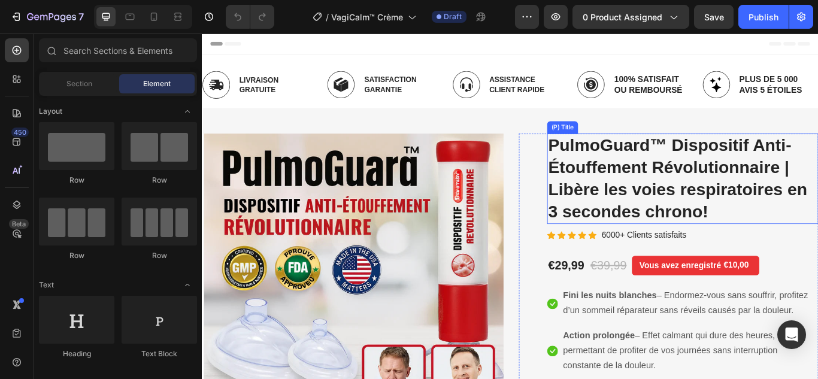
drag, startPoint x: 663, startPoint y: 178, endPoint x: 288, endPoint y: 335, distance: 406.5
click at [663, 178] on h2 "PulmoGuard™ Dispositif Anti-Étouffement Révolutionnaire | Libère les voies resp…" at bounding box center [762, 202] width 316 height 105
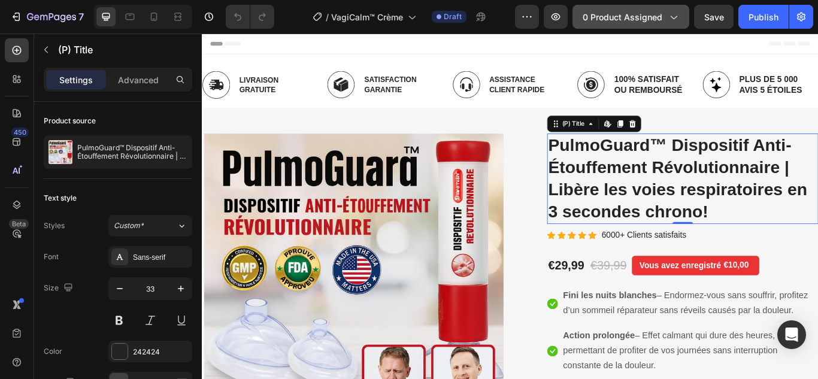
click at [631, 15] on span "0 product assigned" at bounding box center [622, 17] width 80 height 13
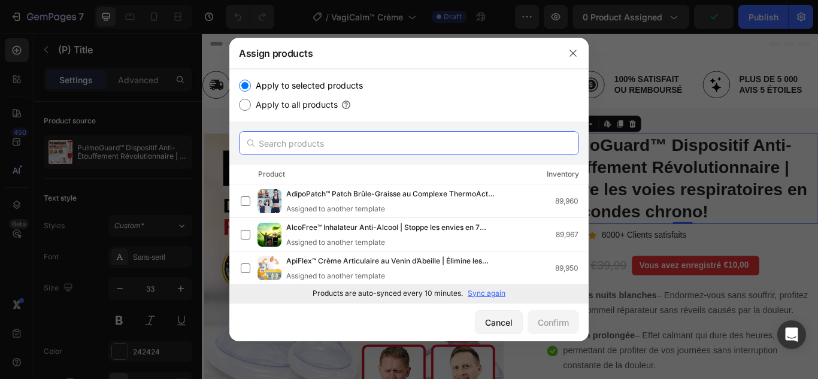
click at [405, 138] on input "text" at bounding box center [409, 143] width 340 height 24
paste input "VagiCalm™"
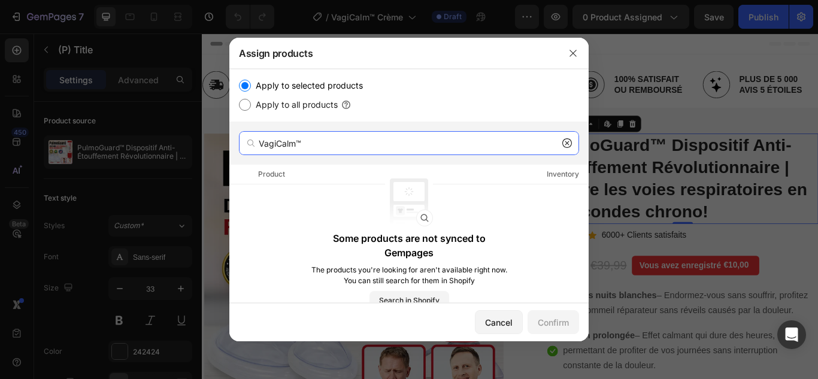
type input "VagiCalm™"
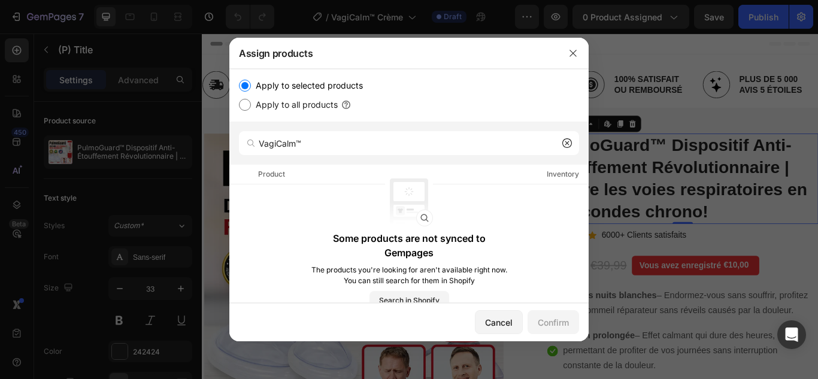
click at [563, 141] on icon at bounding box center [567, 143] width 10 height 10
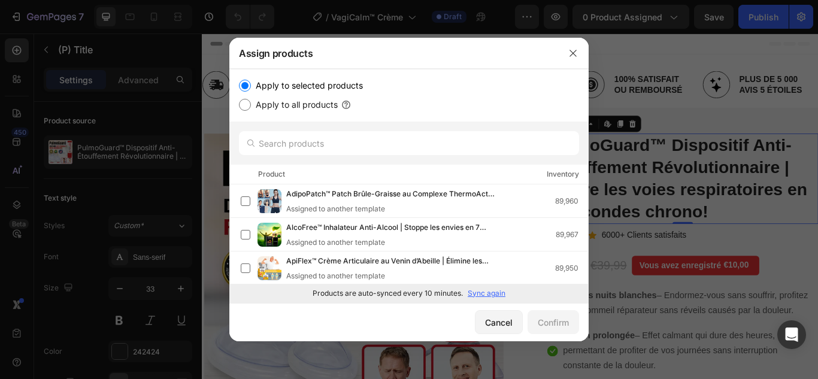
click at [475, 296] on p "Sync again" at bounding box center [487, 293] width 38 height 11
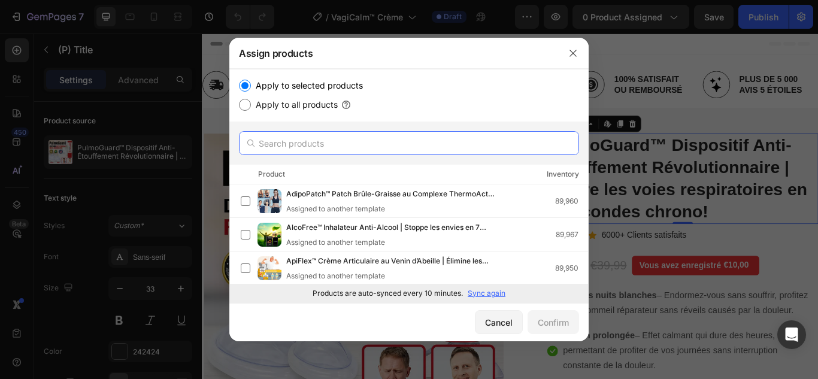
click at [347, 142] on input "text" at bounding box center [409, 143] width 340 height 24
paste input "VagiCalm™"
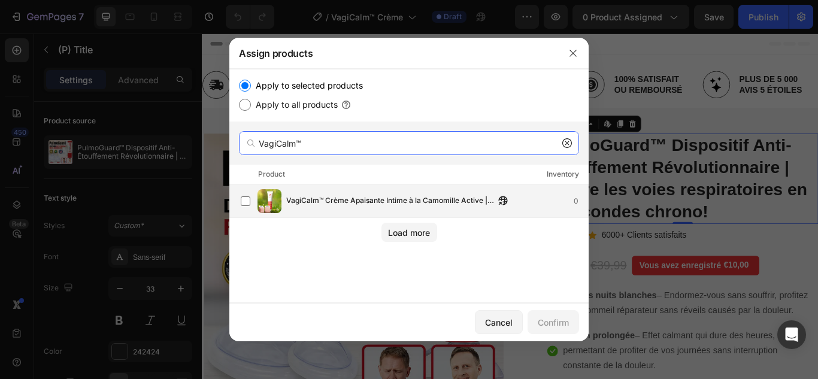
type input "VagiCalm™"
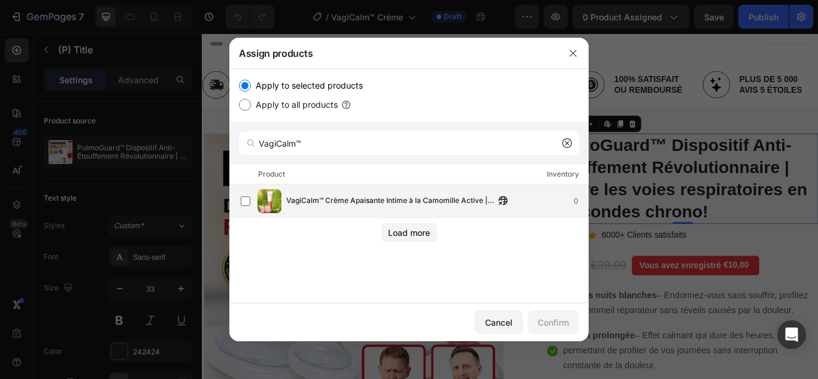
click at [359, 196] on span "VagiCalm™ Crème Apaisante Intime à la Camomille Active | Stoppe les brûlures et…" at bounding box center [390, 201] width 208 height 13
click at [544, 320] on div "Confirm" at bounding box center [553, 322] width 31 height 13
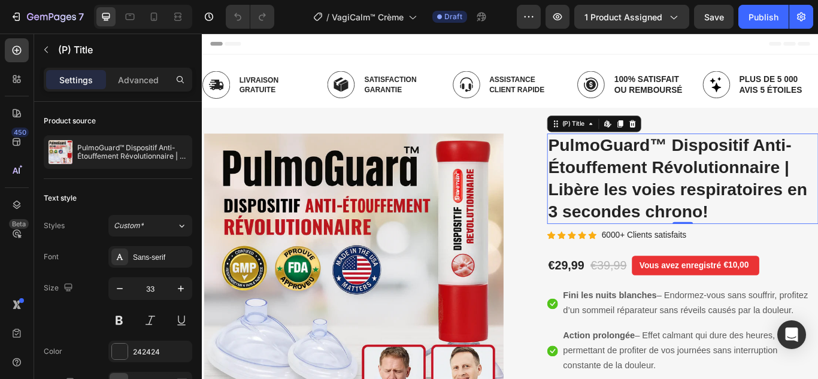
click at [720, 178] on h2 "PulmoGuard™ Dispositif Anti-Étouffement Révolutionnaire | Libère les voies resp…" at bounding box center [762, 202] width 316 height 105
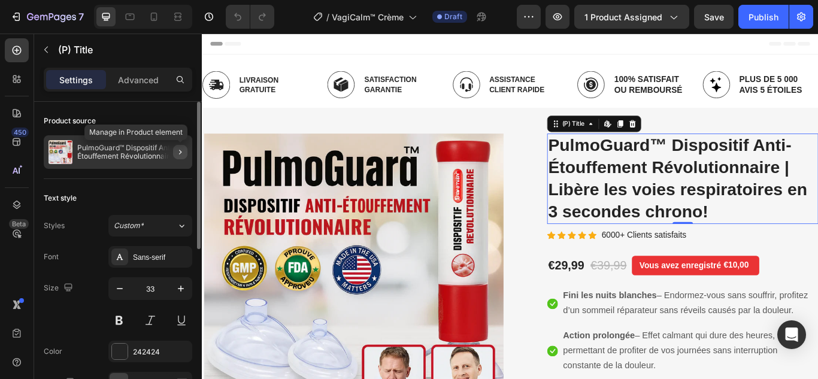
click at [178, 147] on button "button" at bounding box center [180, 152] width 14 height 14
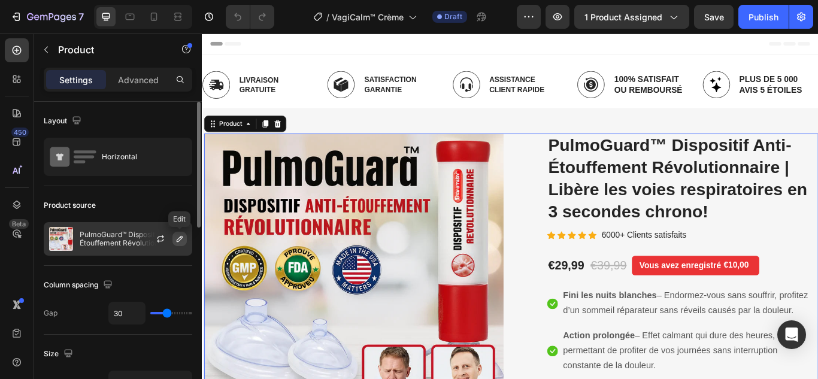
click at [174, 239] on button "button" at bounding box center [179, 239] width 14 height 14
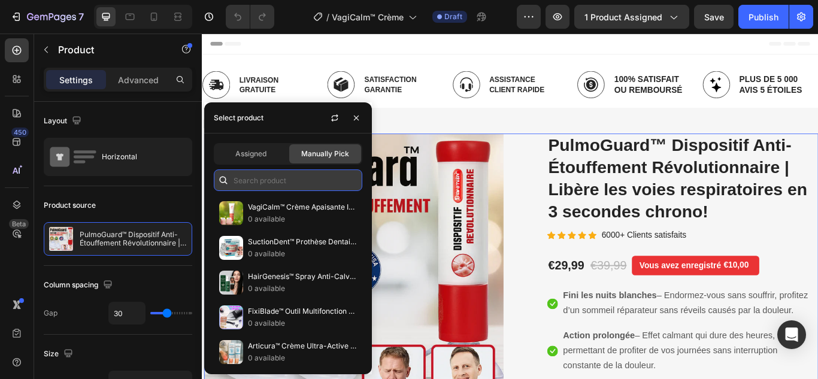
click at [266, 186] on input "text" at bounding box center [288, 180] width 148 height 22
paste input "VagiCalm™"
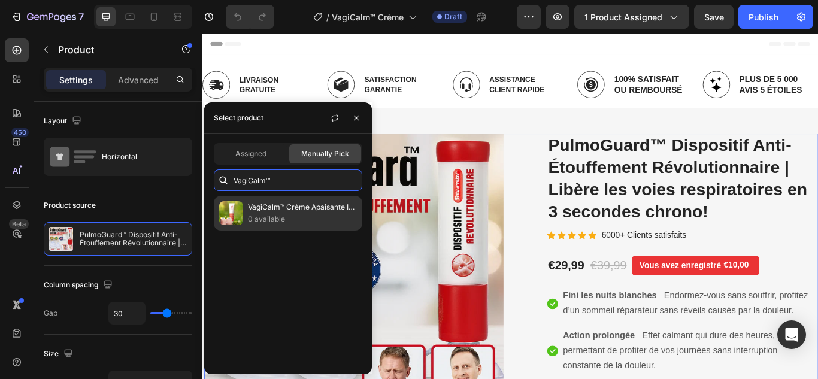
type input "VagiCalm™"
click at [278, 211] on p "VagiCalm™ Crème Apaisante Intime à la Camomille Active | Stoppe les brûlures et…" at bounding box center [302, 207] width 109 height 12
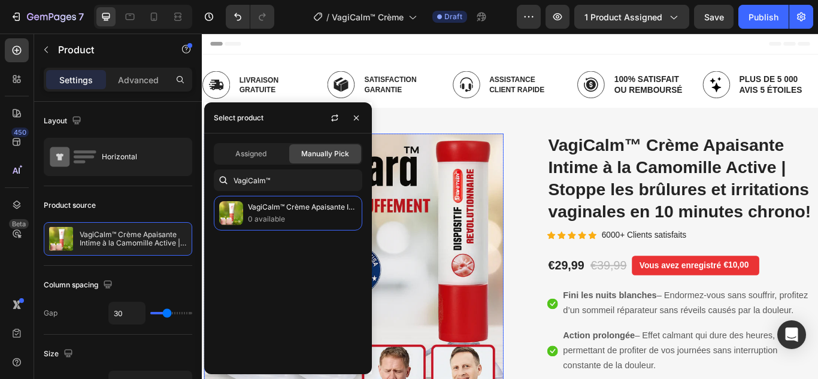
click at [489, 266] on img at bounding box center [378, 315] width 349 height 331
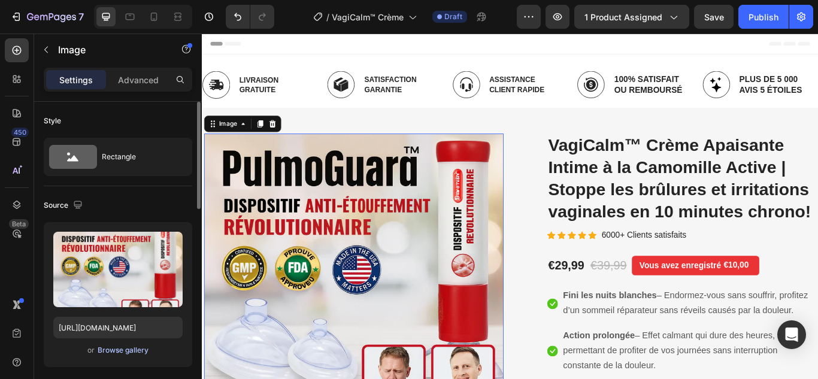
click at [122, 347] on div "Browse gallery" at bounding box center [123, 350] width 51 height 11
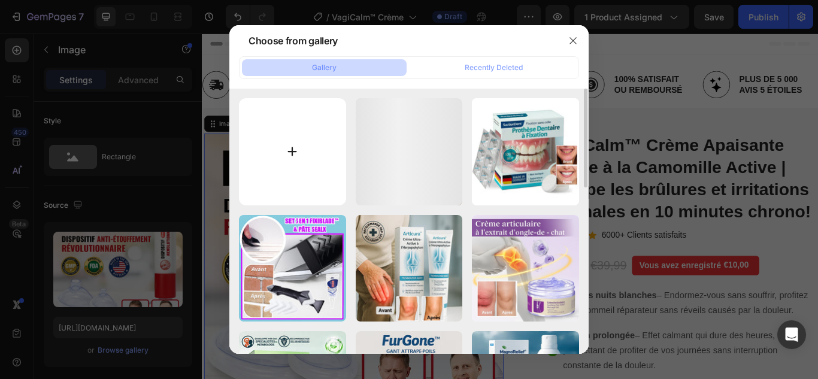
click at [290, 150] on input "file" at bounding box center [292, 151] width 107 height 107
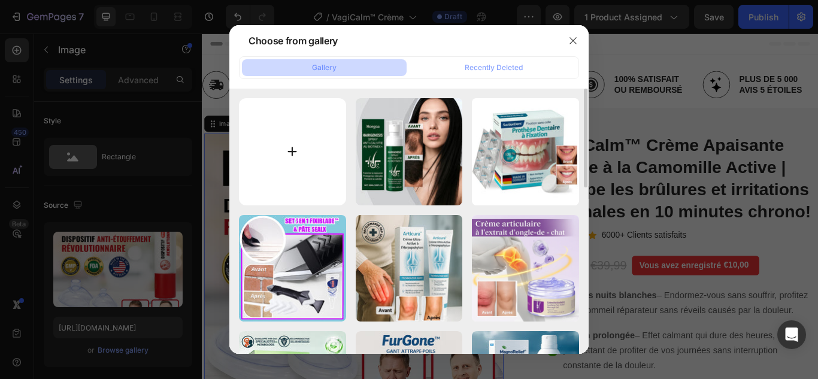
type input "C:\fakepath\1.webp"
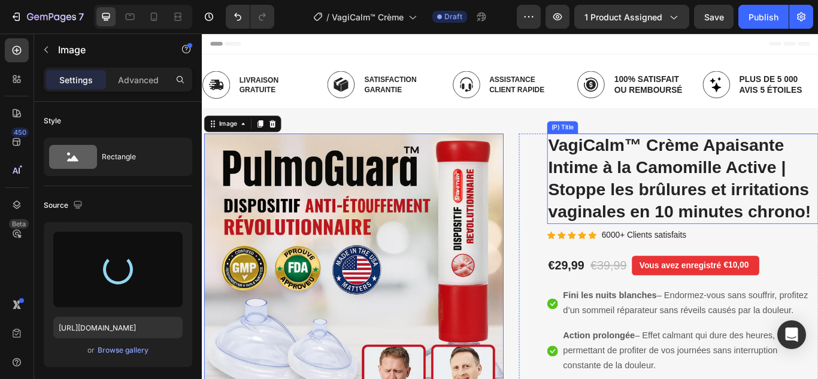
type input "https://cdn.shopify.com/s/files/1/0748/6688/4847/files/gempages_574280435123618…"
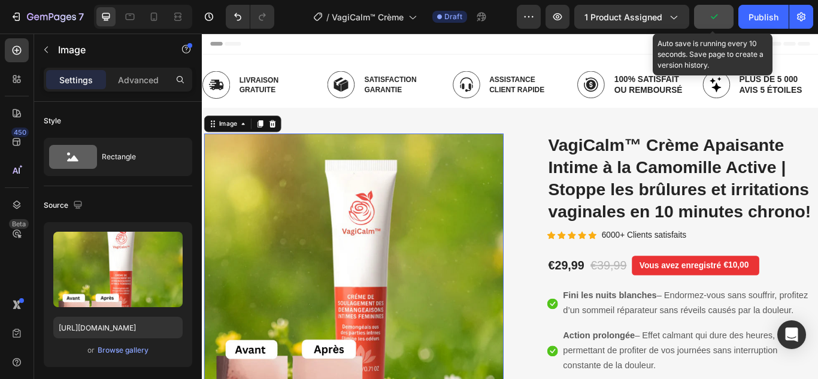
click at [714, 14] on icon "button" at bounding box center [714, 17] width 12 height 12
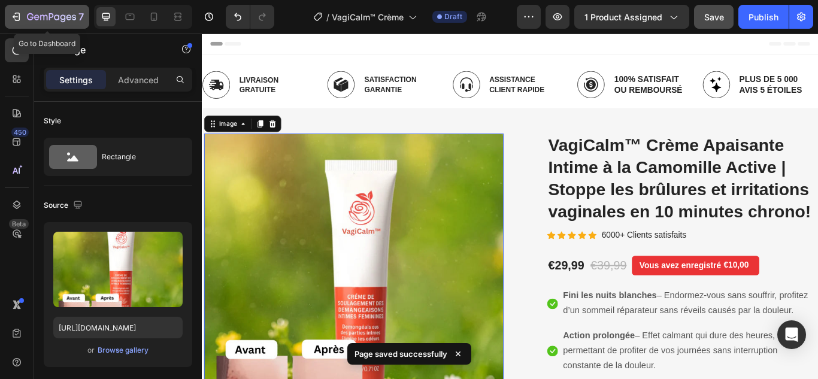
click at [15, 14] on icon "button" at bounding box center [17, 17] width 5 height 8
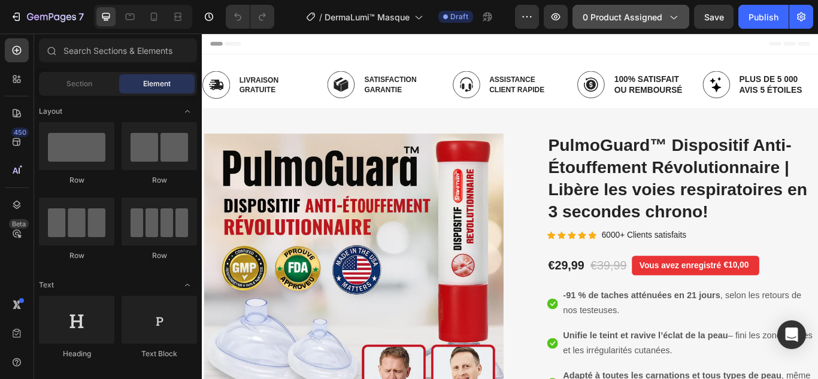
click at [625, 19] on span "0 product assigned" at bounding box center [622, 17] width 80 height 13
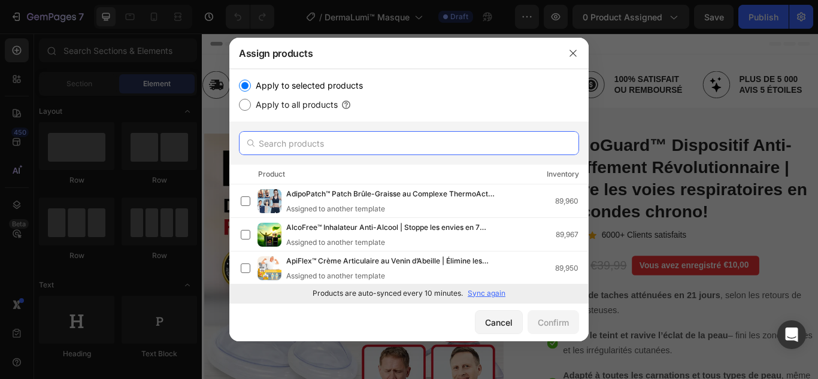
click at [298, 149] on input "text" at bounding box center [409, 143] width 340 height 24
paste input "DermaLumi™"
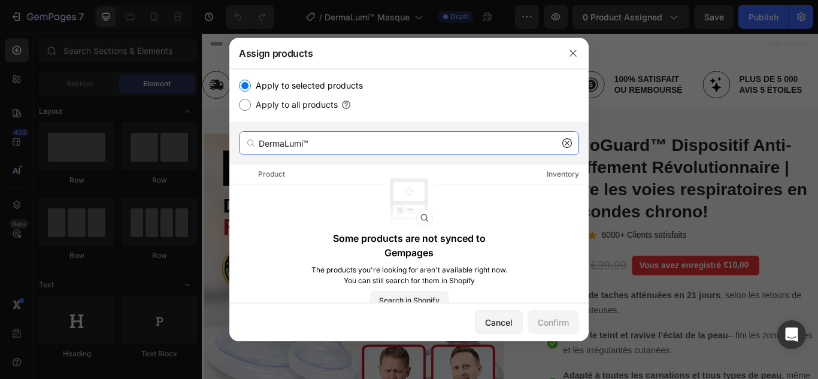
type input "DermaLumi™"
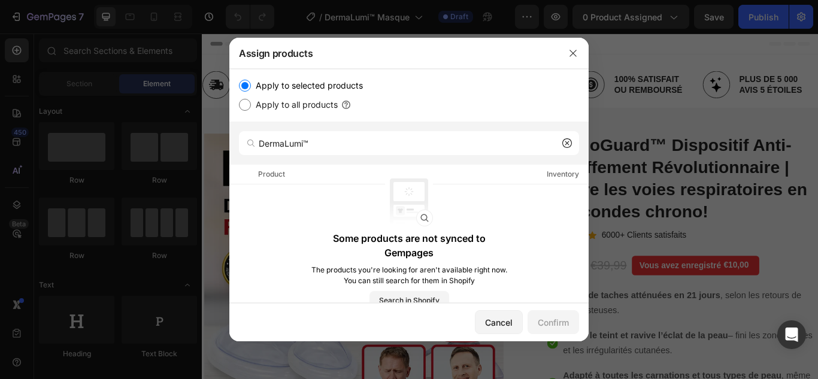
click at [567, 140] on icon at bounding box center [567, 143] width 10 height 10
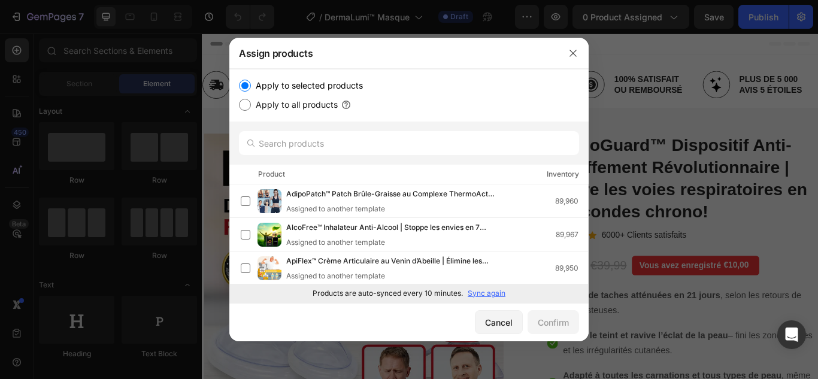
click at [491, 290] on p "Sync again" at bounding box center [487, 293] width 38 height 11
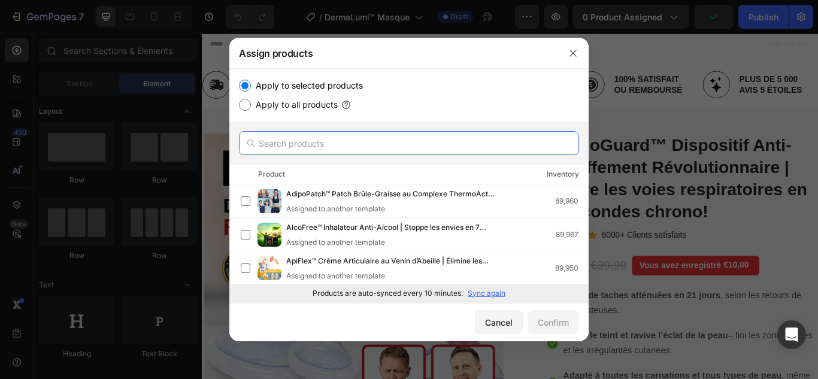
click at [363, 142] on input "text" at bounding box center [409, 143] width 340 height 24
paste input "DermaLumi™"
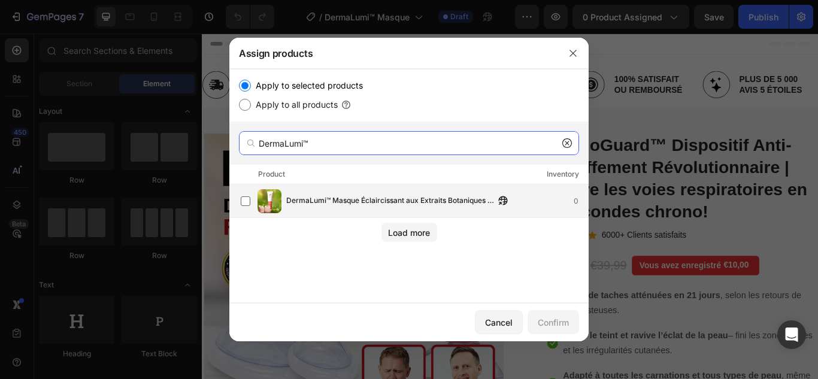
type input "DermaLumi™"
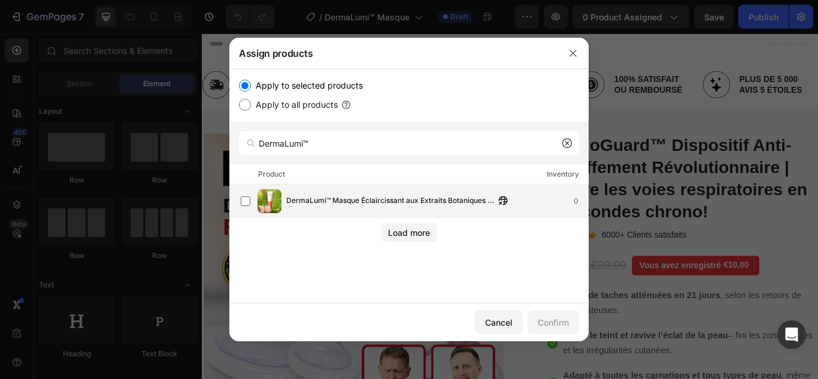
click at [354, 201] on span "DermaLumi™ Masque Éclaircissant aux Extraits Botaniques | Efface les taches bru…" at bounding box center [390, 201] width 208 height 13
click at [546, 326] on div "Confirm" at bounding box center [553, 322] width 31 height 13
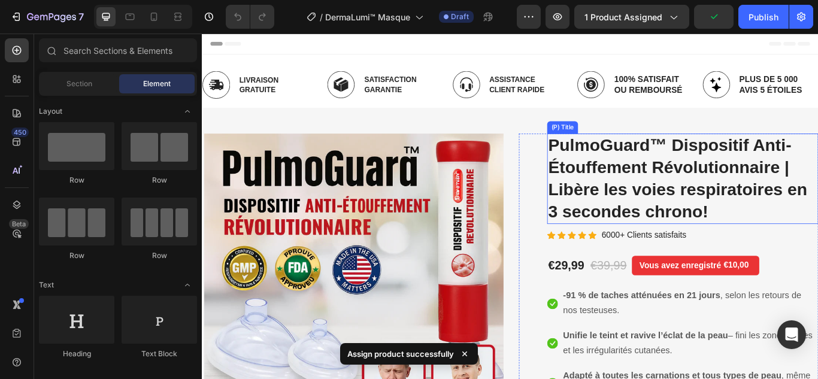
click at [670, 216] on h2 "PulmoGuard™ Dispositif Anti-Étouffement Révolutionnaire | Libère les voies resp…" at bounding box center [762, 202] width 316 height 105
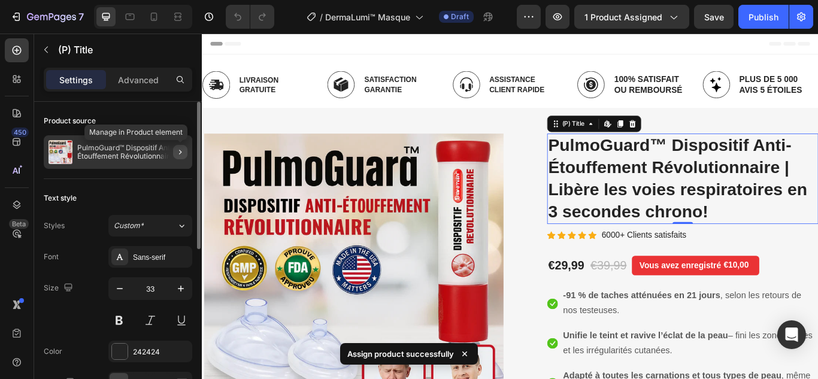
click at [178, 151] on icon "button" at bounding box center [180, 152] width 10 height 10
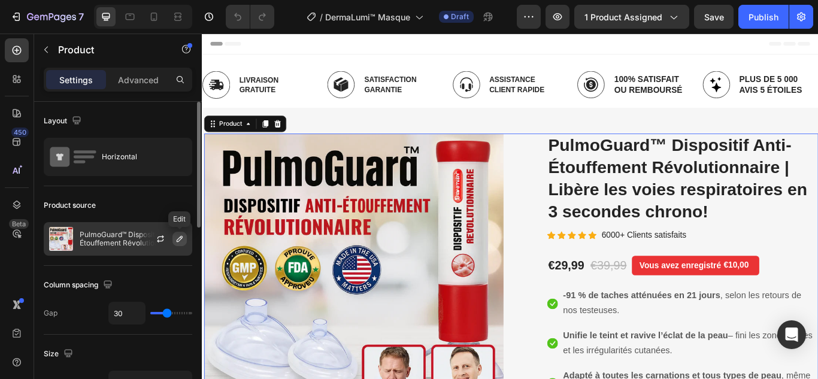
click at [180, 235] on icon "button" at bounding box center [180, 239] width 10 height 10
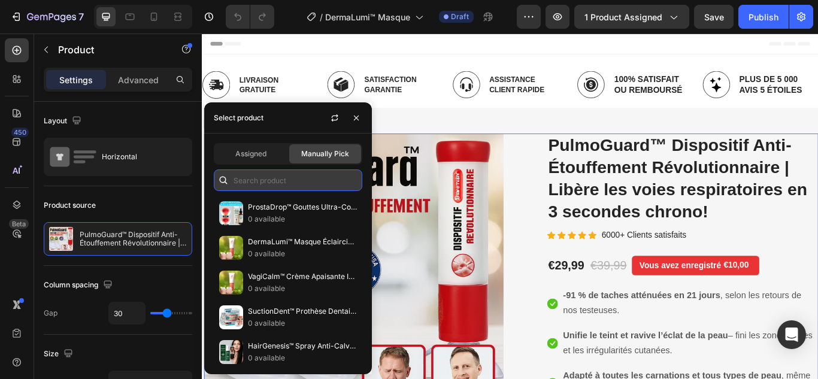
click at [280, 184] on input "text" at bounding box center [288, 180] width 148 height 22
paste input "DermaLumi™"
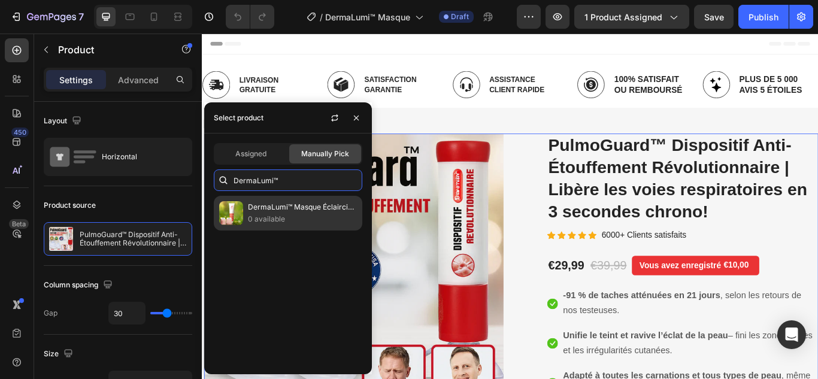
type input "DermaLumi™"
click at [285, 212] on p "DermaLumi™ Masque Éclaircissant aux Extraits Botaniques | Efface les taches bru…" at bounding box center [302, 207] width 109 height 12
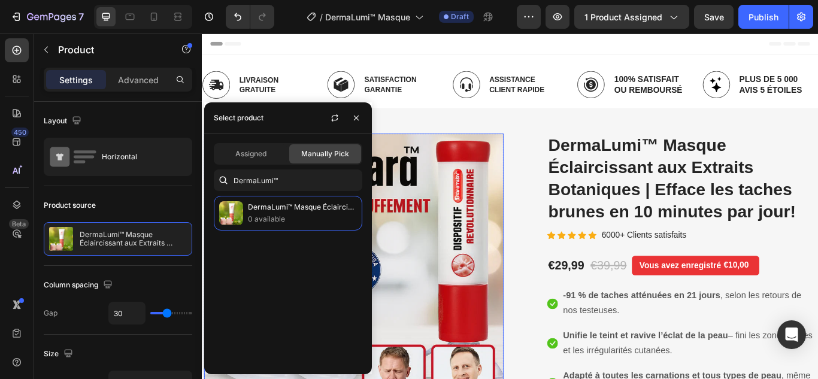
click at [464, 210] on img at bounding box center [378, 315] width 349 height 331
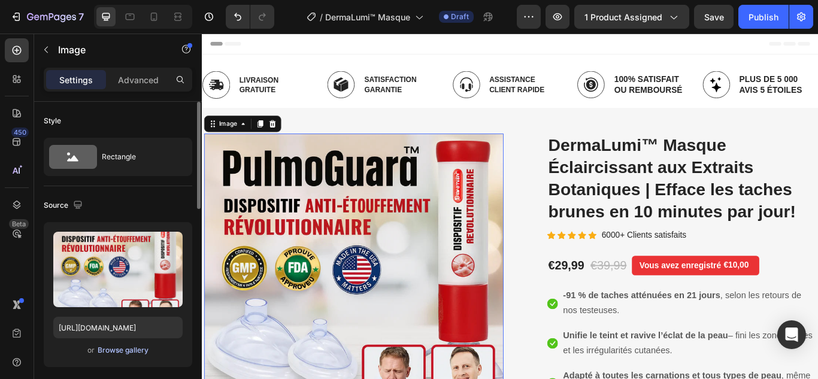
click at [108, 346] on div "Browse gallery" at bounding box center [123, 350] width 51 height 11
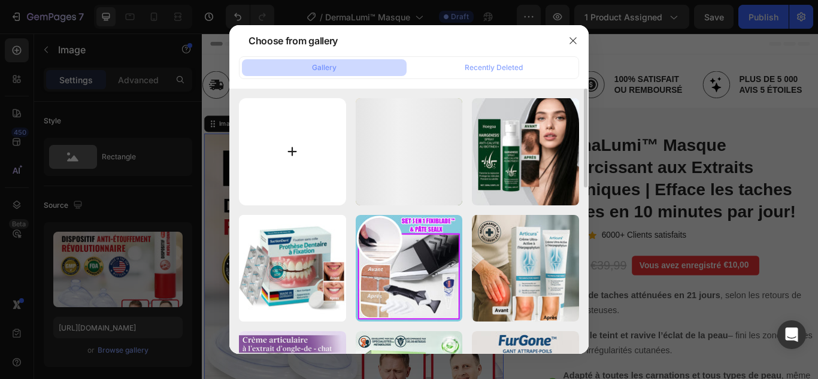
click at [292, 155] on input "file" at bounding box center [292, 151] width 107 height 107
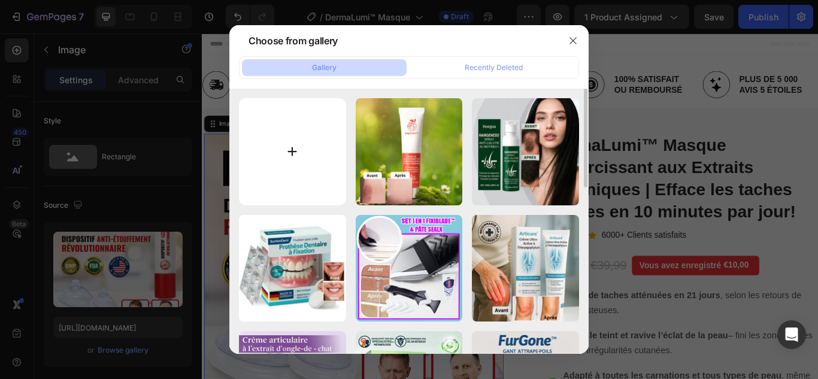
click at [294, 144] on input "file" at bounding box center [292, 151] width 107 height 107
type input "C:\fakepath\1.webp"
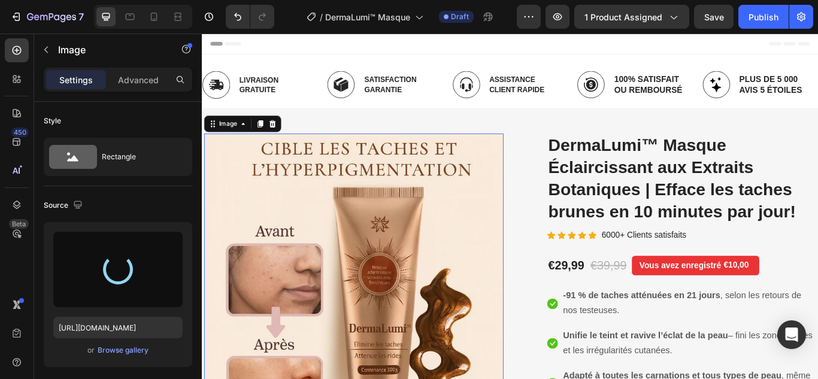
type input "https://cdn.shopify.com/s/files/1/0748/6688/4847/files/gempages_574280435123618…"
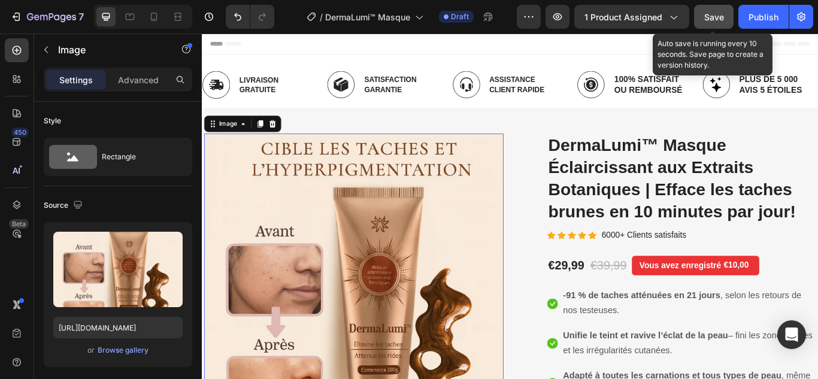
drag, startPoint x: 709, startPoint y: 19, endPoint x: 584, endPoint y: 8, distance: 125.0
click at [709, 19] on span "Save" at bounding box center [714, 17] width 20 height 10
click at [700, 18] on button "Save" at bounding box center [714, 17] width 40 height 24
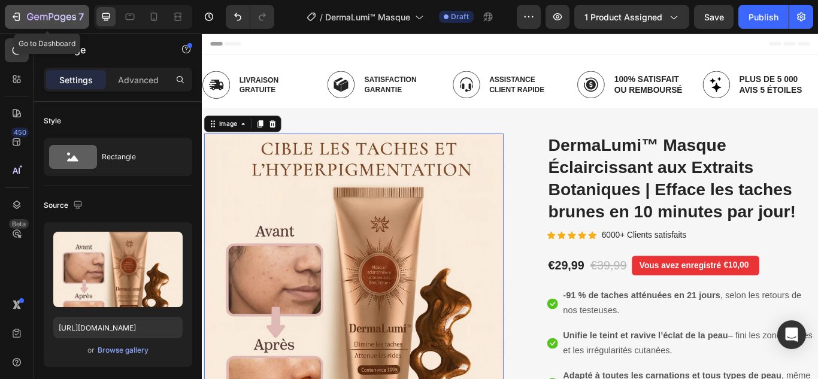
click at [24, 20] on div "7" at bounding box center [47, 17] width 74 height 14
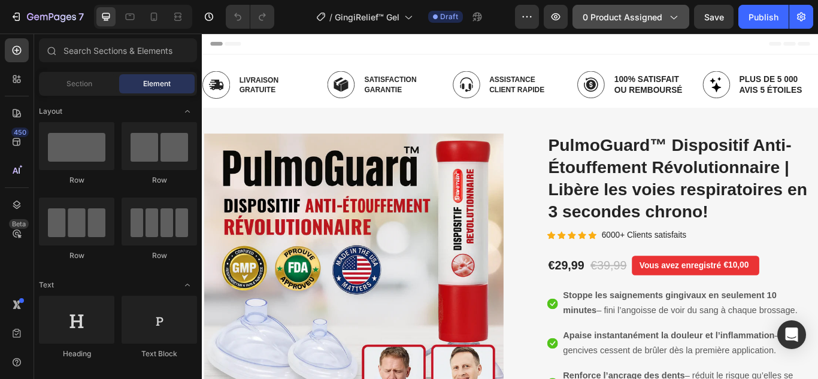
click at [626, 20] on span "0 product assigned" at bounding box center [622, 17] width 80 height 13
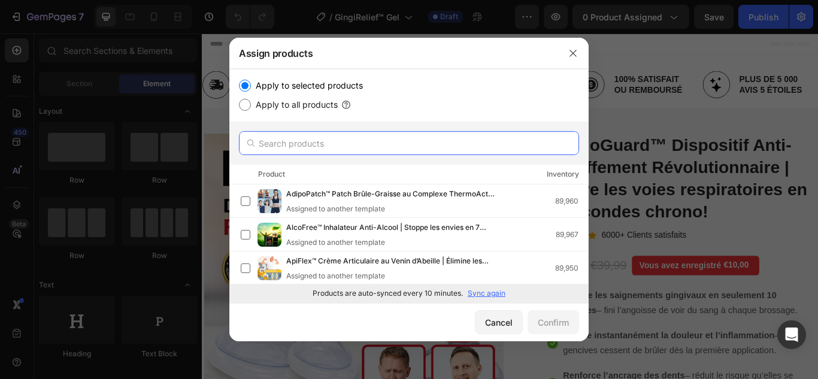
click at [344, 153] on input "text" at bounding box center [409, 143] width 340 height 24
paste input "GingiRelief™"
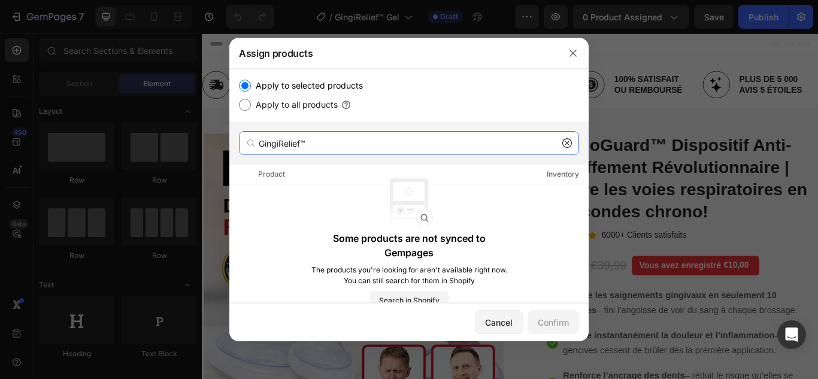
click at [575, 141] on input "GingiRelief™" at bounding box center [409, 143] width 340 height 24
type input "GingiRelief™"
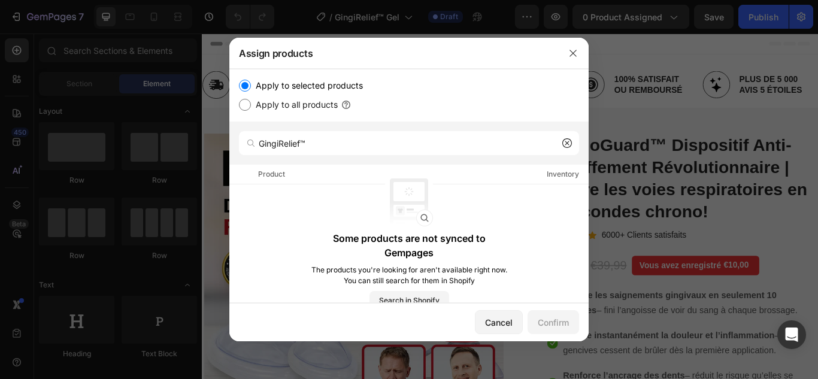
click at [566, 143] on icon at bounding box center [567, 143] width 4 height 4
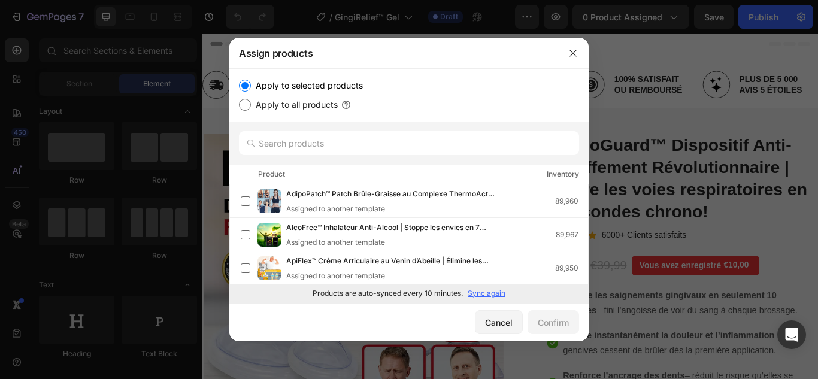
click at [499, 291] on p "Sync again" at bounding box center [487, 293] width 38 height 11
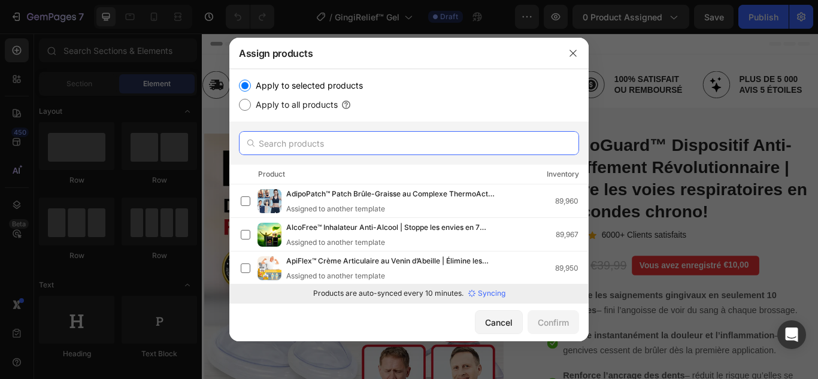
click at [311, 146] on input "text" at bounding box center [409, 143] width 340 height 24
paste input "GingiRelief™"
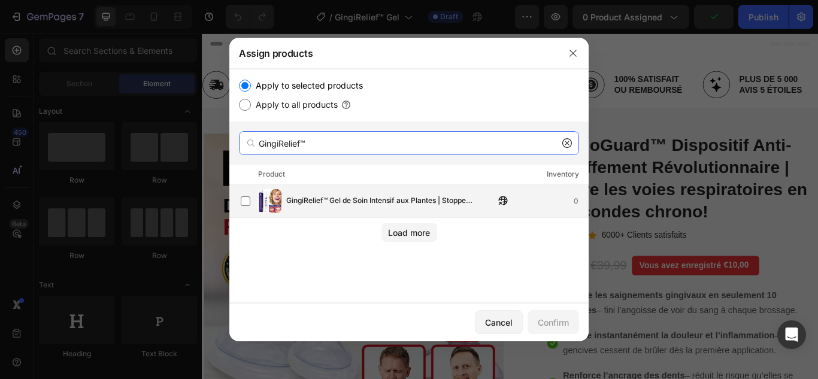
type input "GingiRelief™"
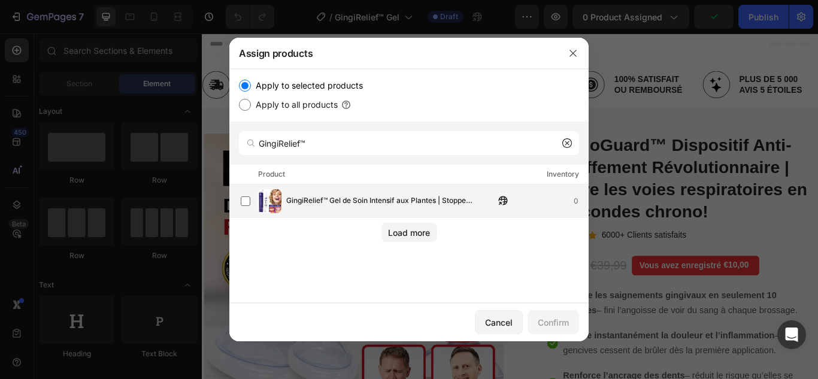
click at [378, 202] on span "GingiRelief™ Gel de Soin Intensif aux Plantes | Stoppe saignements et douleurs …" at bounding box center [390, 201] width 208 height 13
click at [564, 327] on div "Confirm" at bounding box center [553, 322] width 31 height 13
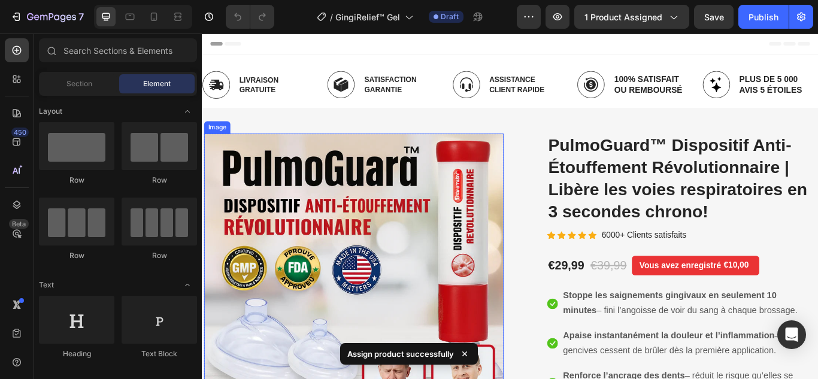
click at [624, 227] on h2 "PulmoGuard™ Dispositif Anti-Étouffement Révolutionnaire | Libère les voies resp…" at bounding box center [762, 202] width 316 height 105
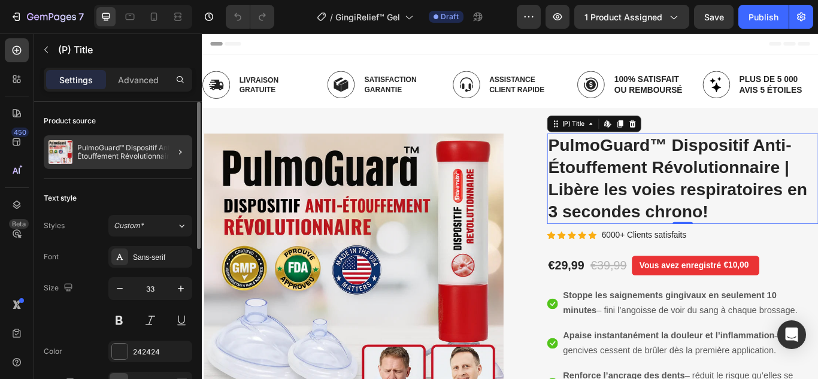
click at [168, 151] on div at bounding box center [176, 152] width 34 height 34
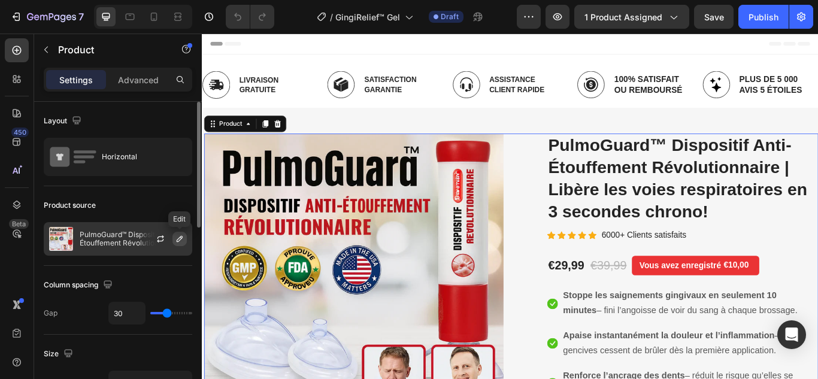
click at [180, 234] on icon "button" at bounding box center [180, 239] width 10 height 10
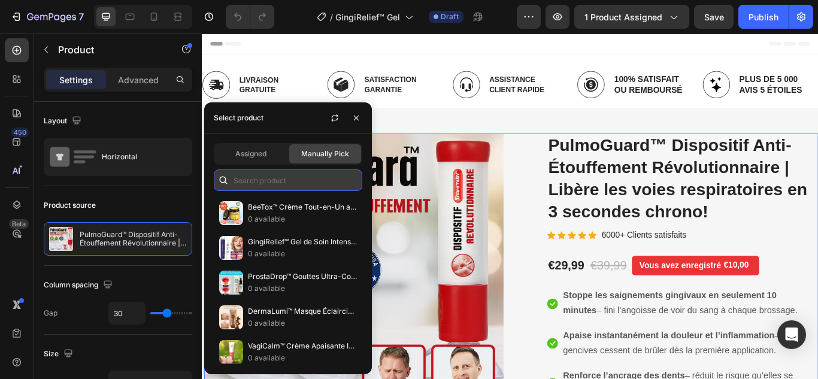
click at [271, 181] on input "text" at bounding box center [288, 180] width 148 height 22
paste input "GingiRelief™"
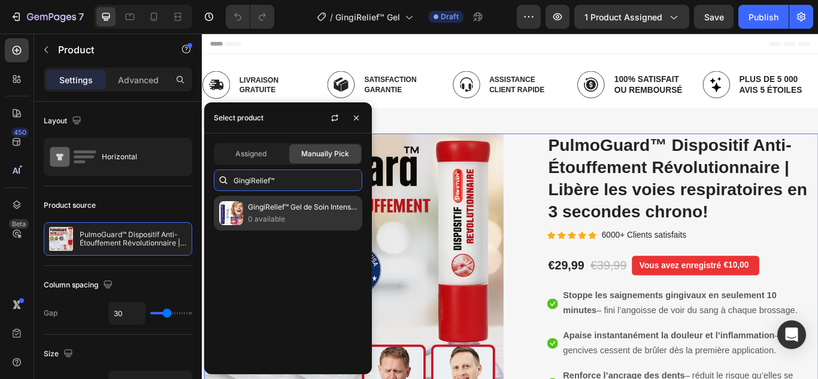
type input "GingiRelief™"
click at [299, 207] on p "GingiRelief™ Gel de Soin Intensif aux Plantes | Stoppe saignements et douleurs …" at bounding box center [302, 207] width 109 height 12
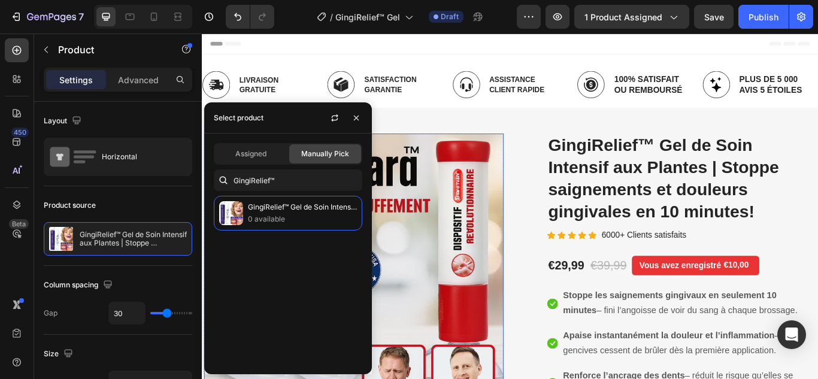
click at [505, 220] on img at bounding box center [378, 315] width 349 height 331
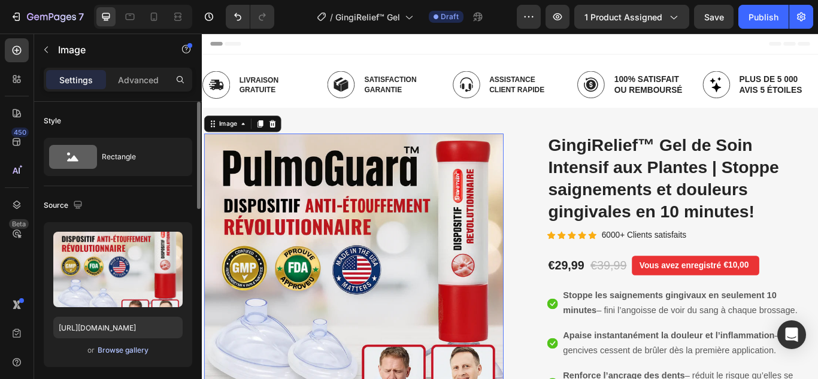
click at [120, 350] on div "Browse gallery" at bounding box center [123, 350] width 51 height 11
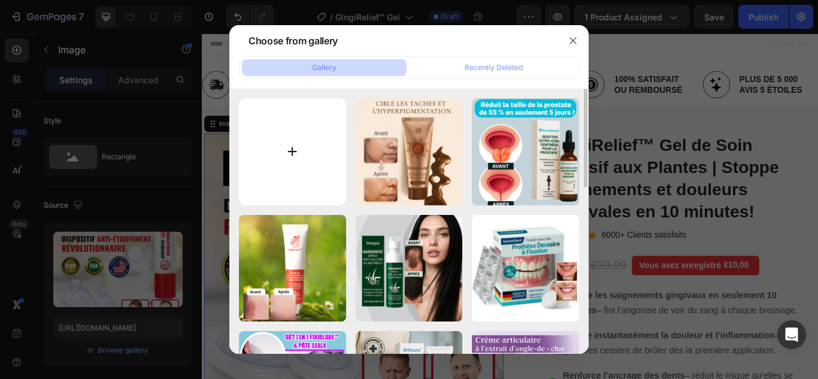
click at [286, 150] on input "file" at bounding box center [292, 151] width 107 height 107
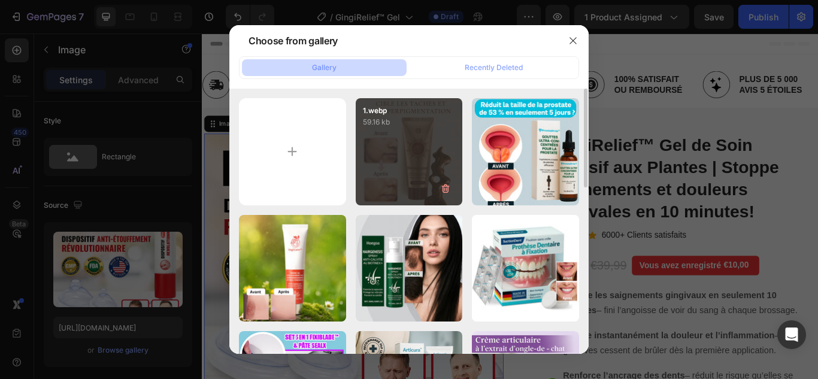
type input "C:\fakepath\1.webp"
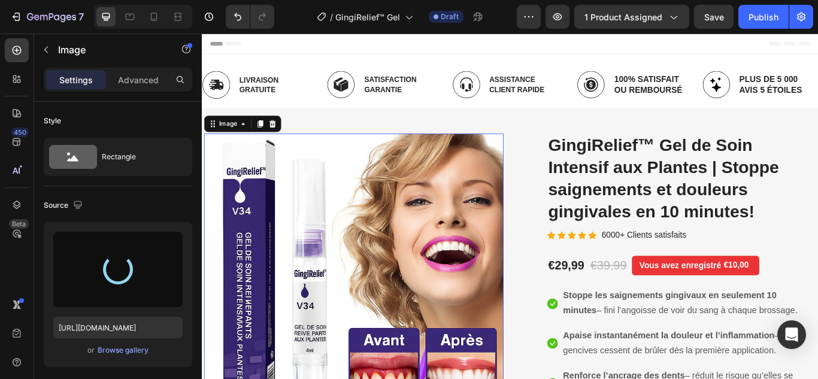
type input "[URL][DOMAIN_NAME]"
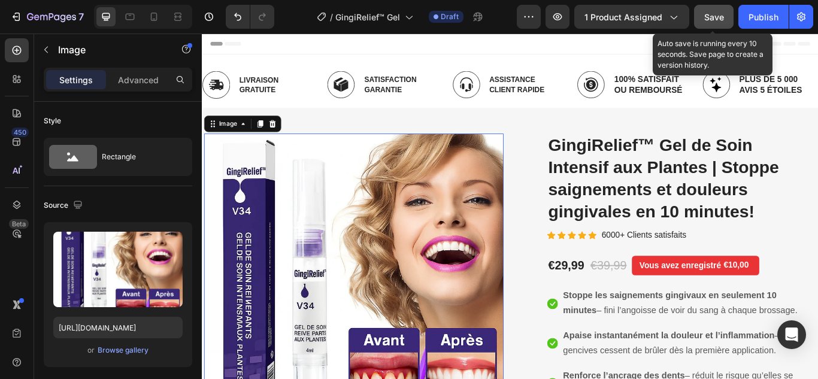
click at [702, 13] on button "Save" at bounding box center [714, 17] width 40 height 24
click at [708, 9] on button "Save" at bounding box center [714, 17] width 40 height 24
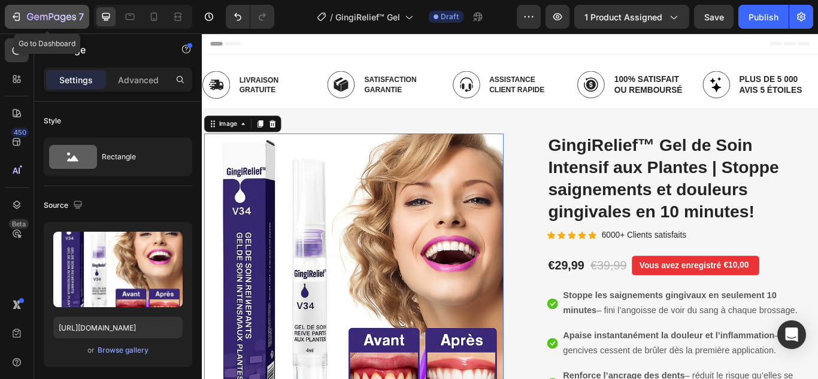
click at [21, 20] on icon "button" at bounding box center [16, 17] width 12 height 12
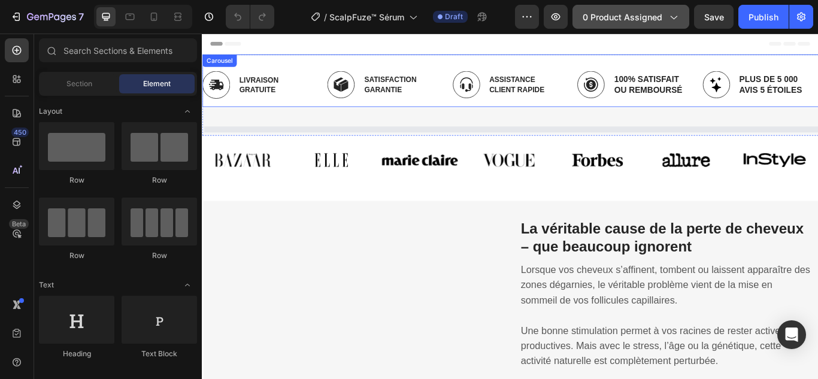
click at [610, 13] on span "0 product assigned" at bounding box center [622, 17] width 80 height 13
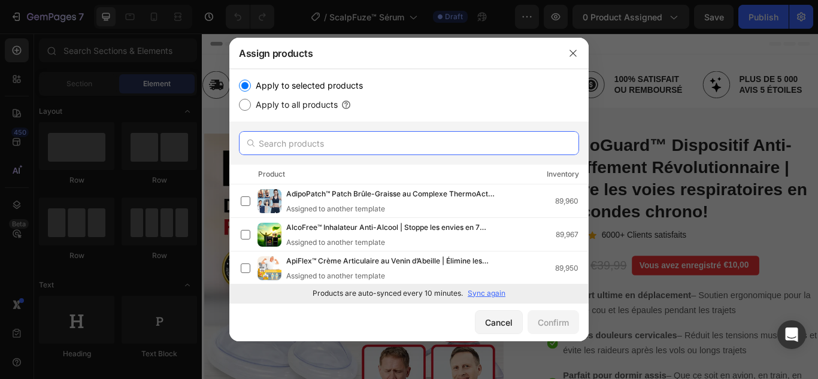
click at [343, 145] on input "text" at bounding box center [409, 143] width 340 height 24
paste input "ScalpFuze™"
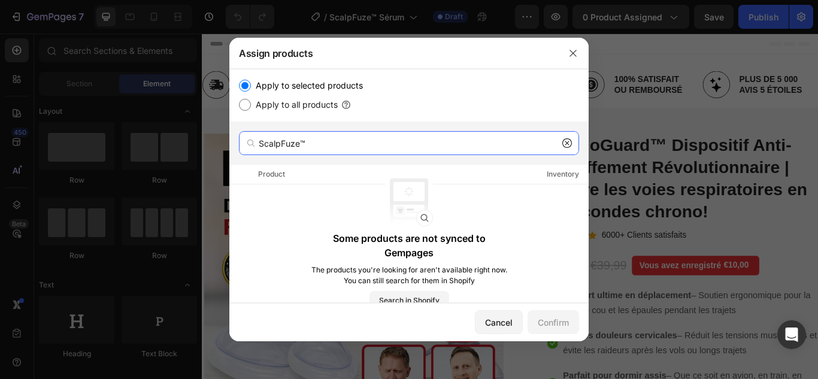
type input "ScalpFuze™"
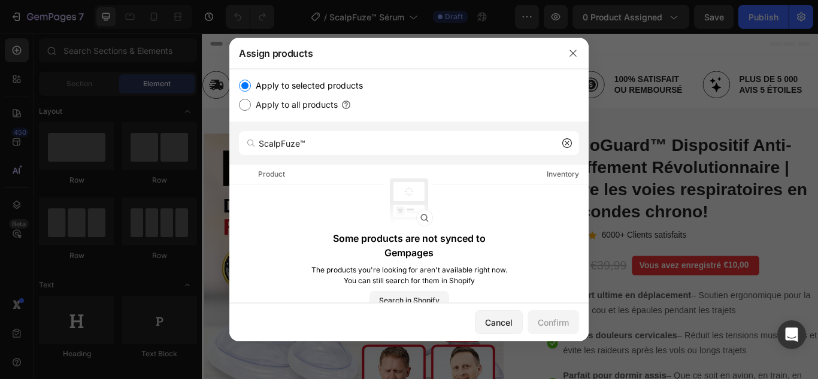
click at [570, 141] on icon at bounding box center [567, 143] width 10 height 10
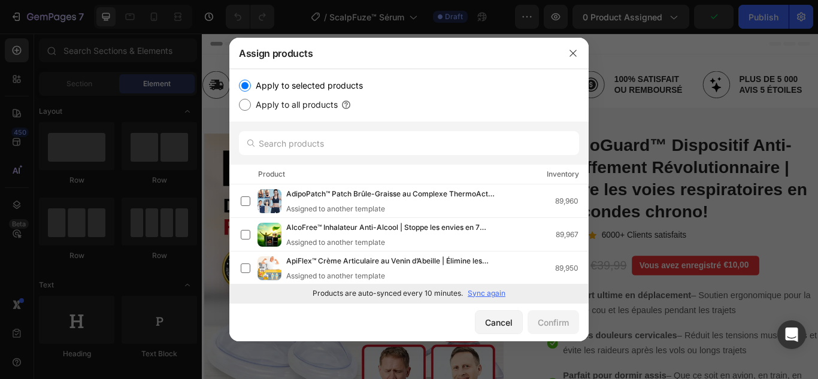
click at [476, 289] on p "Sync again" at bounding box center [487, 293] width 38 height 11
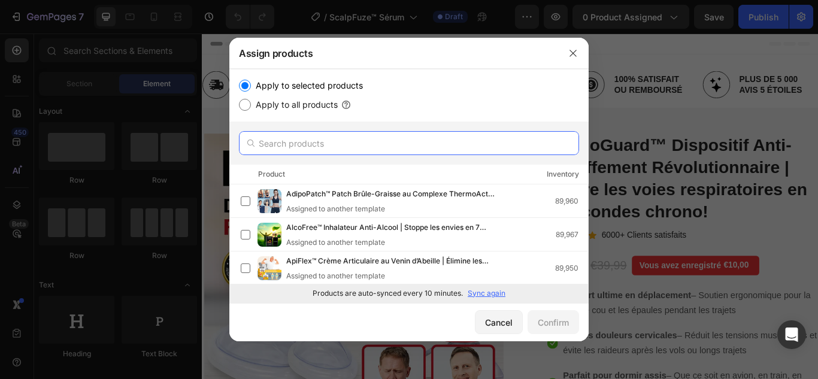
click at [376, 144] on input "text" at bounding box center [409, 143] width 340 height 24
paste input "ScalpFuze™"
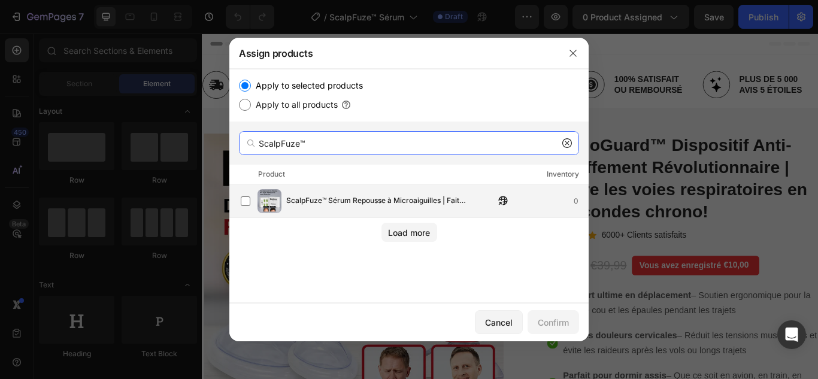
type input "ScalpFuze™"
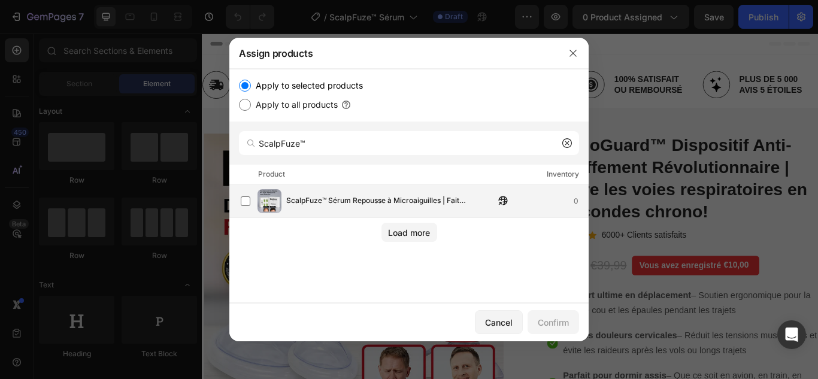
click at [362, 201] on span "ScalpFuze™ Sérum Repousse à Microaiguilles | Fait repousser vos cheveux en 7 jo…" at bounding box center [390, 201] width 208 height 13
click at [336, 196] on span "ScalpFuze™ Sérum Repousse à Microaiguilles | Fait repousser vos cheveux en 7 jo…" at bounding box center [390, 201] width 208 height 13
click at [366, 197] on span "ScalpFuze™ Sérum Repousse à Microaiguilles | Fait repousser vos cheveux en 7 jo…" at bounding box center [390, 201] width 208 height 13
click at [548, 316] on div "Confirm" at bounding box center [553, 322] width 31 height 13
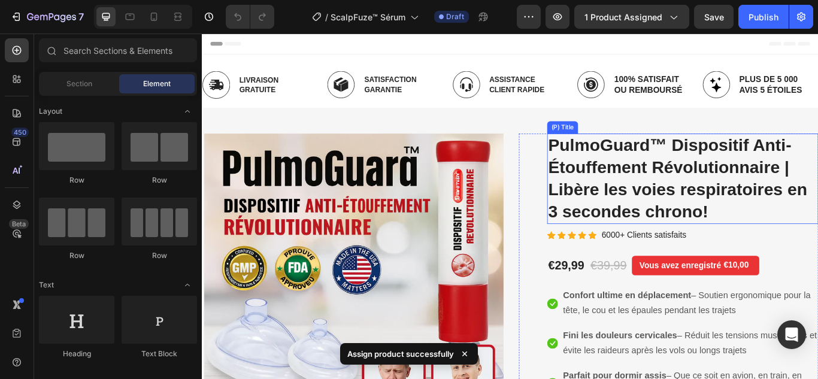
drag, startPoint x: 647, startPoint y: 231, endPoint x: 475, endPoint y: 263, distance: 174.7
click at [647, 231] on h2 "PulmoGuard™ Dispositif Anti-Étouffement Révolutionnaire | Libère les voies resp…" at bounding box center [762, 202] width 316 height 105
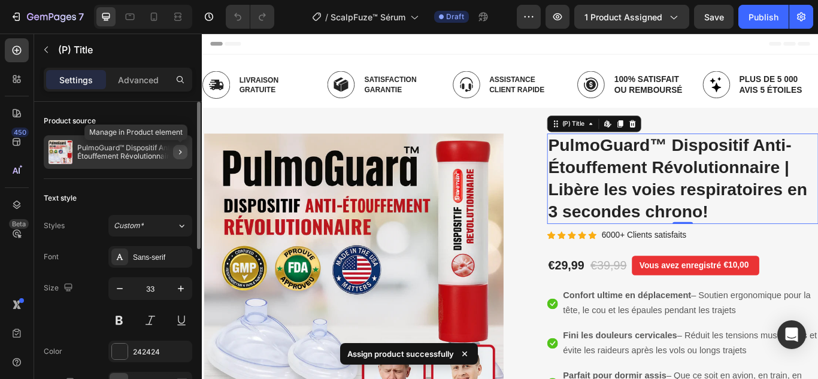
click at [174, 148] on button "button" at bounding box center [180, 152] width 14 height 14
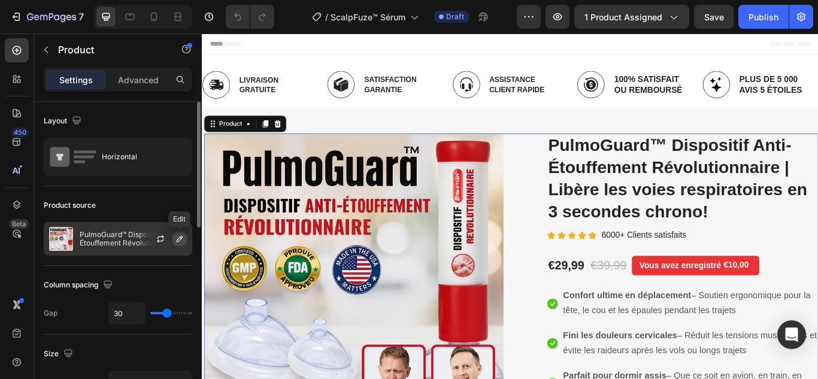
click at [180, 242] on icon "button" at bounding box center [180, 239] width 10 height 10
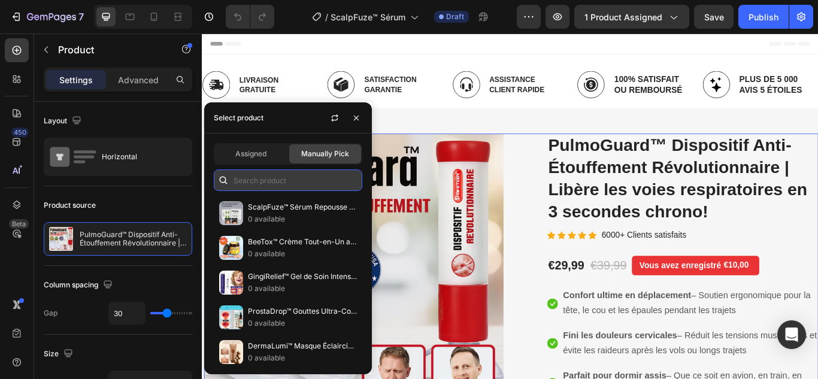
click at [248, 175] on input "text" at bounding box center [288, 180] width 148 height 22
paste input "ScalpFuze™"
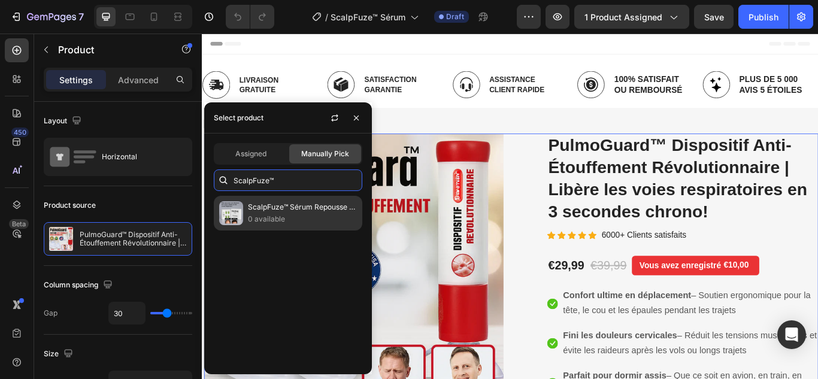
type input "ScalpFuze™"
click at [281, 215] on p "0 available" at bounding box center [302, 219] width 109 height 12
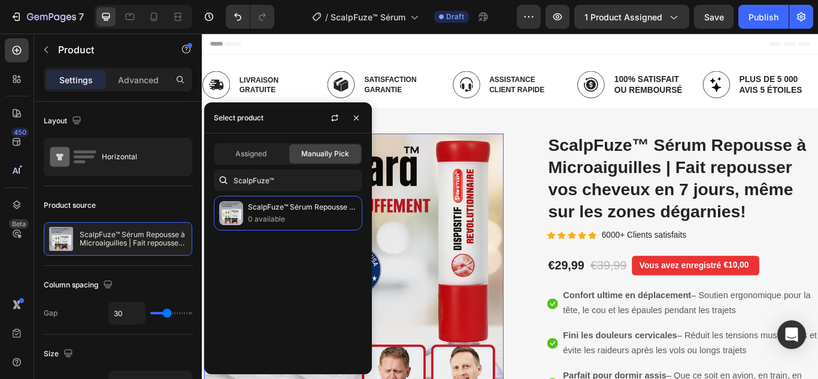
click at [503, 242] on img at bounding box center [378, 315] width 349 height 331
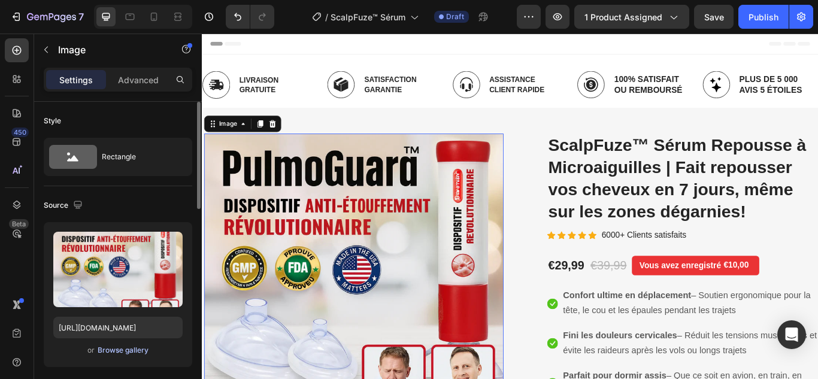
click at [129, 352] on div "Browse gallery" at bounding box center [123, 350] width 51 height 11
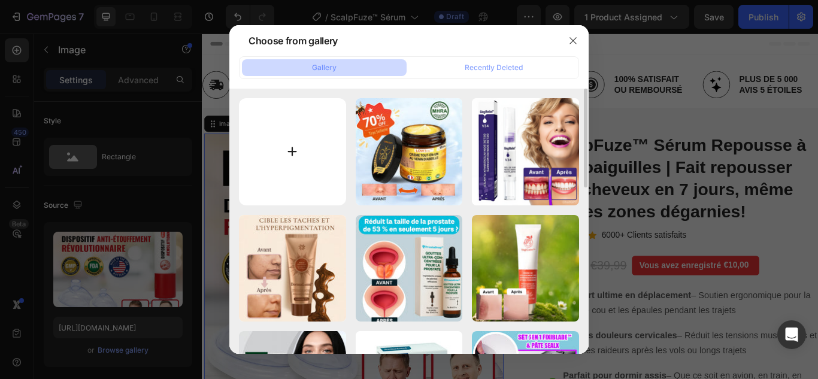
click at [295, 146] on input "file" at bounding box center [292, 151] width 107 height 107
type input "C:\fakepath\1.webp"
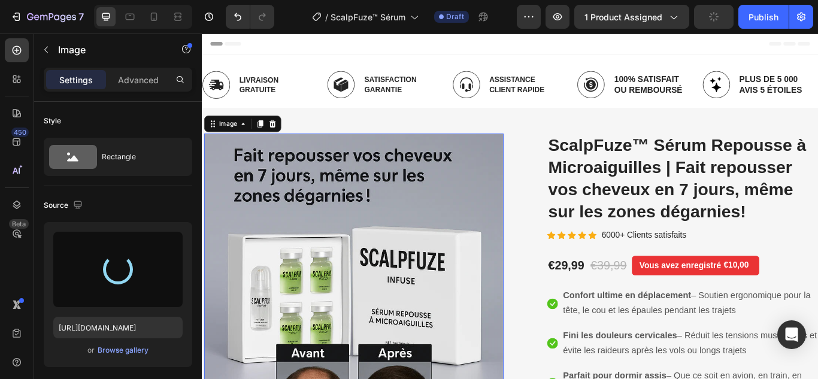
type input "https://cdn.shopify.com/s/files/1/0748/6688/4847/files/gempages_574280435123618…"
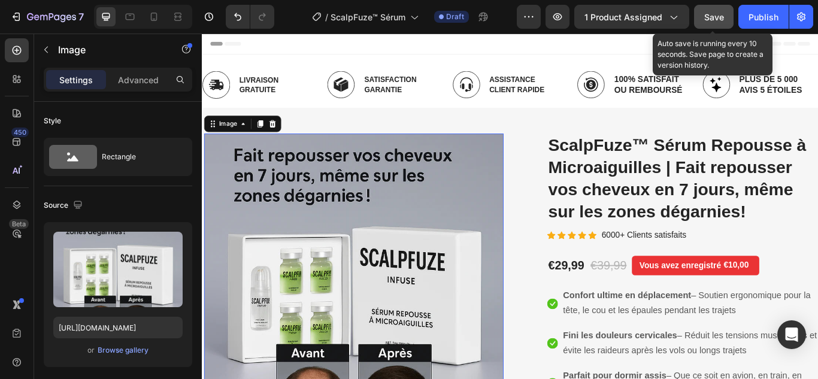
click at [709, 23] on button "Save" at bounding box center [714, 17] width 40 height 24
click at [715, 18] on span "Save" at bounding box center [714, 17] width 20 height 10
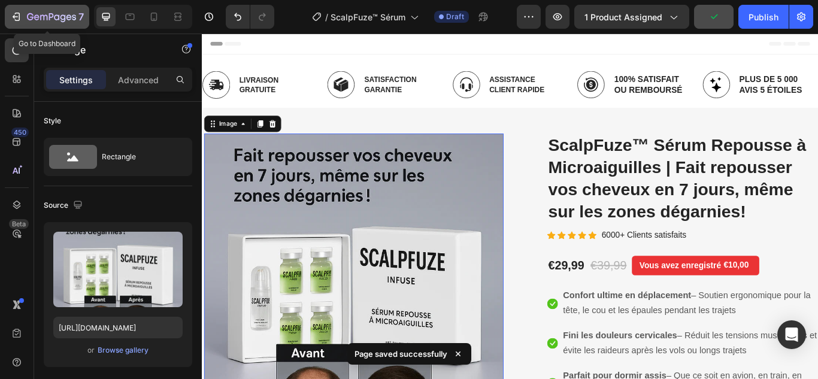
click at [19, 12] on icon "button" at bounding box center [16, 17] width 12 height 12
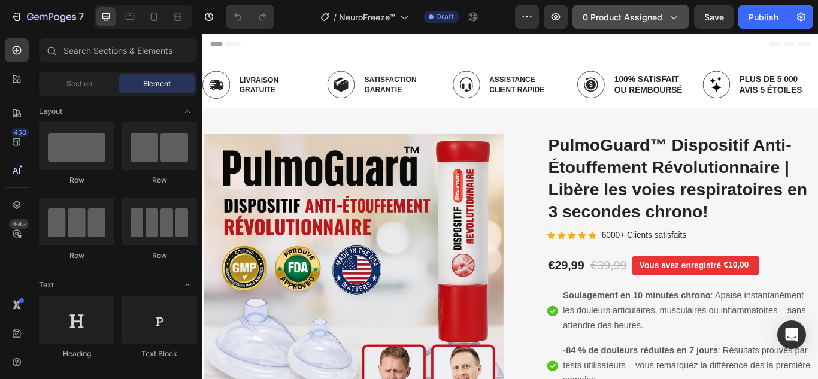
click at [648, 26] on button "0 product assigned" at bounding box center [630, 17] width 117 height 24
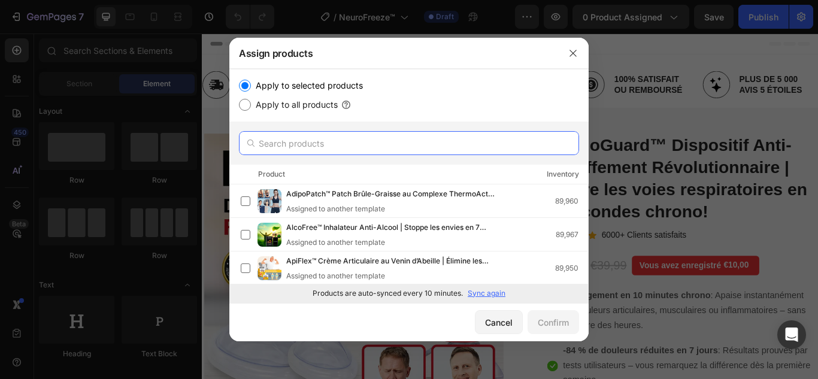
click at [345, 144] on input "text" at bounding box center [409, 143] width 340 height 24
paste input "NeuroFreeze™"
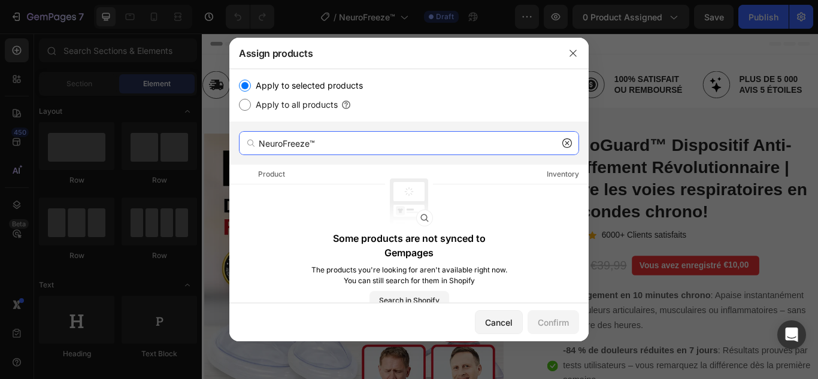
type input "NeuroFreeze™"
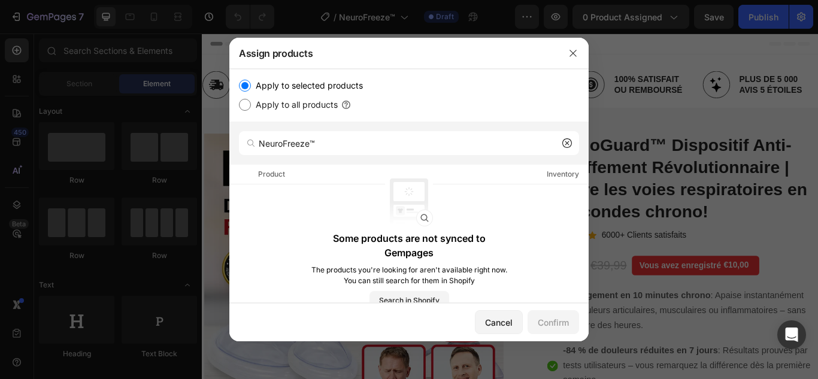
click at [567, 144] on icon at bounding box center [567, 143] width 4 height 4
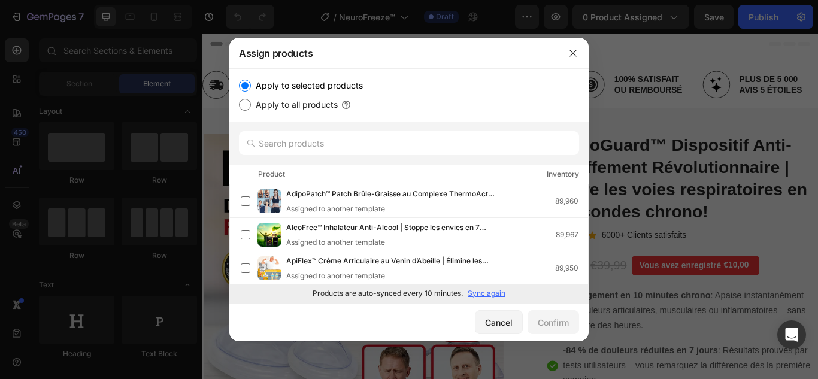
click at [477, 292] on p "Sync again" at bounding box center [487, 293] width 38 height 11
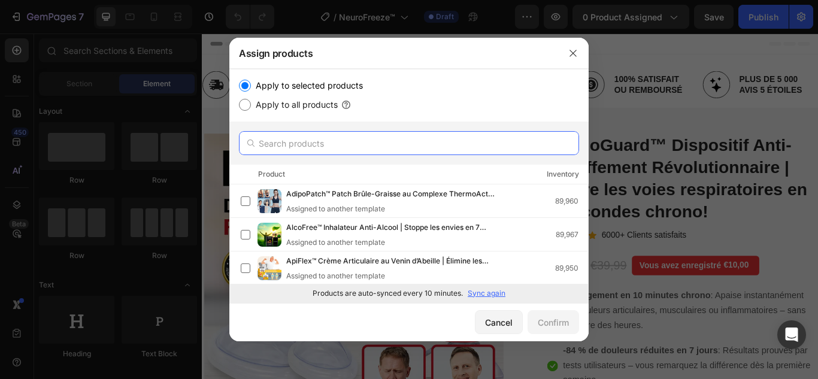
click at [384, 147] on input "text" at bounding box center [409, 143] width 340 height 24
paste input "NeuroFreeze™"
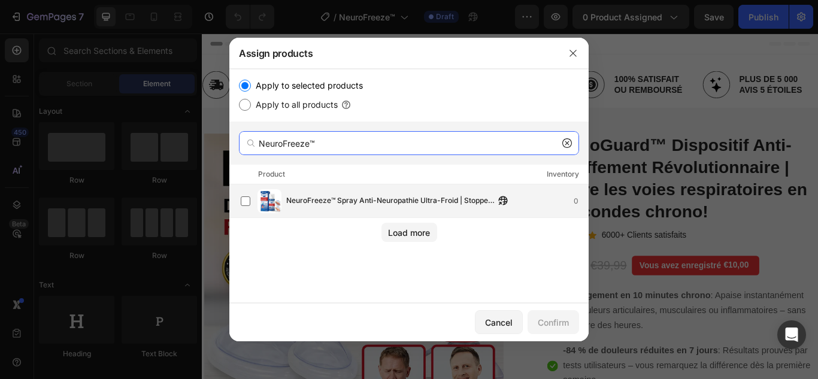
type input "NeuroFreeze™"
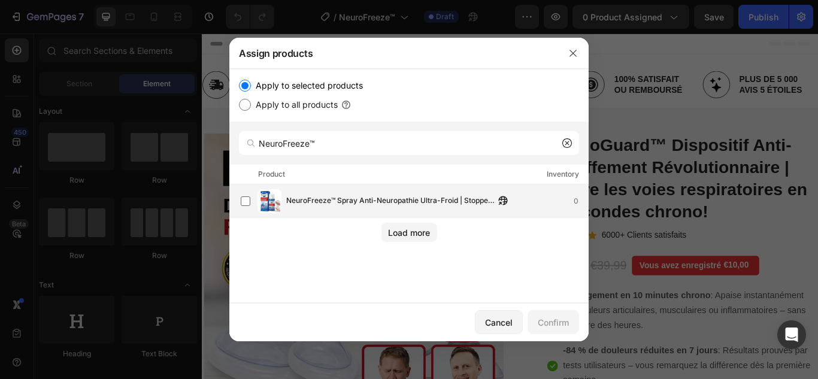
click at [351, 196] on span "NeuroFreeze™ Spray Anti-Neuropathie Ultra-Froid | Stoppe les douleurs nerveuses…" at bounding box center [390, 201] width 208 height 13
click at [551, 322] on div "Confirm" at bounding box center [553, 322] width 31 height 13
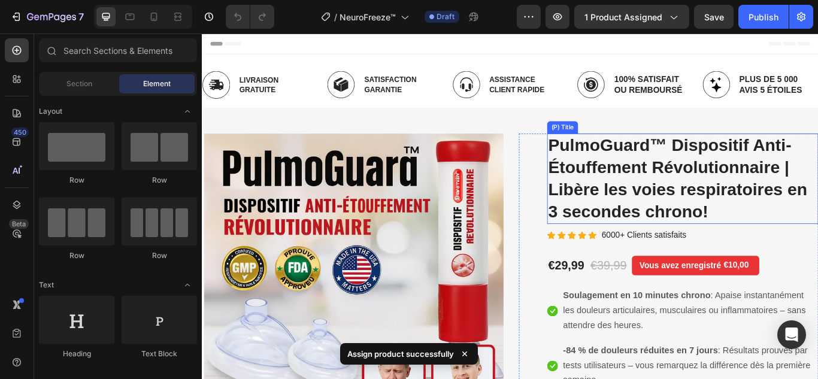
drag, startPoint x: 678, startPoint y: 210, endPoint x: 560, endPoint y: 165, distance: 125.6
click at [678, 210] on h2 "PulmoGuard™ Dispositif Anti-Étouffement Révolutionnaire | Libère les voies resp…" at bounding box center [762, 202] width 316 height 105
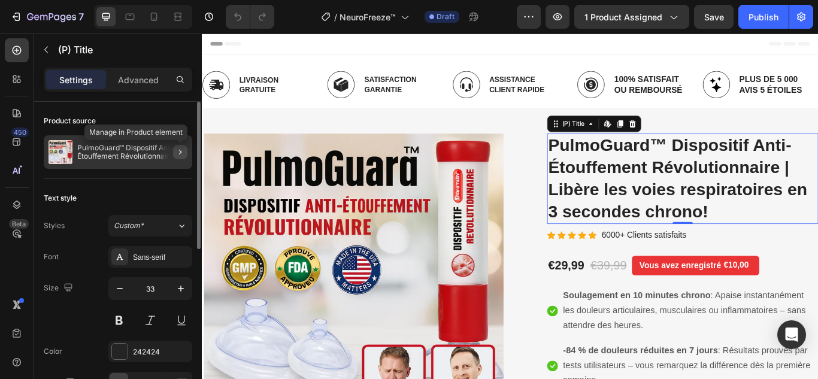
click at [180, 157] on button "button" at bounding box center [180, 152] width 14 height 14
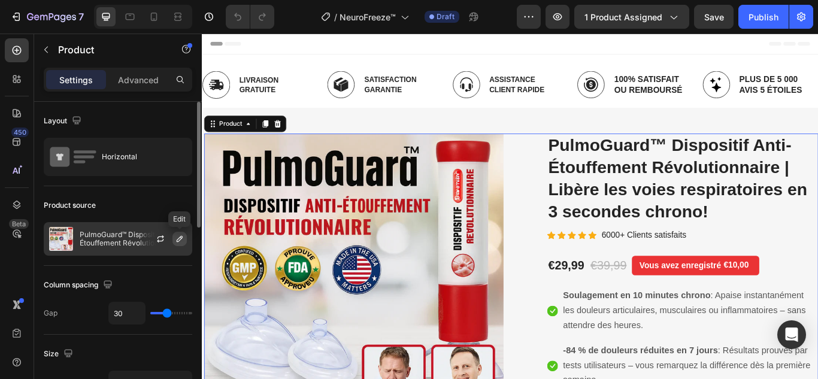
click at [184, 242] on icon "button" at bounding box center [180, 239] width 10 height 10
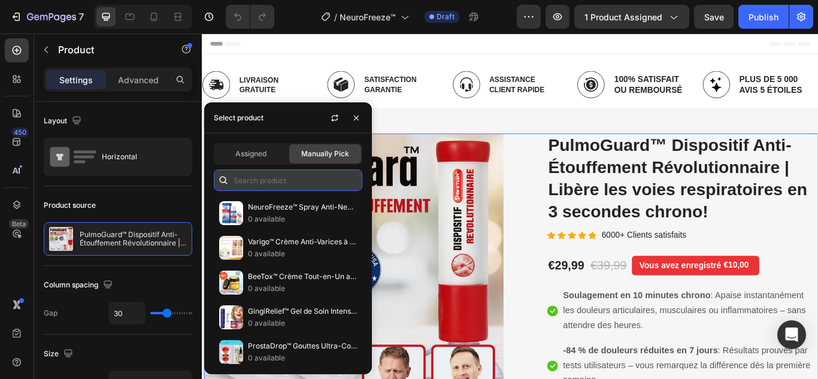
click at [266, 183] on input "text" at bounding box center [288, 180] width 148 height 22
paste input "NeuroFreeze™"
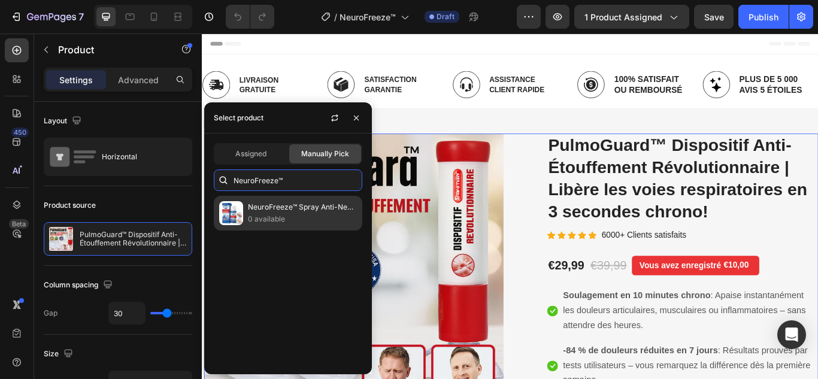
type input "NeuroFreeze™"
click at [296, 211] on p "NeuroFreeze™ Spray Anti-Neuropathie Ultra-Froid | Stoppe les douleurs nerveuses…" at bounding box center [302, 207] width 109 height 12
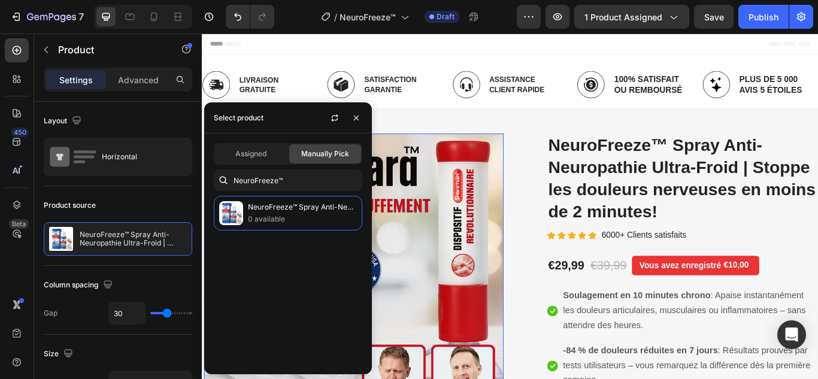
click at [452, 244] on img at bounding box center [378, 315] width 349 height 331
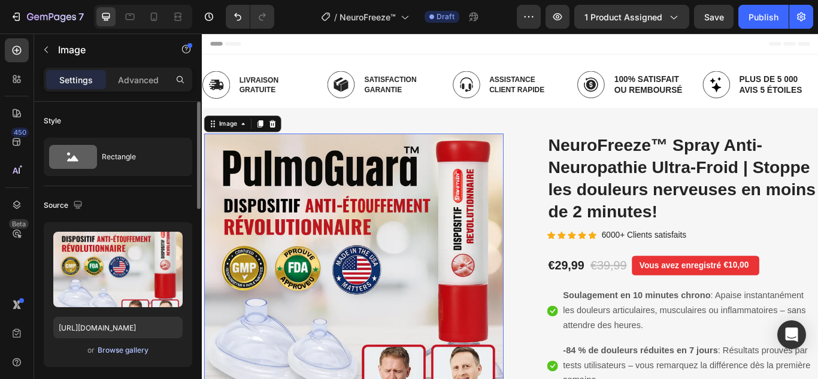
click at [134, 349] on div "Browse gallery" at bounding box center [123, 350] width 51 height 11
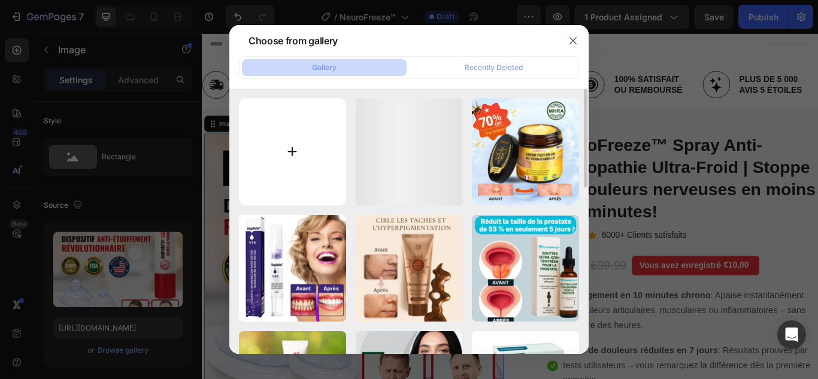
click at [297, 152] on input "file" at bounding box center [292, 151] width 107 height 107
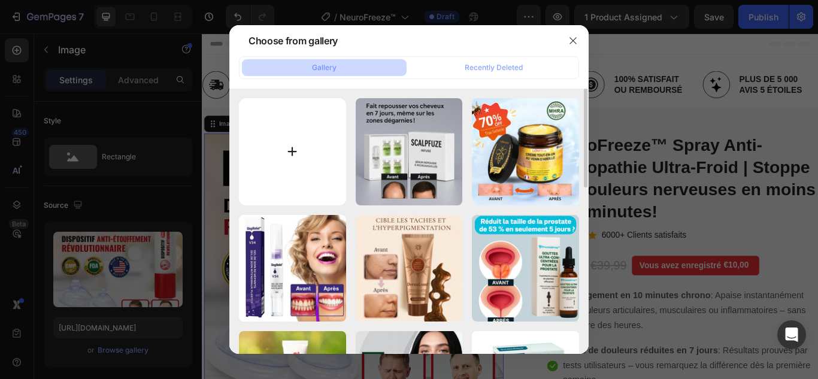
type input "C:\fakepath\1.webp"
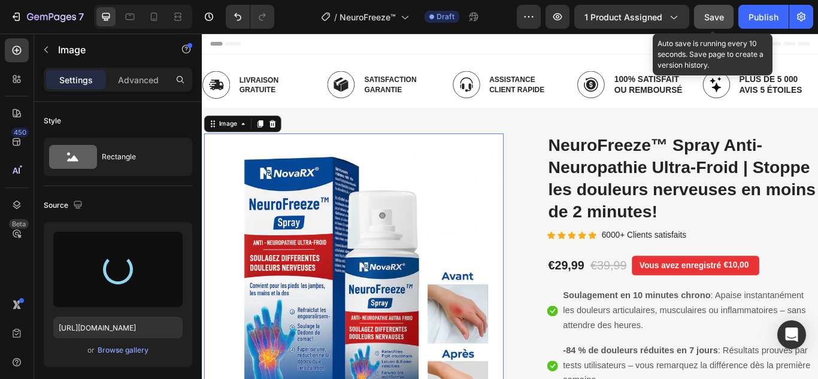
type input "https://cdn.shopify.com/s/files/1/0748/6688/4847/files/gempages_574280435123618…"
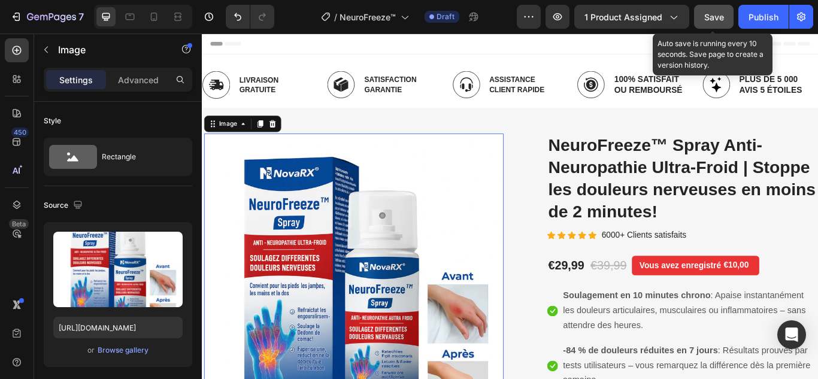
click at [706, 19] on span "Save" at bounding box center [714, 17] width 20 height 10
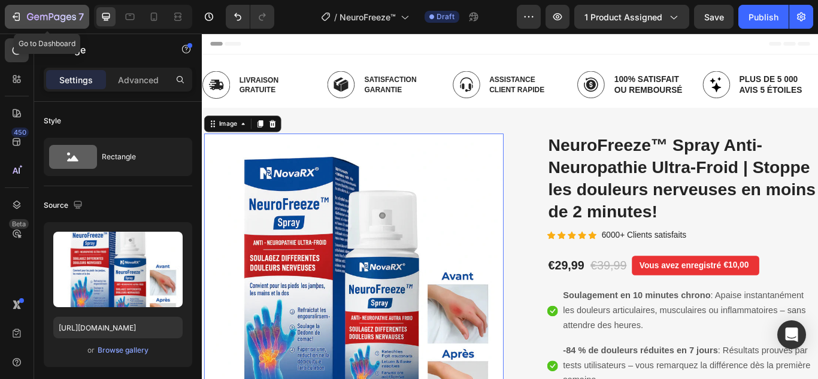
click at [19, 14] on icon "button" at bounding box center [17, 17] width 5 height 8
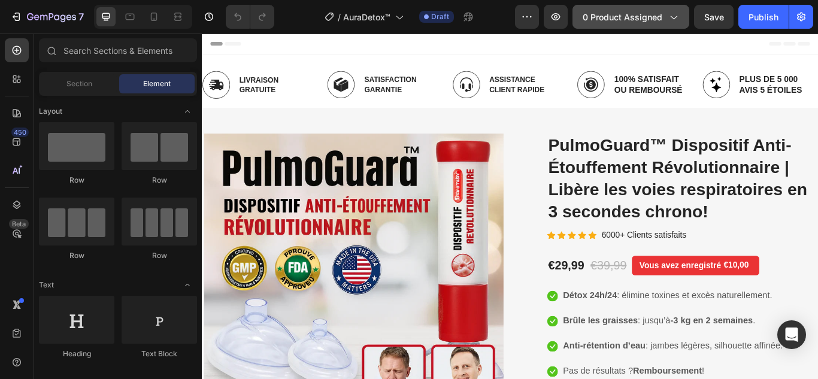
click at [639, 17] on span "0 product assigned" at bounding box center [622, 17] width 80 height 13
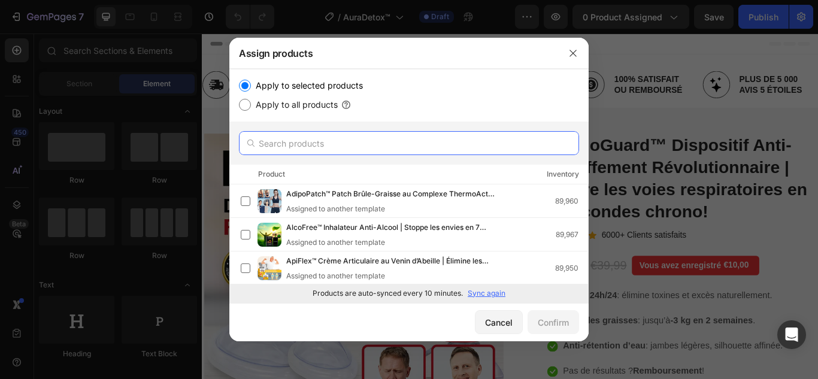
click at [395, 135] on input "text" at bounding box center [409, 143] width 340 height 24
paste input "AuraDetox™"
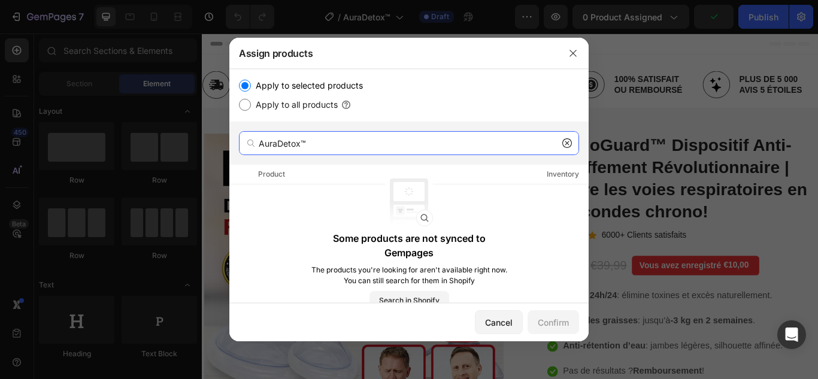
type input "AuraDetox™"
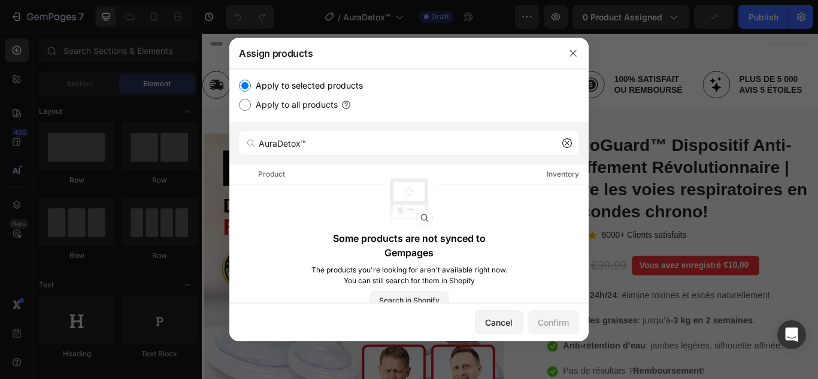
click at [567, 142] on icon at bounding box center [567, 143] width 10 height 10
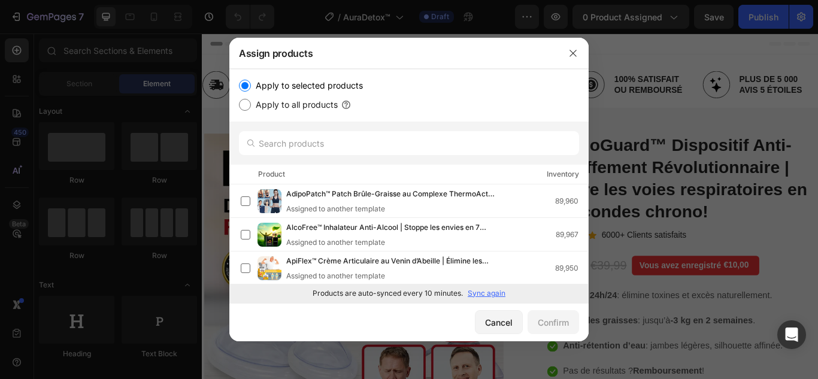
click at [495, 290] on p "Sync again" at bounding box center [487, 293] width 38 height 11
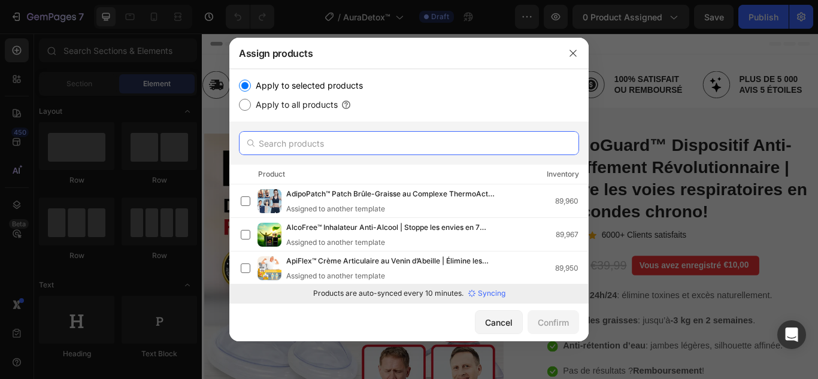
click at [374, 143] on input "text" at bounding box center [409, 143] width 340 height 24
paste input "AuraDetox™"
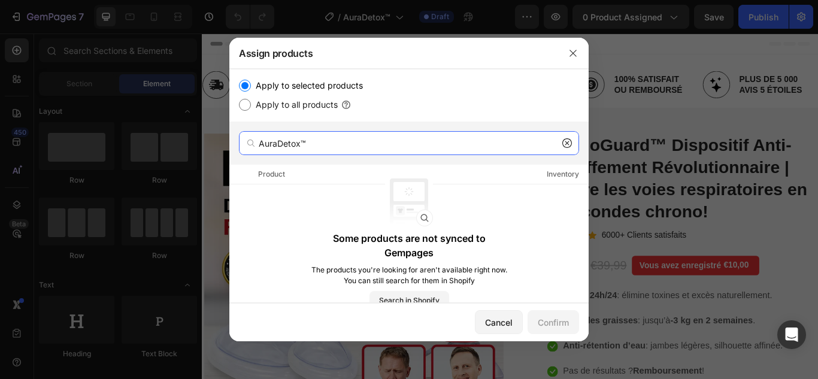
type input "AuraDetox™"
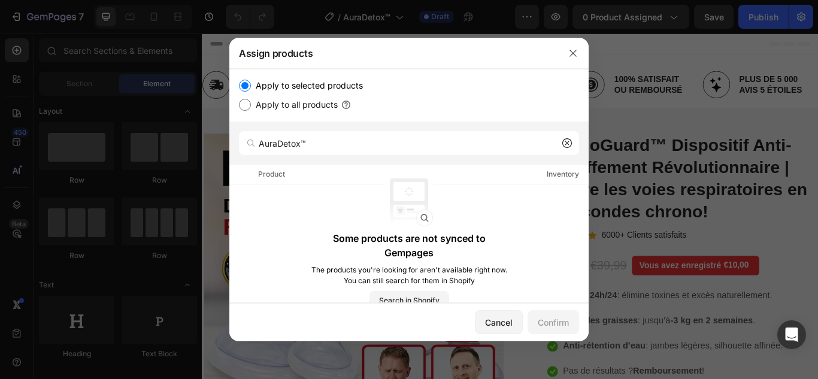
click at [566, 142] on icon at bounding box center [567, 143] width 4 height 4
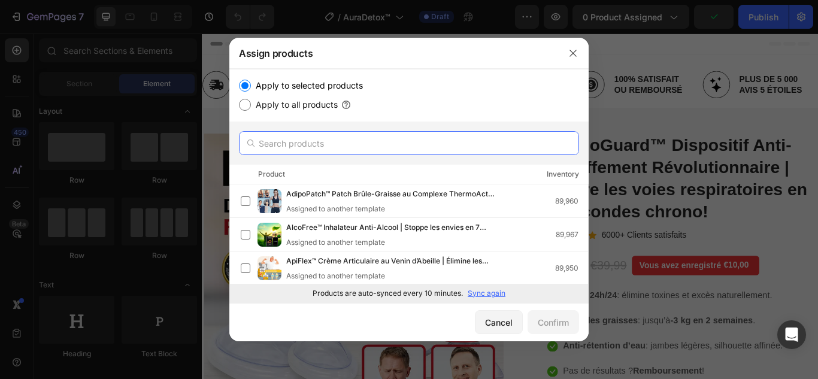
click at [463, 133] on input "text" at bounding box center [409, 143] width 340 height 24
paste input "AuraDetox™"
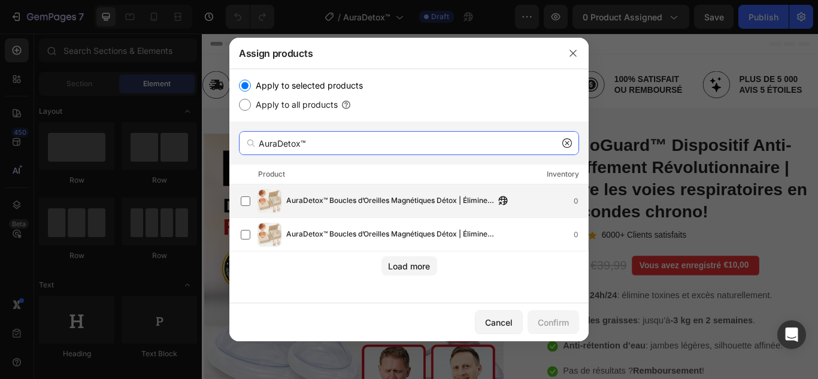
type input "AuraDetox™"
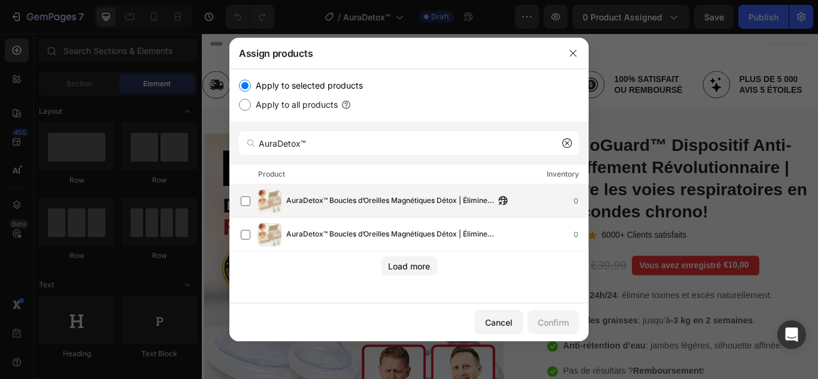
click at [391, 204] on span "AuraDetox™ Boucles d’Oreilles Magnétiques Détox | Éliminent les toxines et brûl…" at bounding box center [390, 201] width 208 height 13
click at [554, 320] on div "Confirm" at bounding box center [553, 322] width 31 height 13
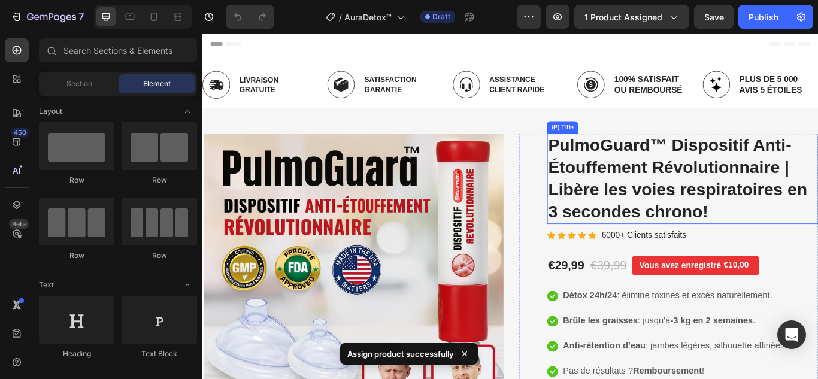
drag, startPoint x: 720, startPoint y: 216, endPoint x: 266, endPoint y: 318, distance: 465.2
click at [720, 216] on h2 "PulmoGuard™ Dispositif Anti-Étouffement Révolutionnaire | Libère les voies resp…" at bounding box center [762, 202] width 316 height 105
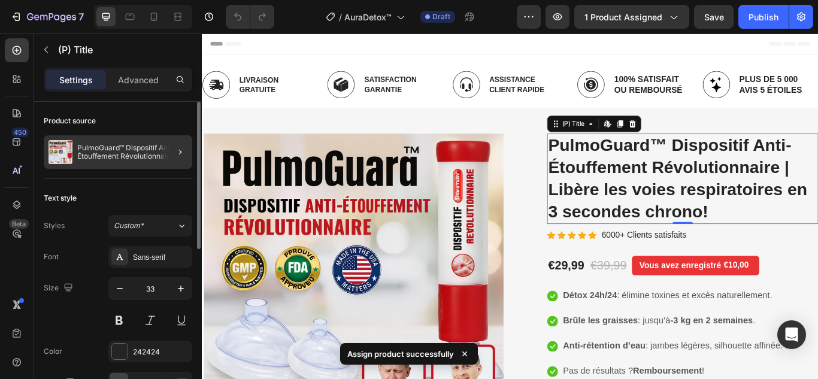
click at [170, 149] on div at bounding box center [176, 152] width 34 height 34
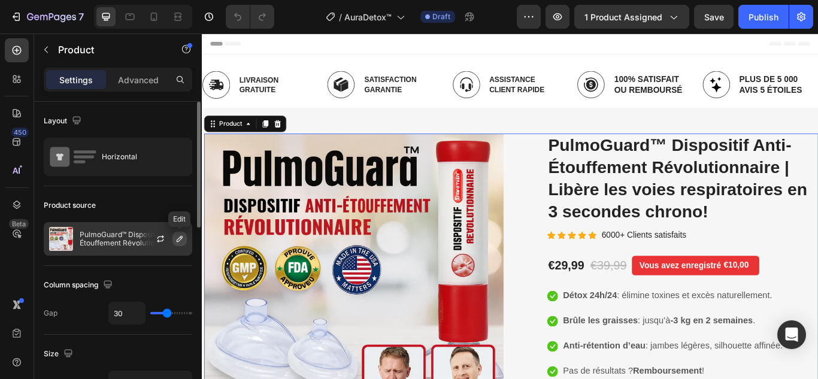
click at [180, 236] on icon "button" at bounding box center [180, 239] width 6 height 6
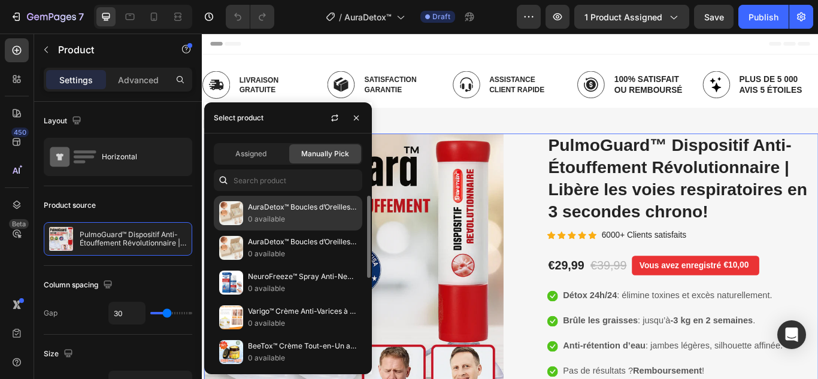
click at [274, 211] on p "AuraDetox™ Boucles d’Oreilles Magnétiques Détox | Éliminent les toxines et brûl…" at bounding box center [302, 207] width 109 height 12
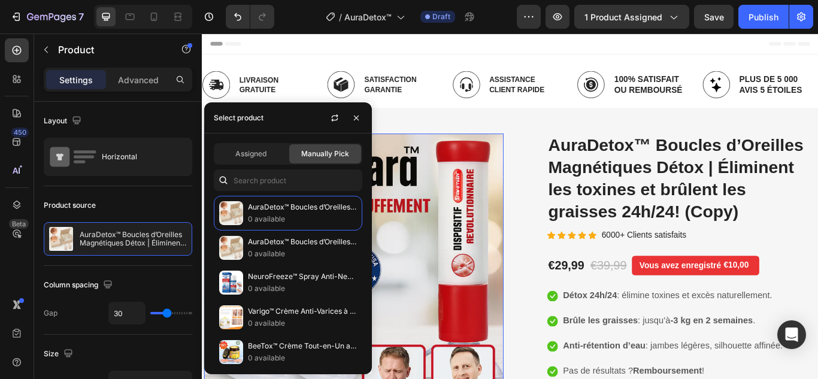
click at [474, 249] on img at bounding box center [378, 315] width 349 height 331
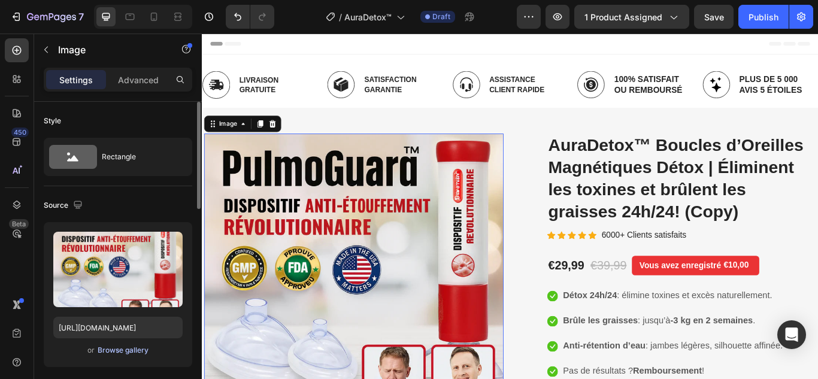
click at [122, 351] on div "Browse gallery" at bounding box center [123, 350] width 51 height 11
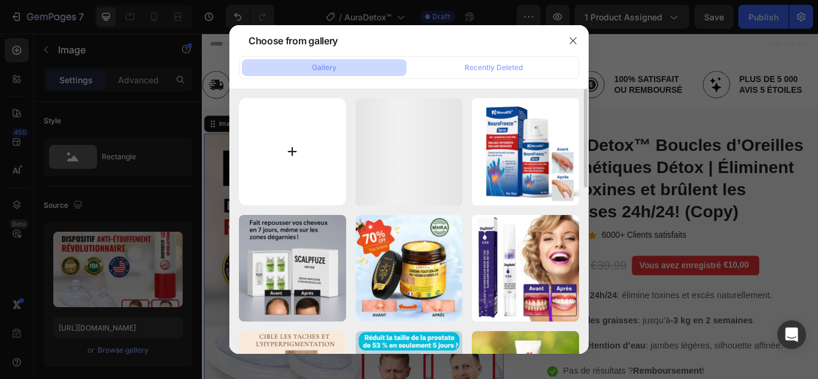
click at [283, 143] on input "file" at bounding box center [292, 151] width 107 height 107
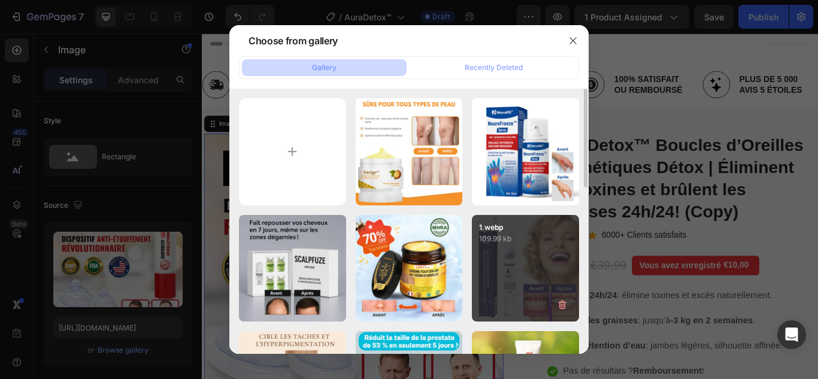
type input "C:\fakepath\1.webp"
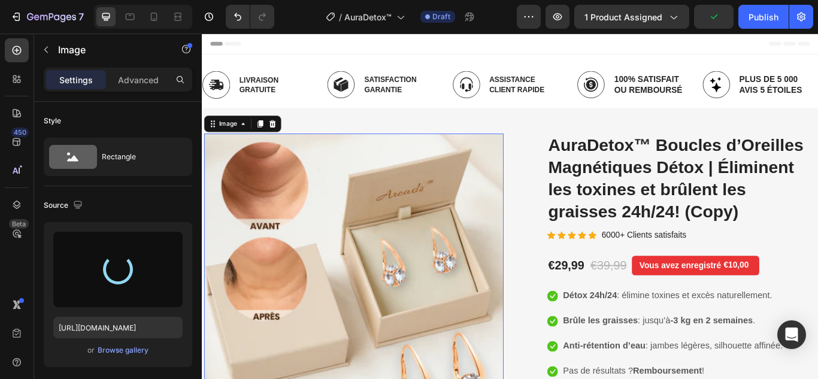
type input "https://cdn.shopify.com/s/files/1/0748/6688/4847/files/gempages_574280435123618…"
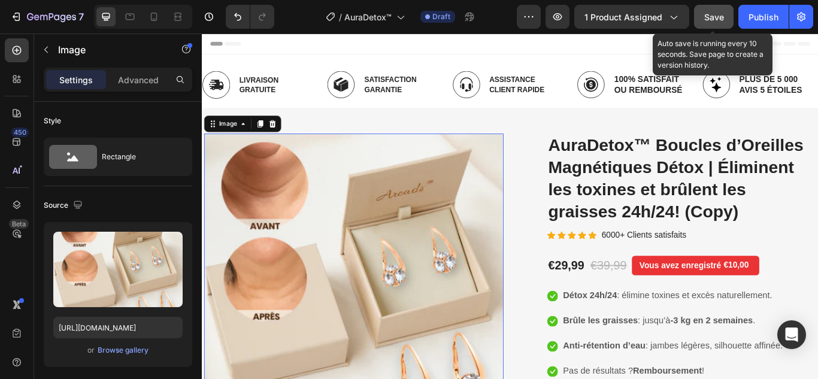
click at [708, 25] on button "Save" at bounding box center [714, 17] width 40 height 24
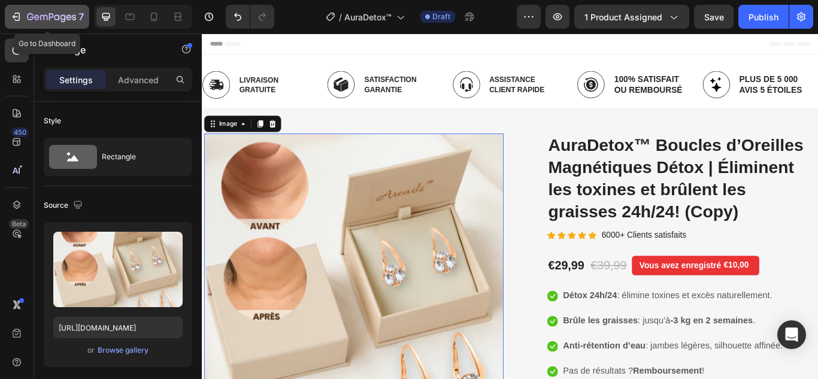
click at [15, 14] on icon "button" at bounding box center [16, 17] width 12 height 12
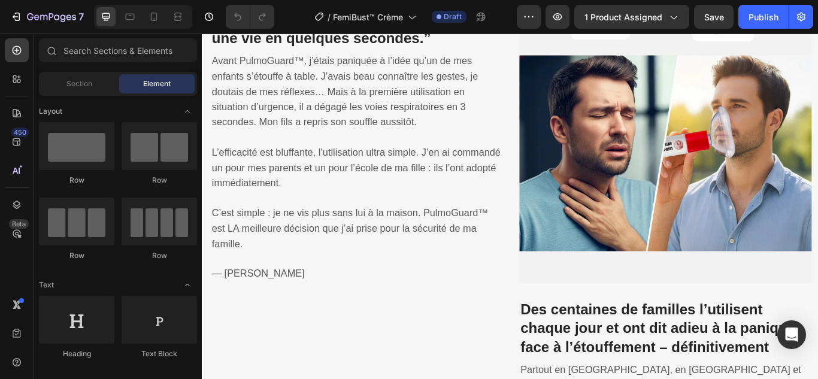
scroll to position [359, 0]
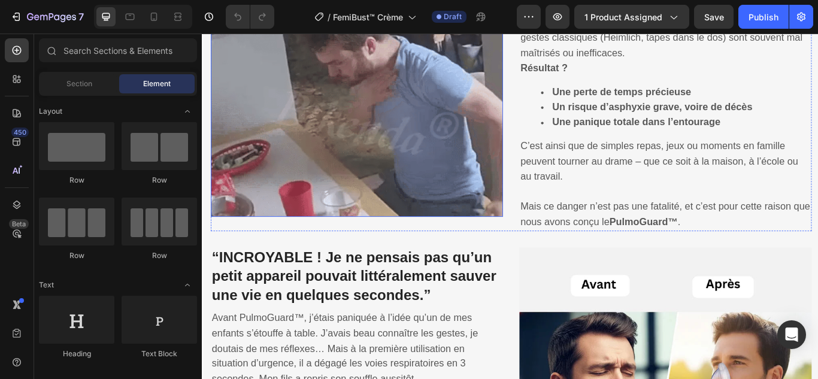
click at [366, 166] on img at bounding box center [382, 77] width 341 height 341
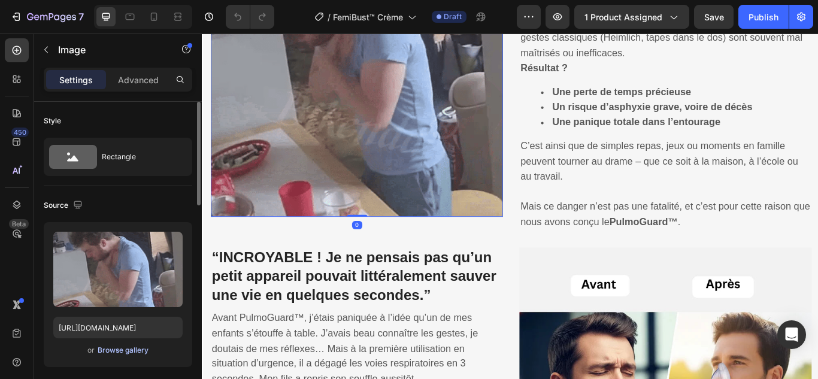
click at [123, 351] on div "Browse gallery" at bounding box center [123, 350] width 51 height 11
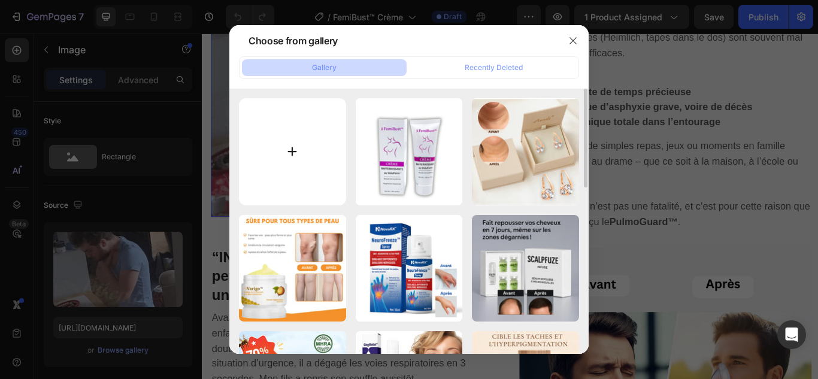
click at [287, 150] on input "file" at bounding box center [292, 151] width 107 height 107
type input "C:\fakepath\1.webp"
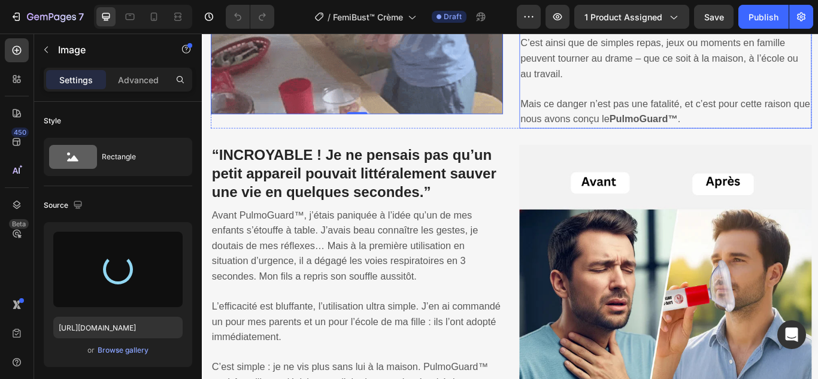
type input "[URL][DOMAIN_NAME]"
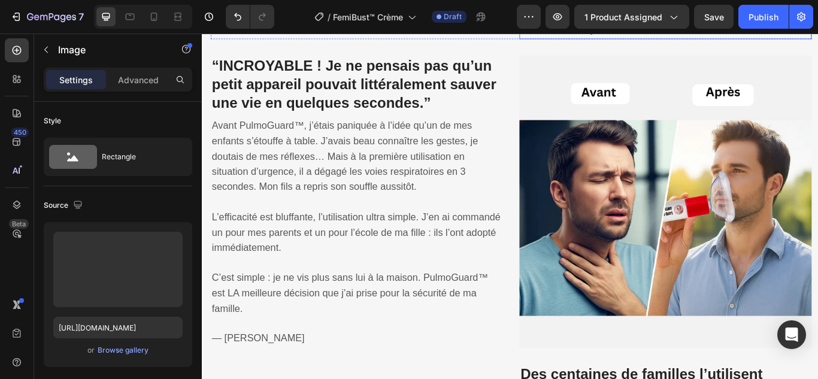
scroll to position [599, 0]
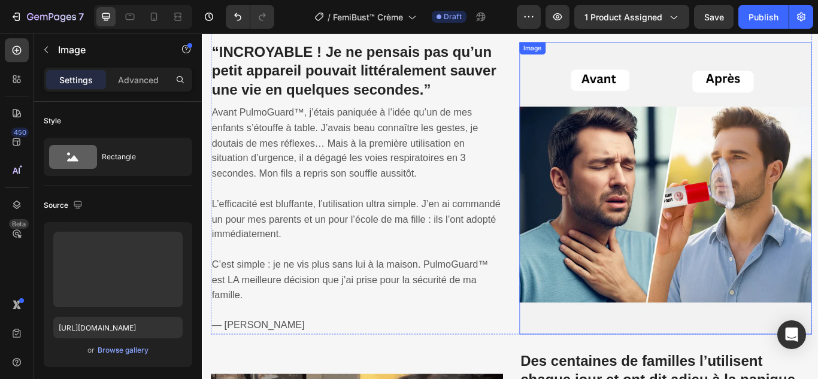
click at [669, 229] on img at bounding box center [742, 214] width 341 height 341
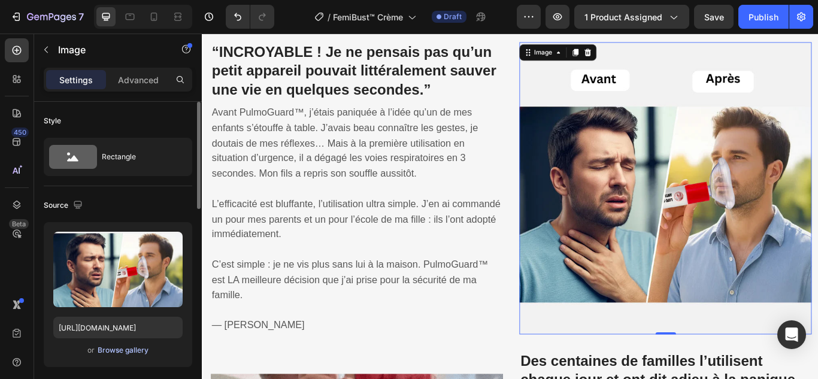
click at [139, 345] on div "Browse gallery" at bounding box center [123, 350] width 51 height 11
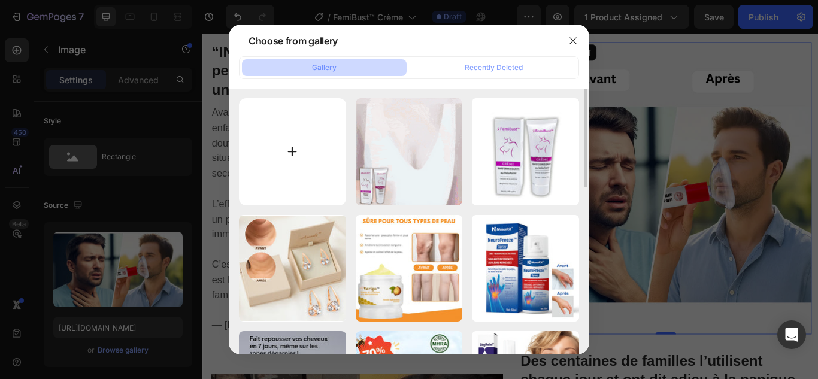
click at [292, 153] on input "file" at bounding box center [292, 151] width 107 height 107
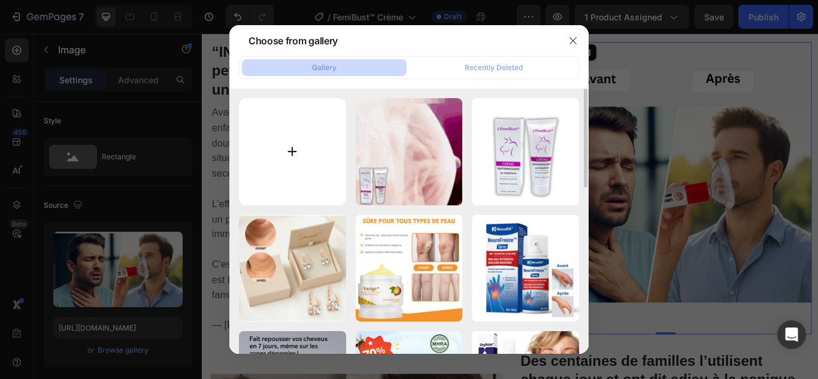
type input "C:\fakepath\2.webp"
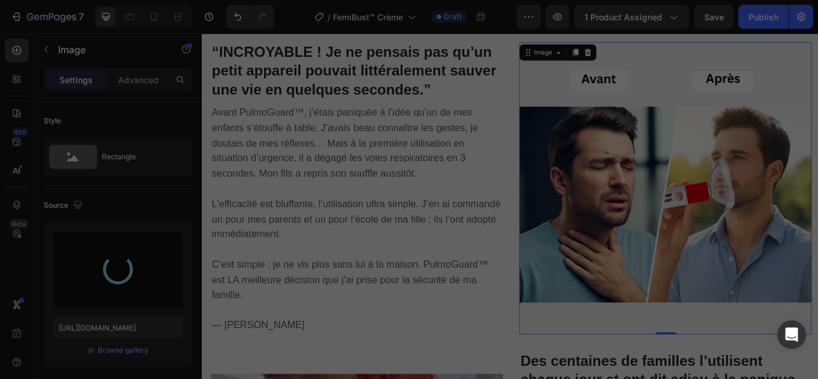
type input "[URL][DOMAIN_NAME]"
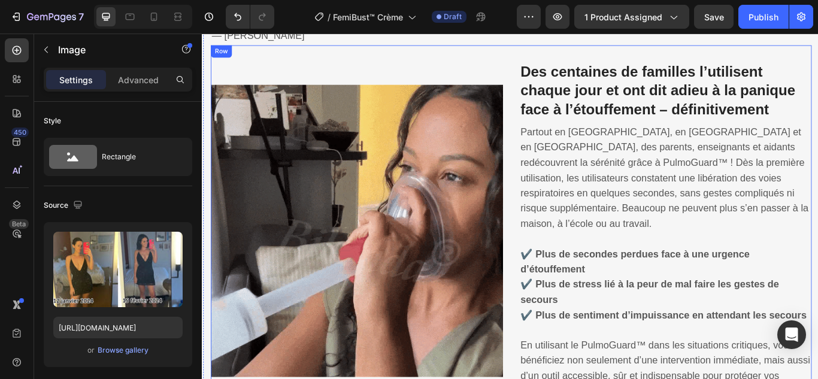
scroll to position [1078, 0]
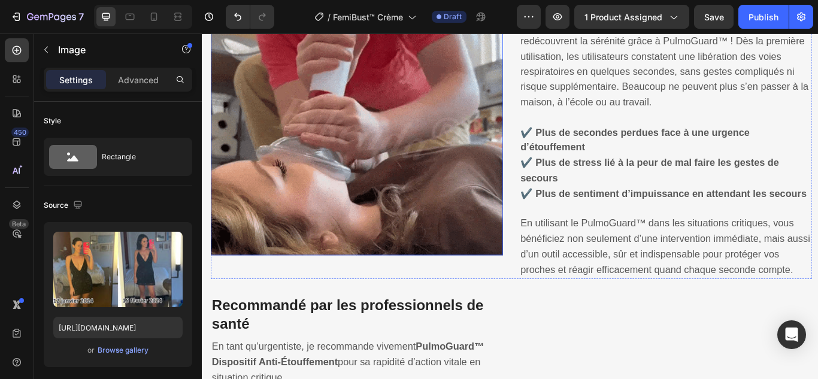
click at [390, 235] on img at bounding box center [382, 122] width 341 height 341
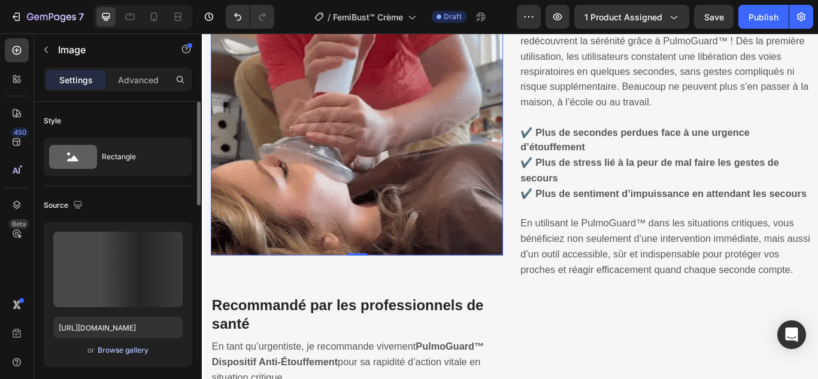
click at [120, 348] on div "Browse gallery" at bounding box center [123, 350] width 51 height 11
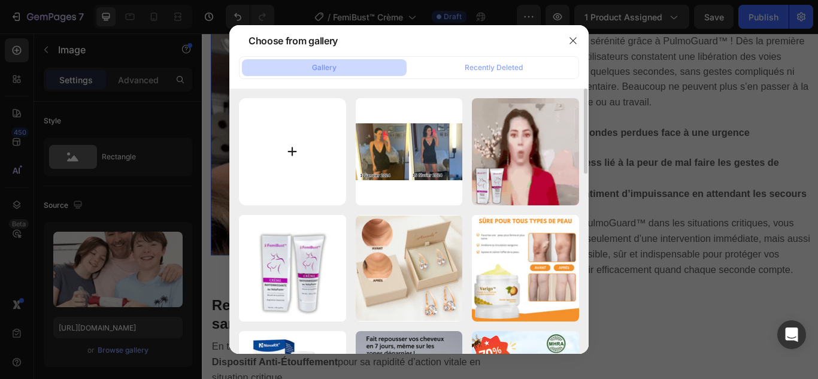
click at [297, 150] on input "file" at bounding box center [292, 151] width 107 height 107
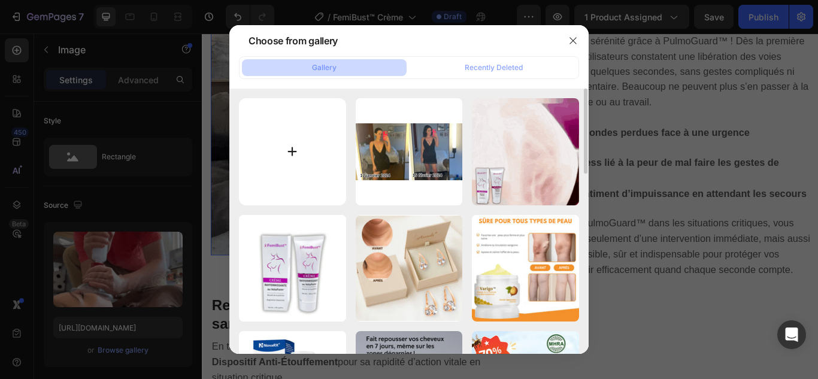
type input "C:\fakepath\3.jpg"
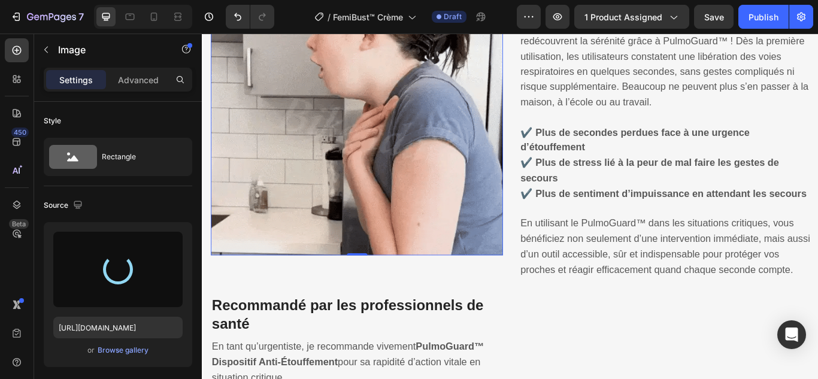
type input "[URL][DOMAIN_NAME]"
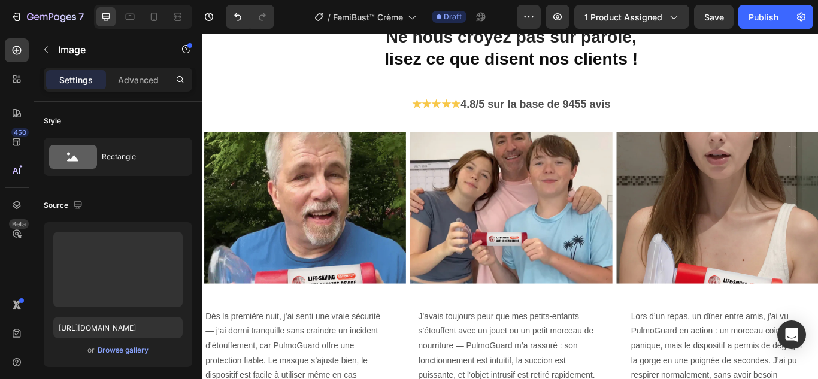
scroll to position [1975, 0]
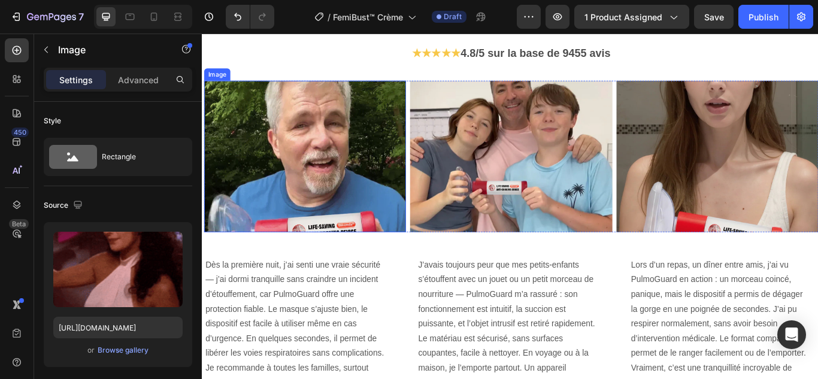
click at [408, 171] on img at bounding box center [321, 177] width 235 height 177
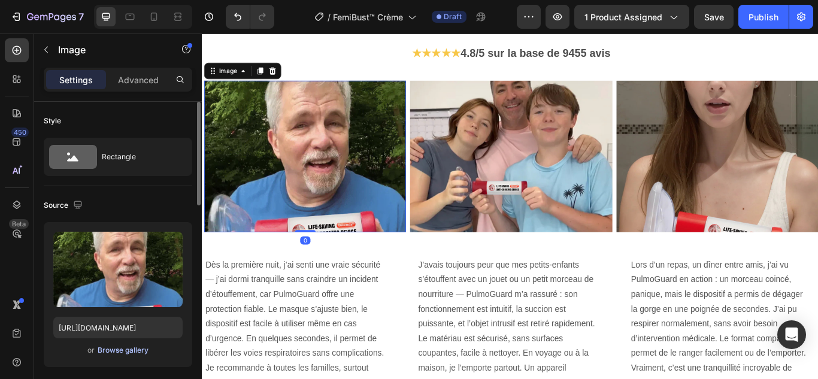
click at [118, 347] on div "Browse gallery" at bounding box center [123, 350] width 51 height 11
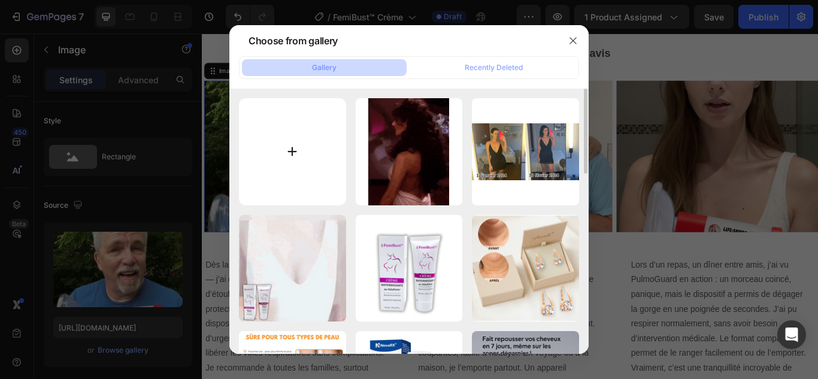
click at [295, 139] on input "file" at bounding box center [292, 151] width 107 height 107
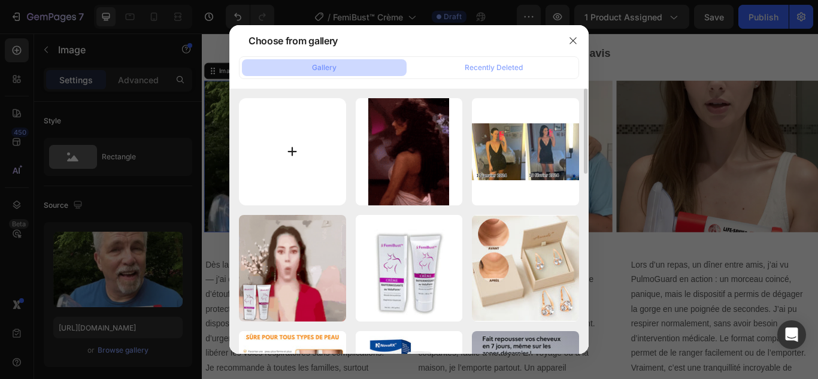
type input "C:\fakepath\4.webp"
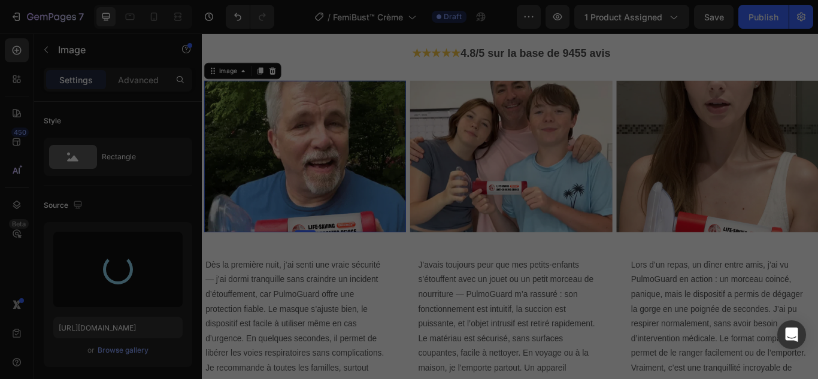
type input "[URL][DOMAIN_NAME]"
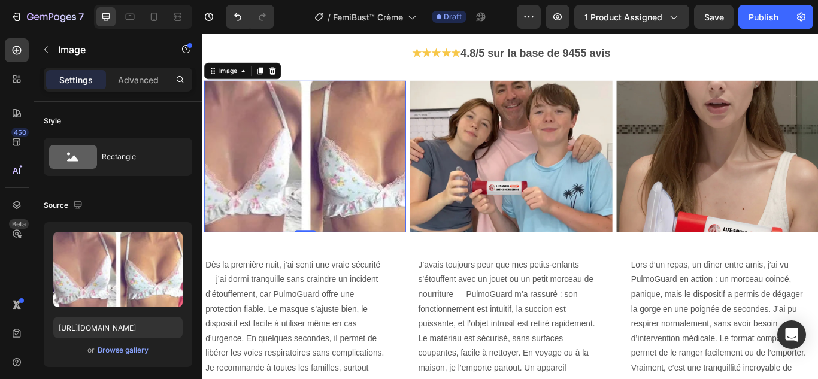
click at [502, 187] on img at bounding box center [561, 177] width 235 height 177
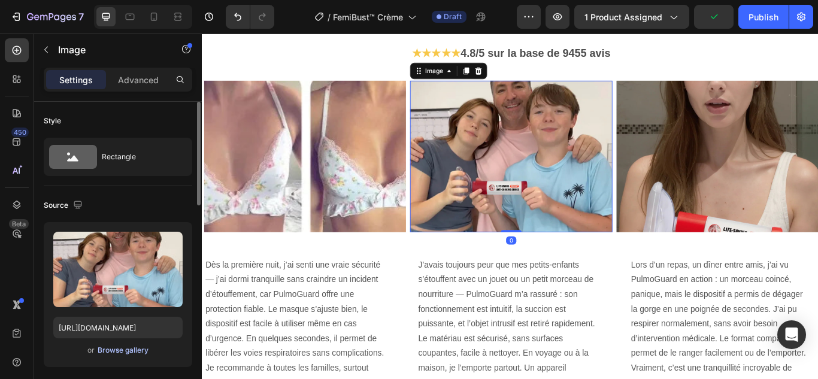
click at [124, 347] on div "Browse gallery" at bounding box center [123, 350] width 51 height 11
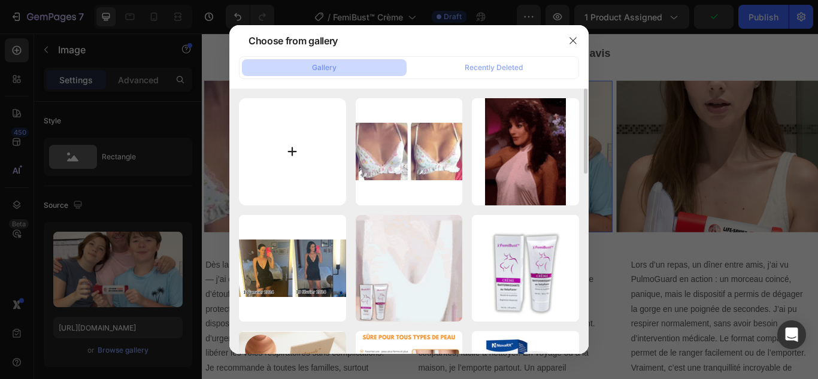
click at [290, 145] on input "file" at bounding box center [292, 151] width 107 height 107
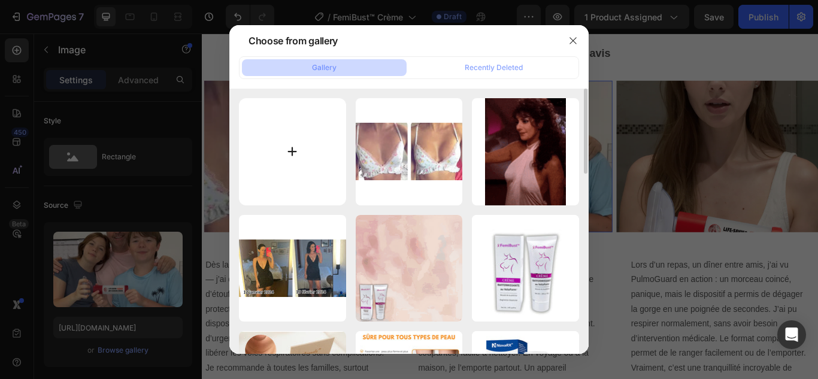
type input "C:\fakepath\5.webp"
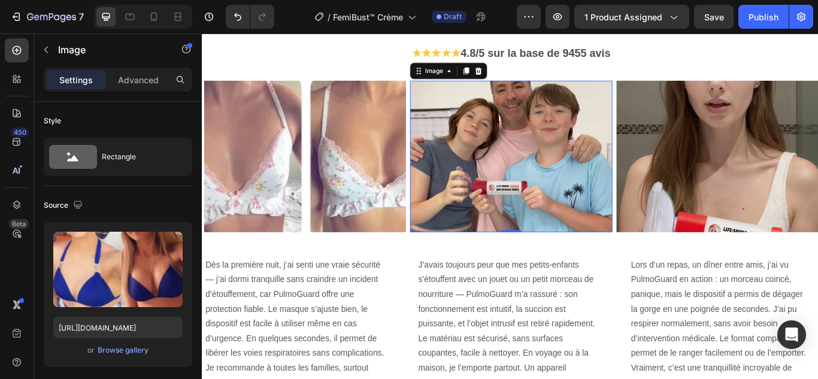
type input "[URL][DOMAIN_NAME]"
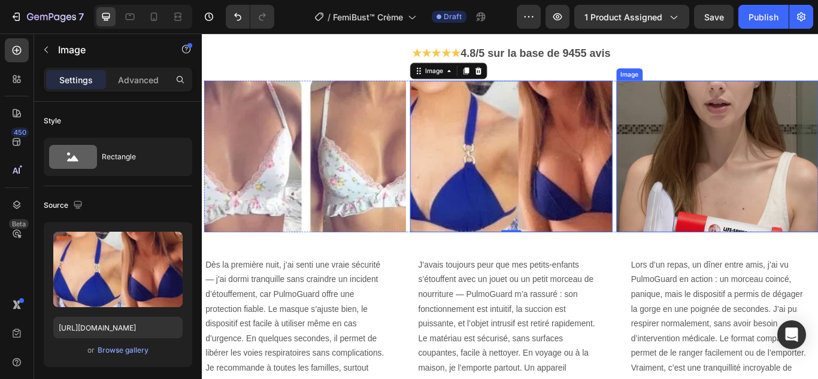
click at [763, 211] on img at bounding box center [802, 177] width 235 height 177
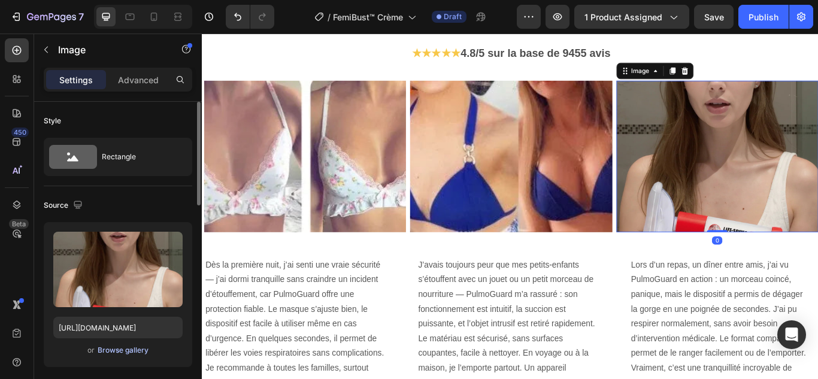
click at [135, 347] on div "Browse gallery" at bounding box center [123, 350] width 51 height 11
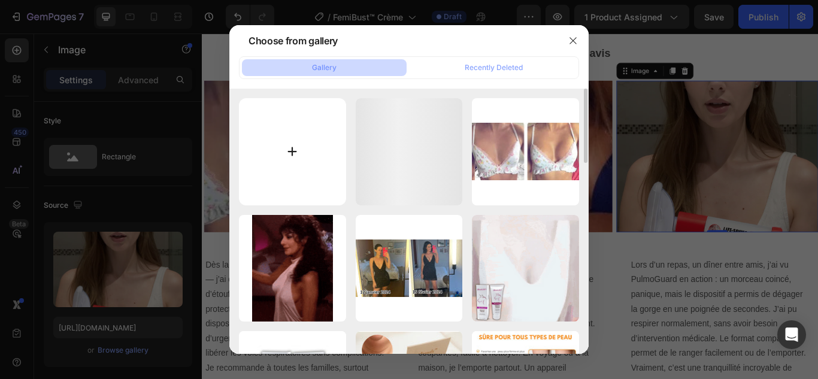
click at [289, 154] on input "file" at bounding box center [292, 151] width 107 height 107
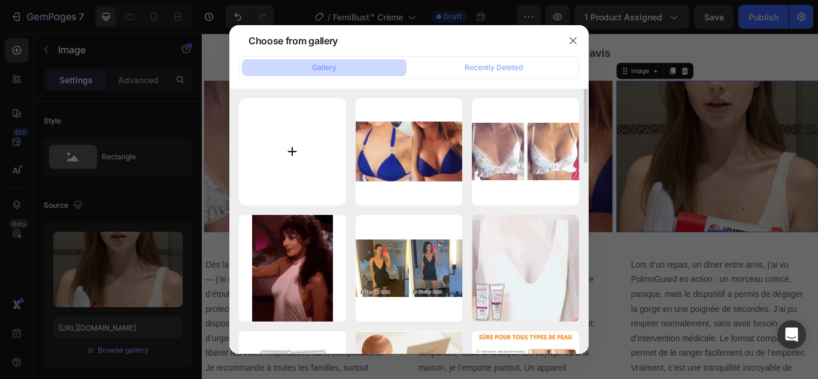
type input "C:\fakepath\6.webp"
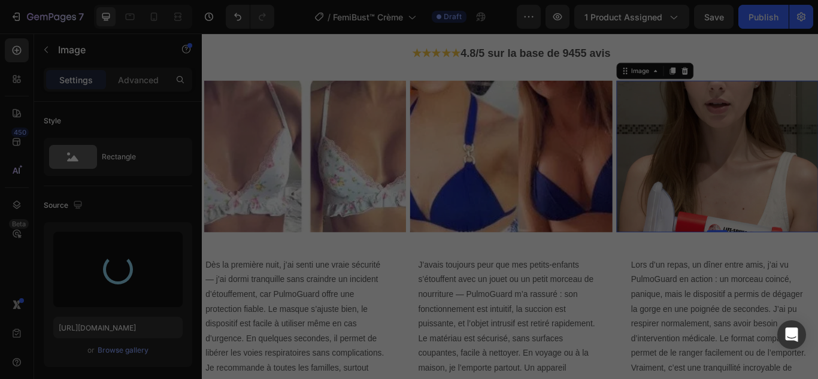
type input "[URL][DOMAIN_NAME]"
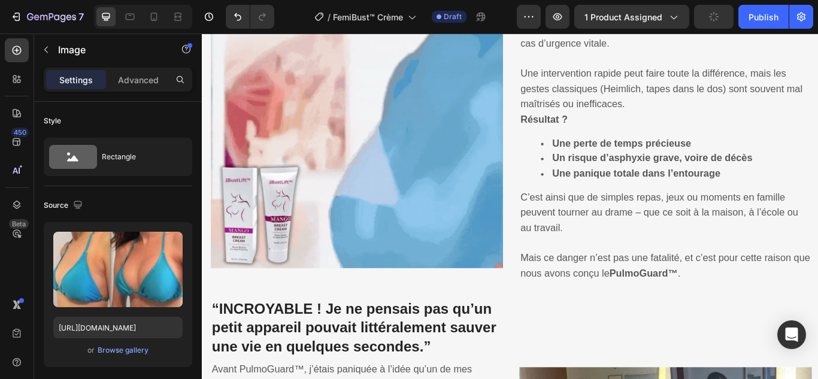
scroll to position [0, 0]
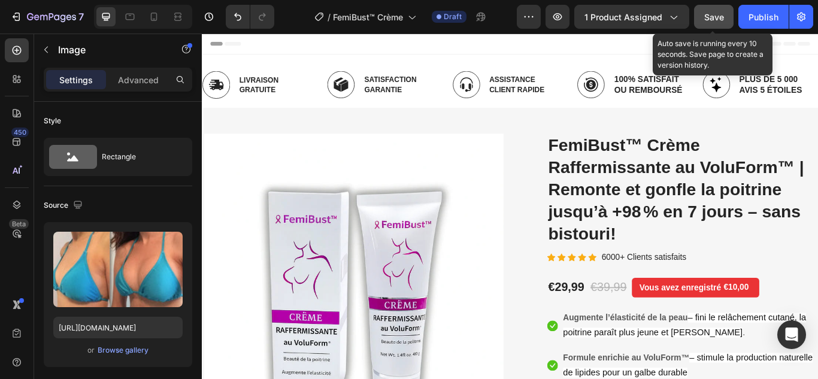
click at [712, 14] on span "Save" at bounding box center [714, 17] width 20 height 10
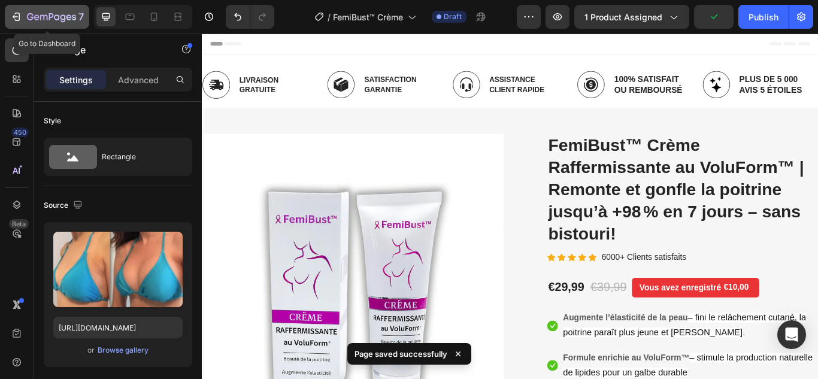
click at [6, 17] on button "7" at bounding box center [47, 17] width 84 height 24
